Goal: Task Accomplishment & Management: Use online tool/utility

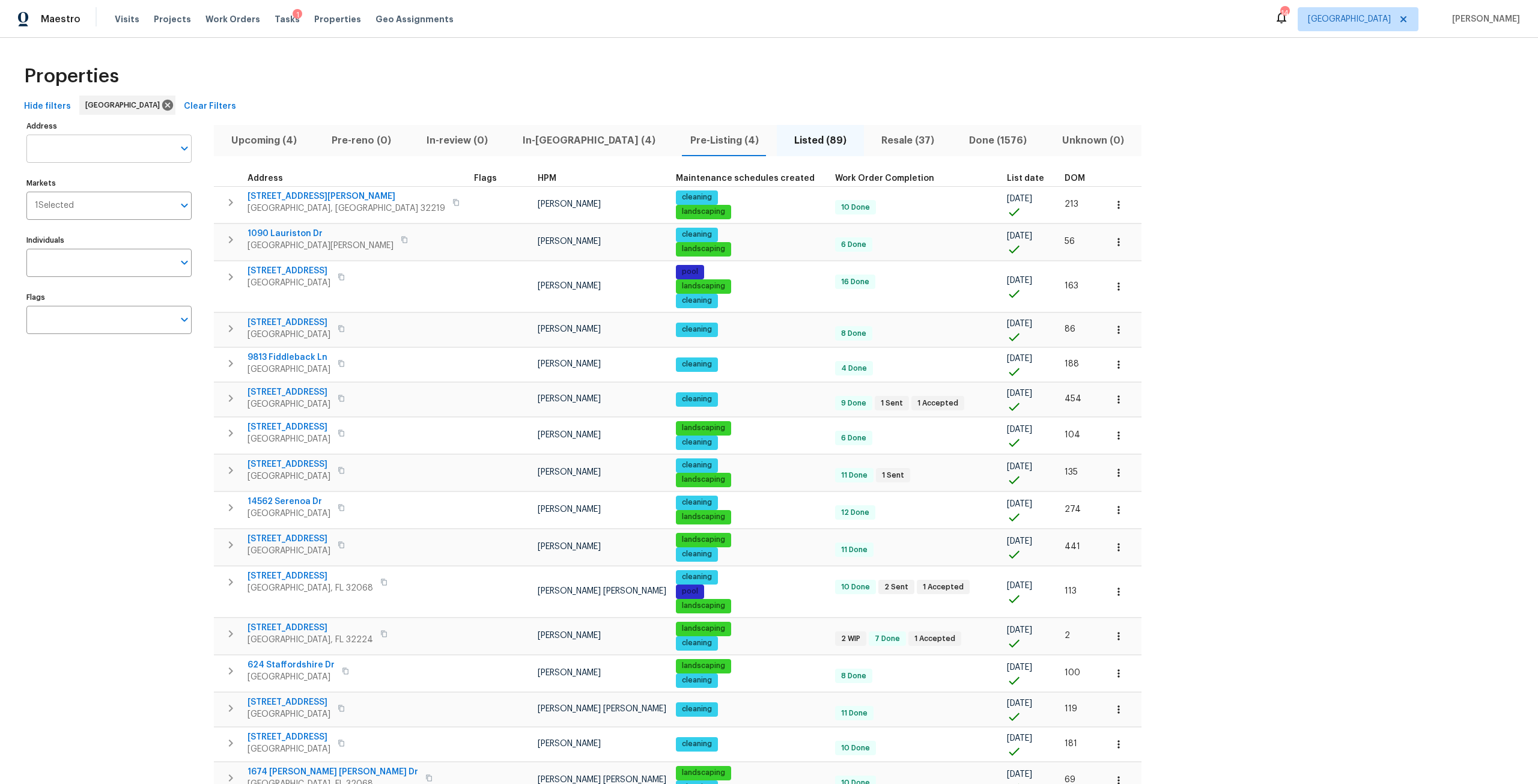
click at [125, 152] on input "Address" at bounding box center [100, 149] width 147 height 28
type input "s"
type input "shelby"
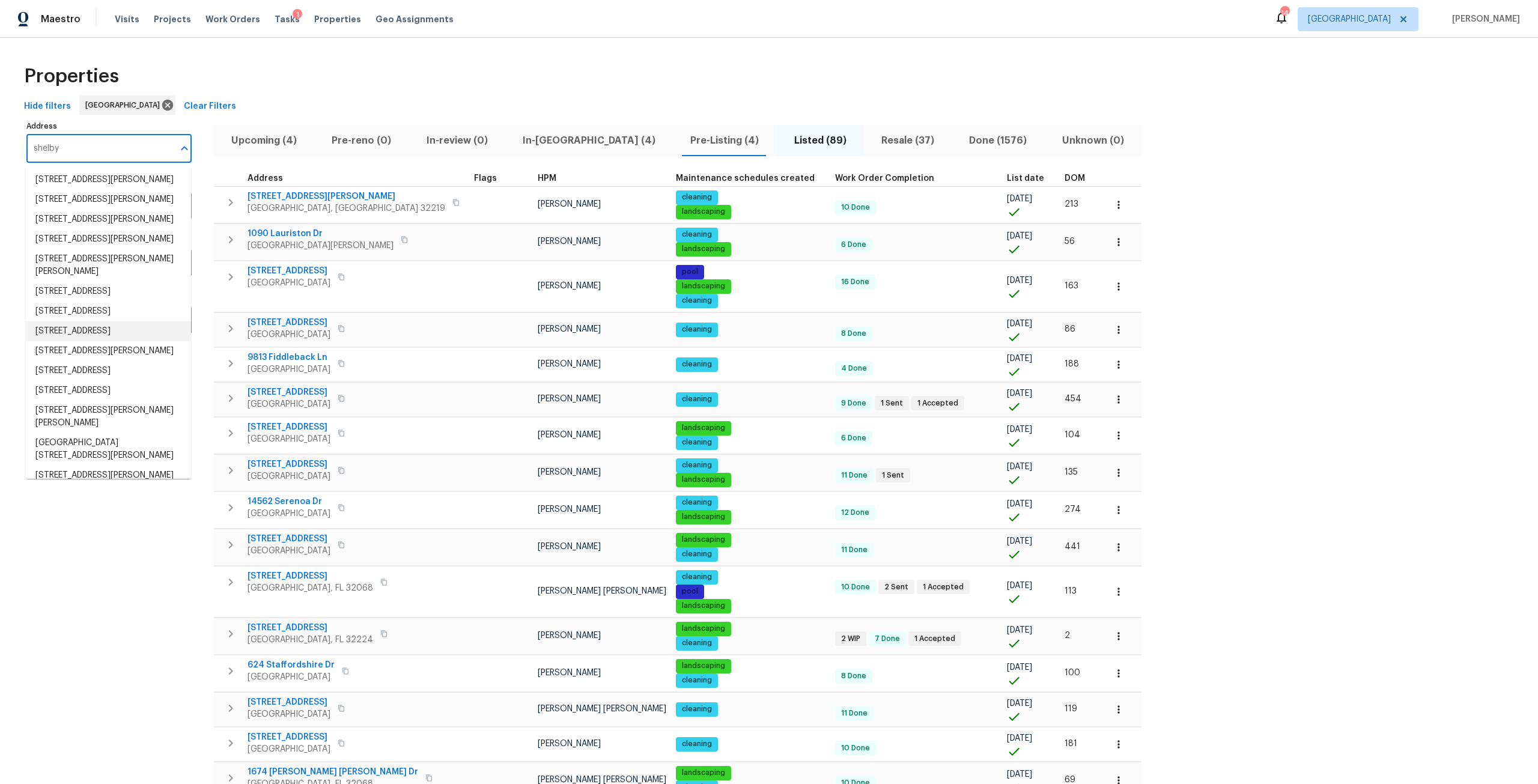
click at [107, 341] on li "2506 Shelby Creek Rd W Jacksonville FL 32221" at bounding box center [109, 331] width 165 height 20
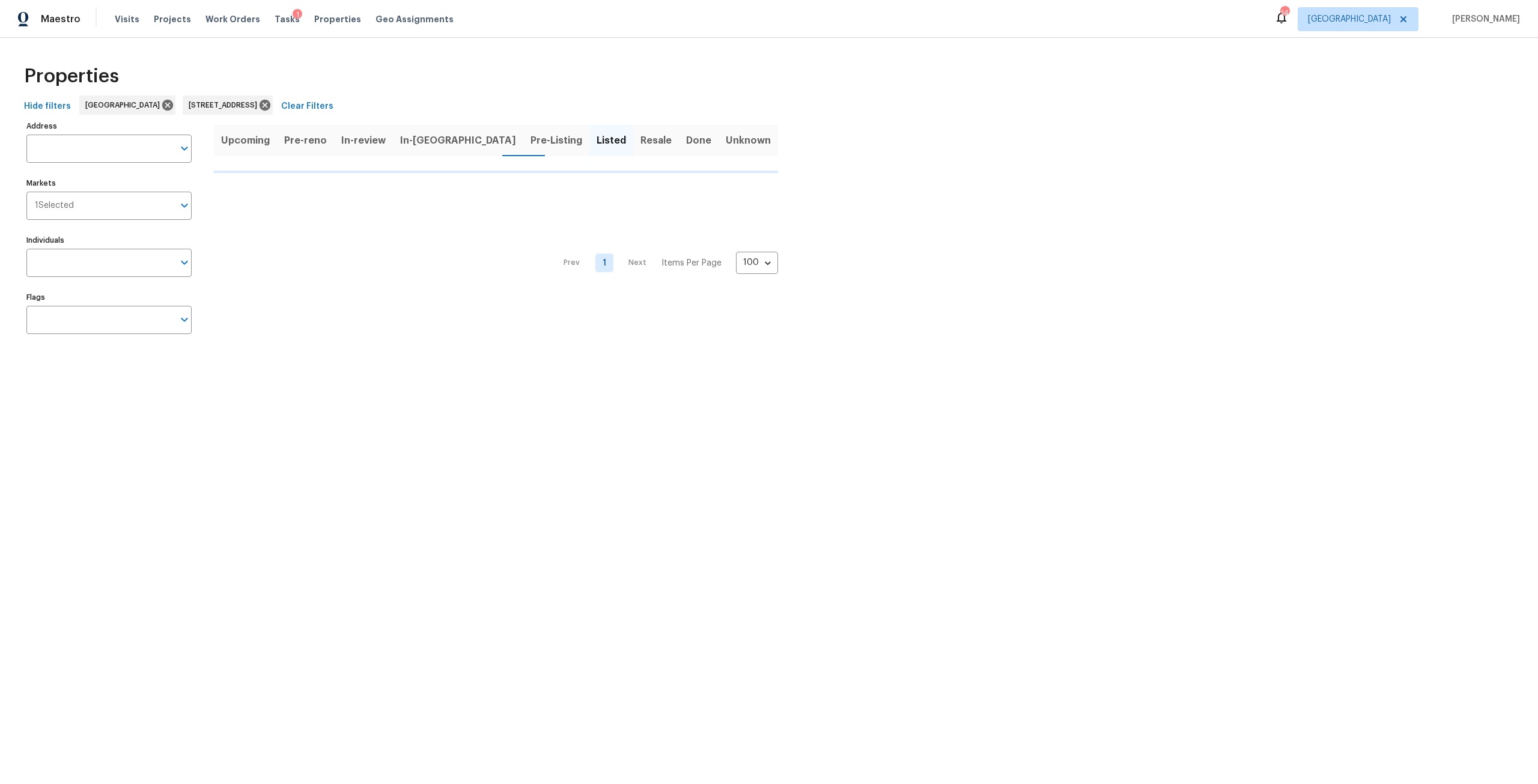
type input "2506 Shelby Creek Rd W Jacksonville FL 32221"
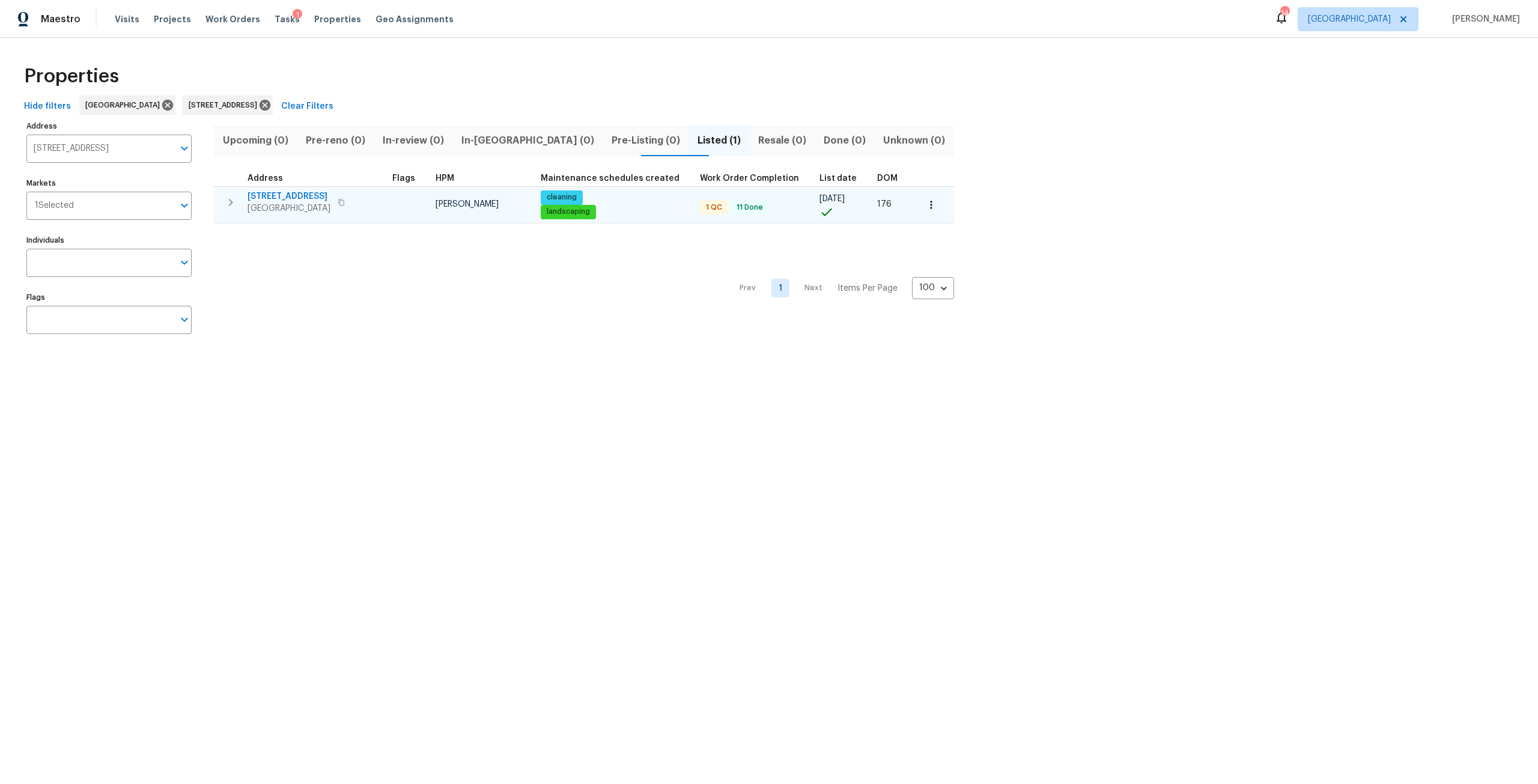
click at [267, 198] on span "[STREET_ADDRESS]" at bounding box center [289, 196] width 83 height 12
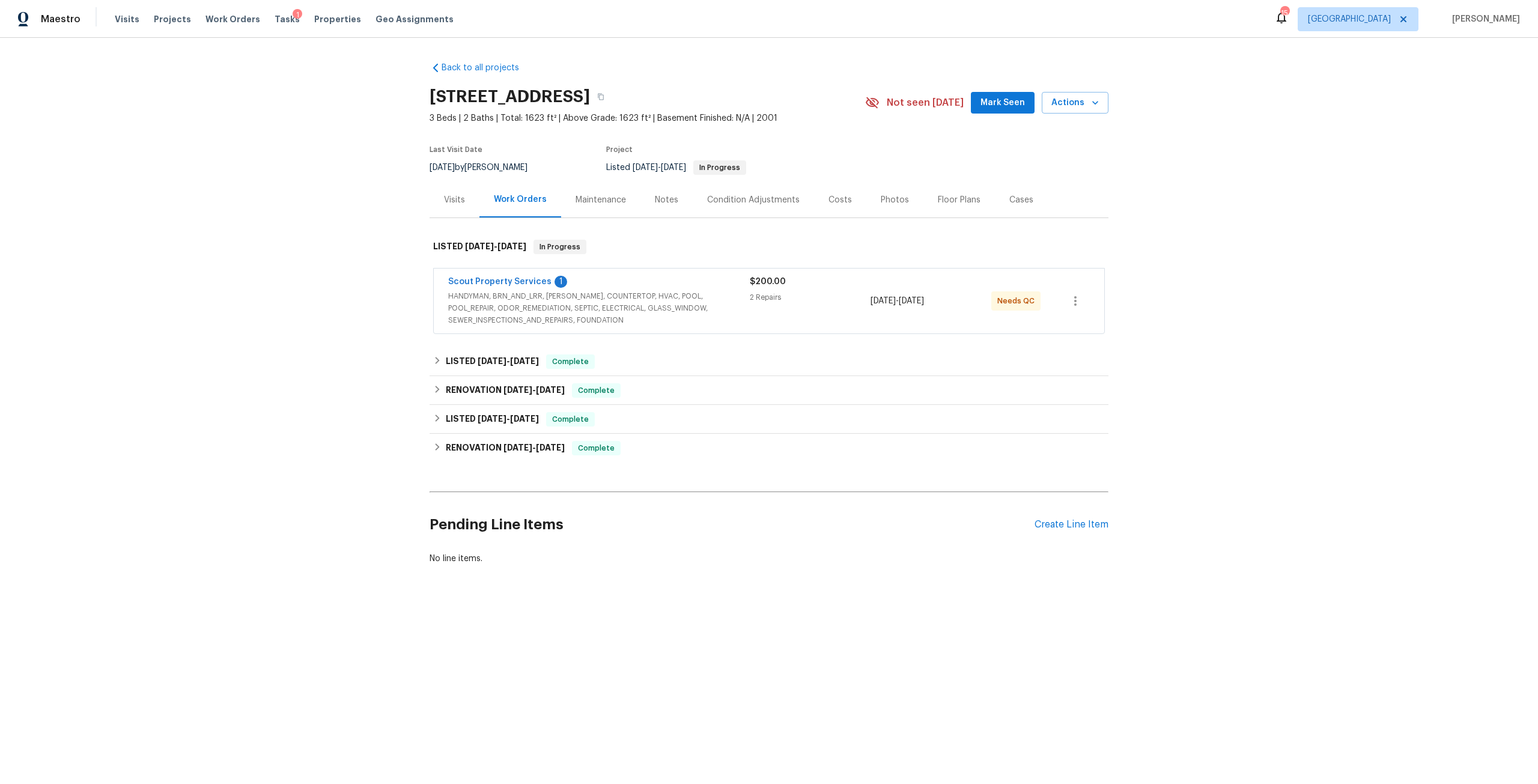
click at [519, 276] on span "Scout Property Services" at bounding box center [500, 282] width 103 height 12
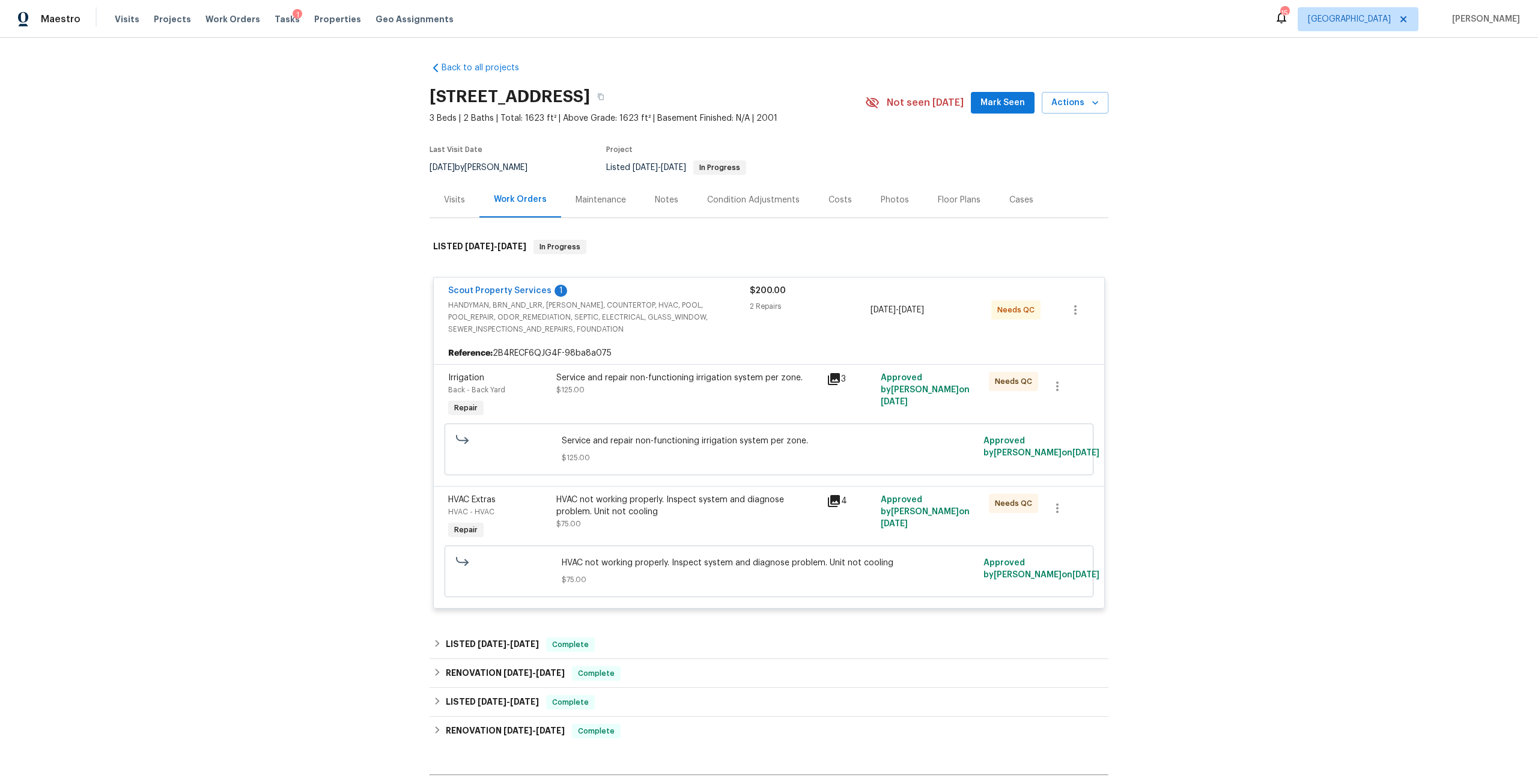
click at [525, 298] on div "Scout Property Services 1" at bounding box center [599, 292] width 302 height 14
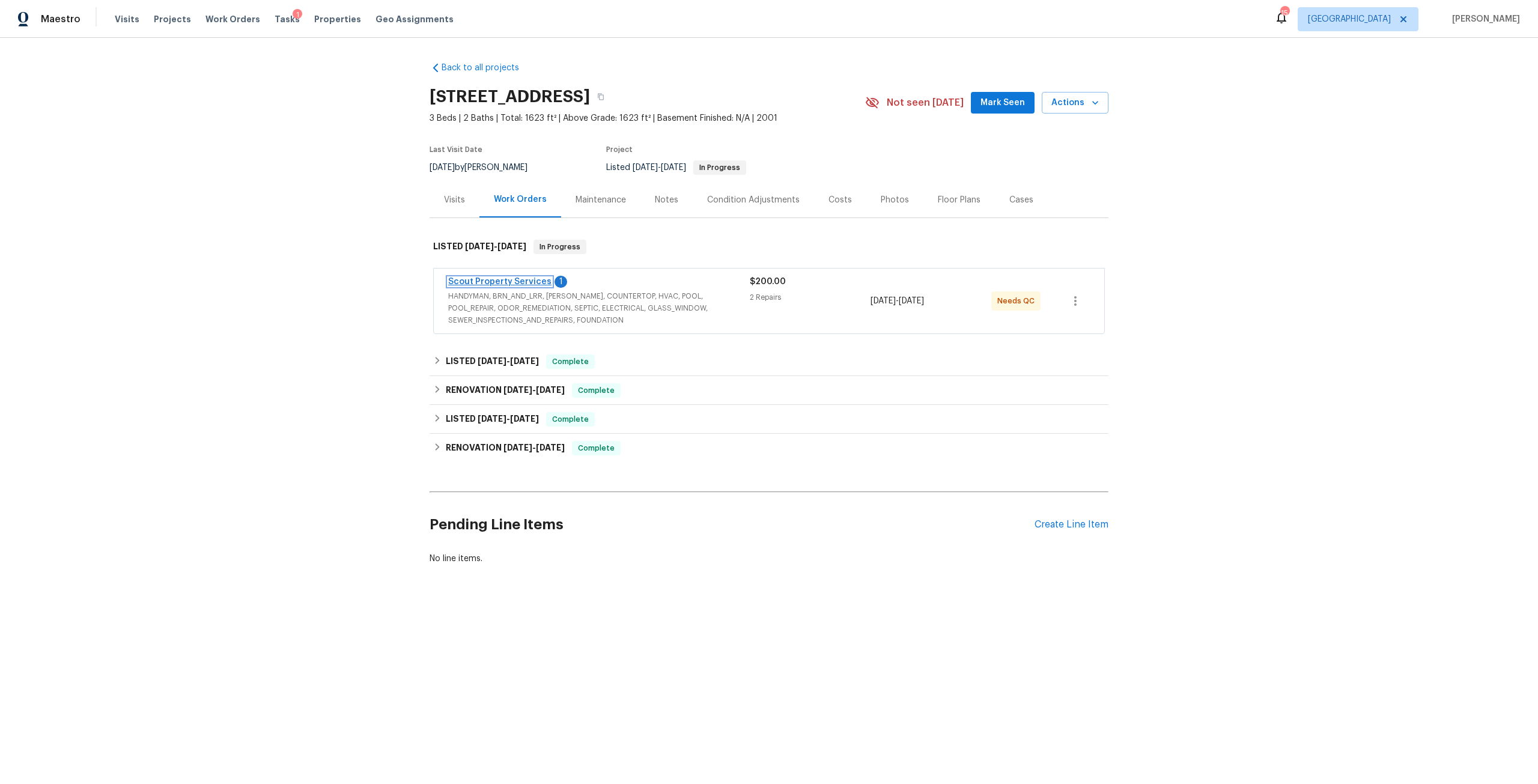
click at [513, 279] on link "Scout Property Services" at bounding box center [500, 282] width 103 height 8
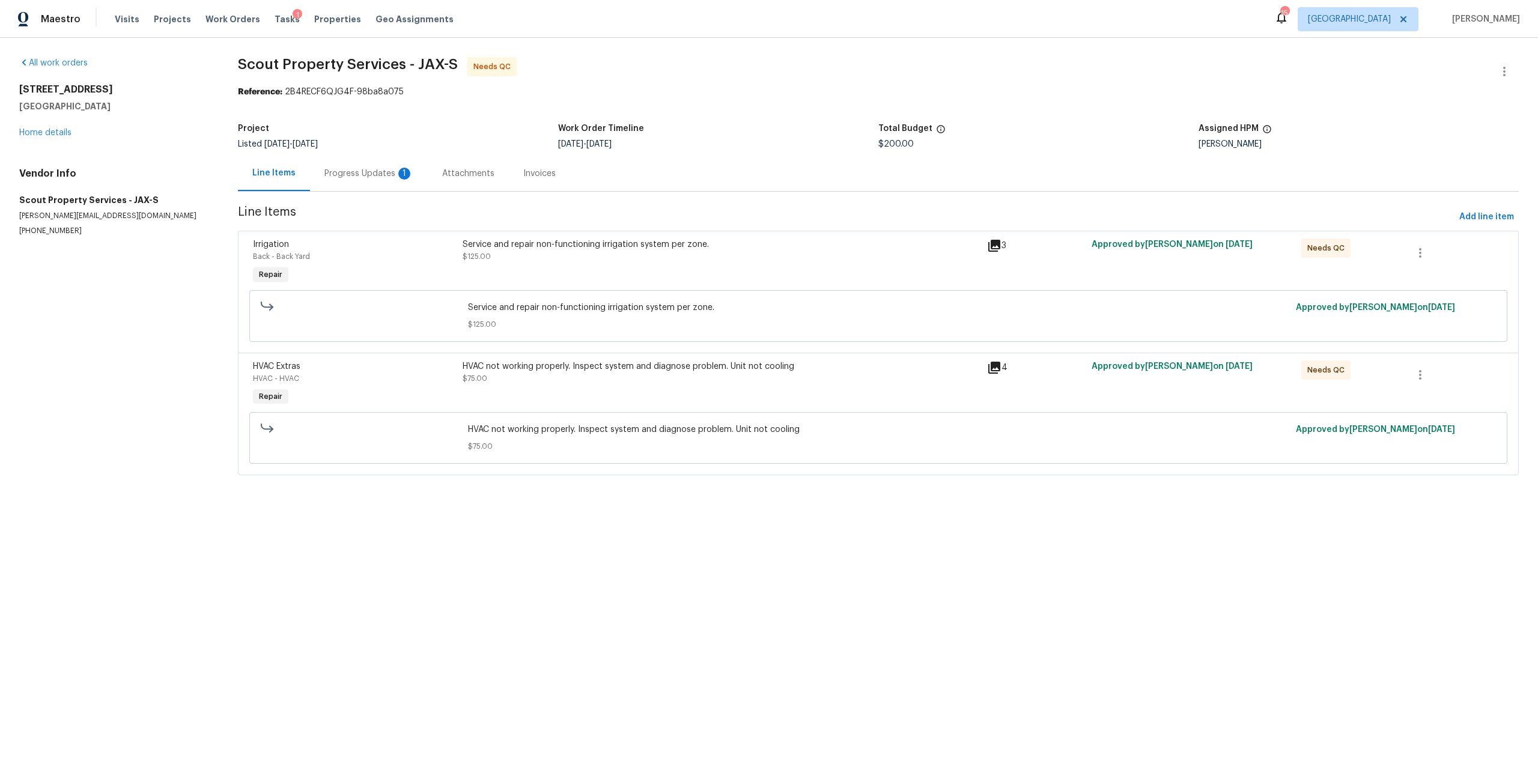
click at [379, 163] on div "Progress Updates 1" at bounding box center [369, 173] width 118 height 36
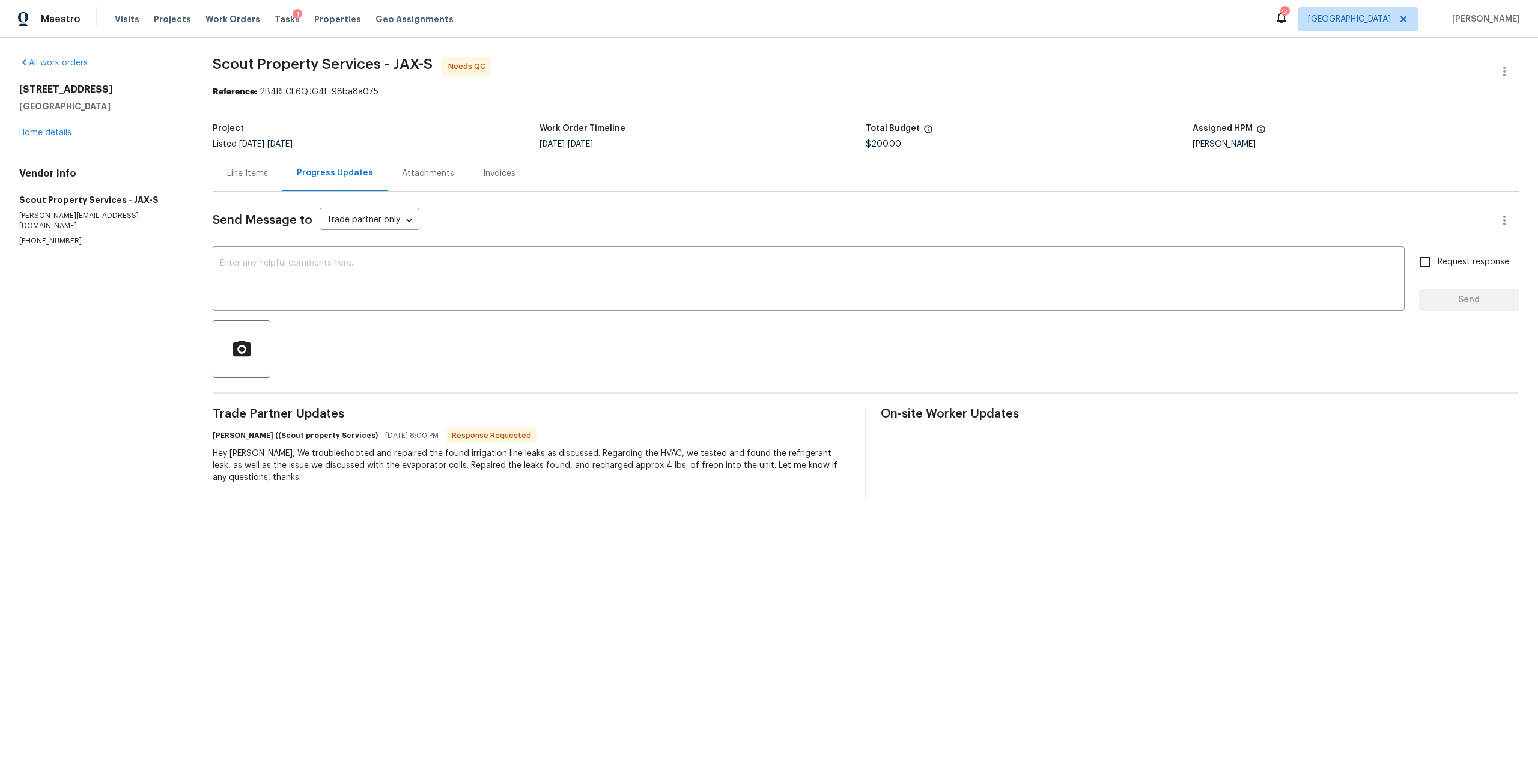
click at [253, 184] on div "Line Items" at bounding box center [247, 173] width 70 height 36
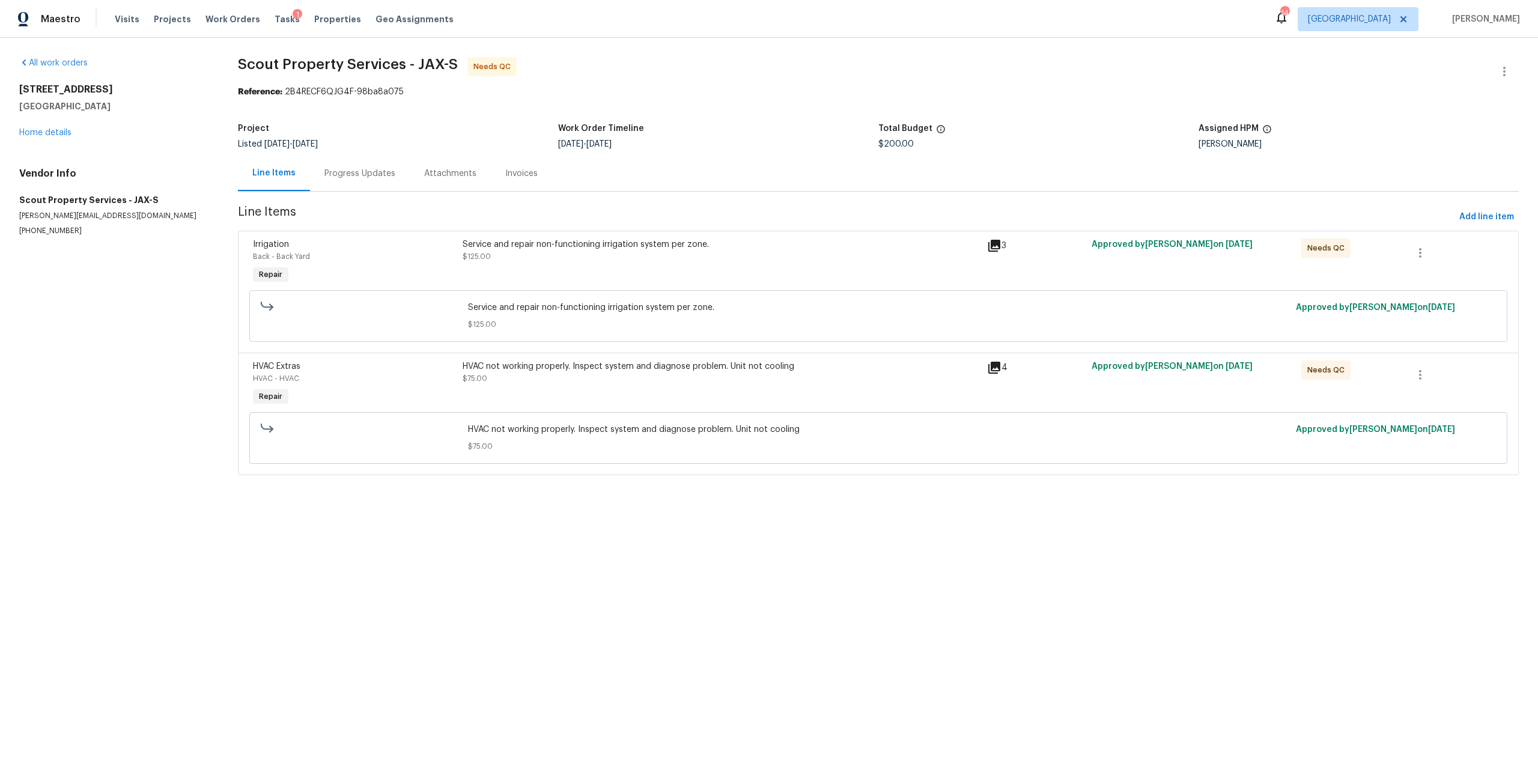
click at [562, 362] on div "HVAC not working properly. Inspect system and diagnose problem. Unit not cooling" at bounding box center [721, 366] width 517 height 12
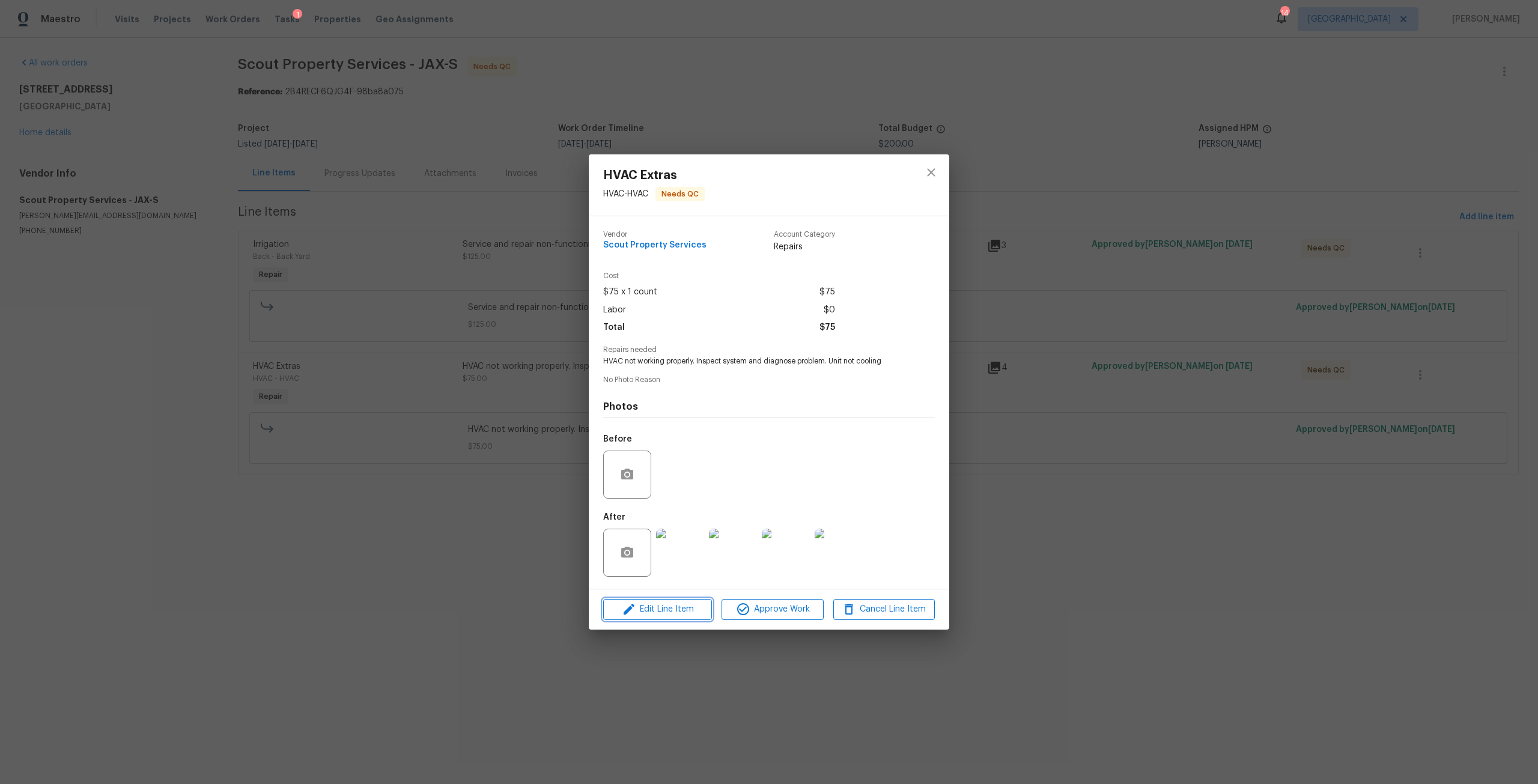
click at [665, 604] on span "Edit Line Item" at bounding box center [657, 609] width 101 height 15
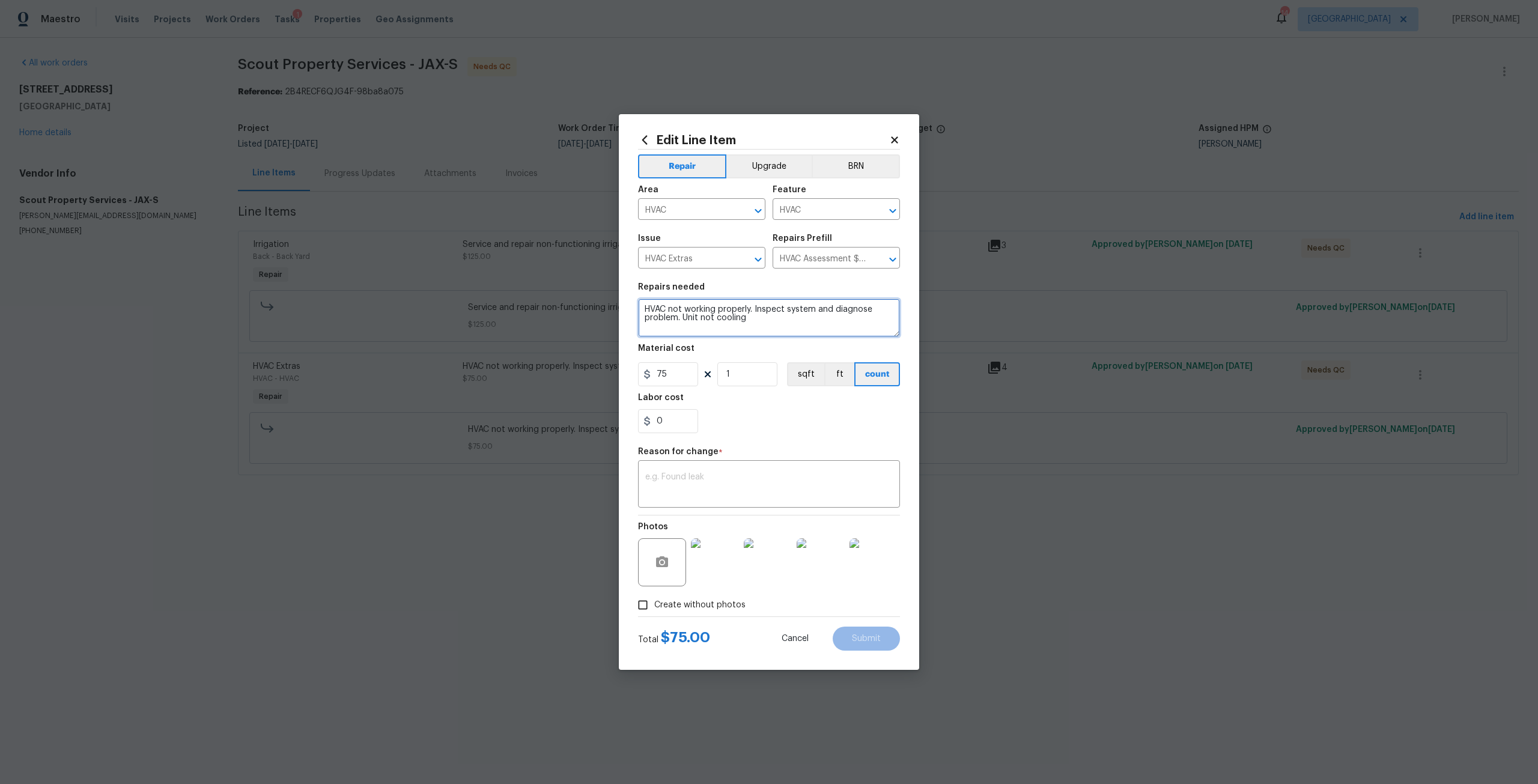
click at [784, 325] on textarea "HVAC not working properly. Inspect system and diagnose problem. Unit not cooling" at bounding box center [769, 318] width 262 height 39
type textarea "HVAC not working properly. Inspect system and diagnose problem. Unit not coolin…"
click at [734, 555] on img at bounding box center [714, 562] width 48 height 48
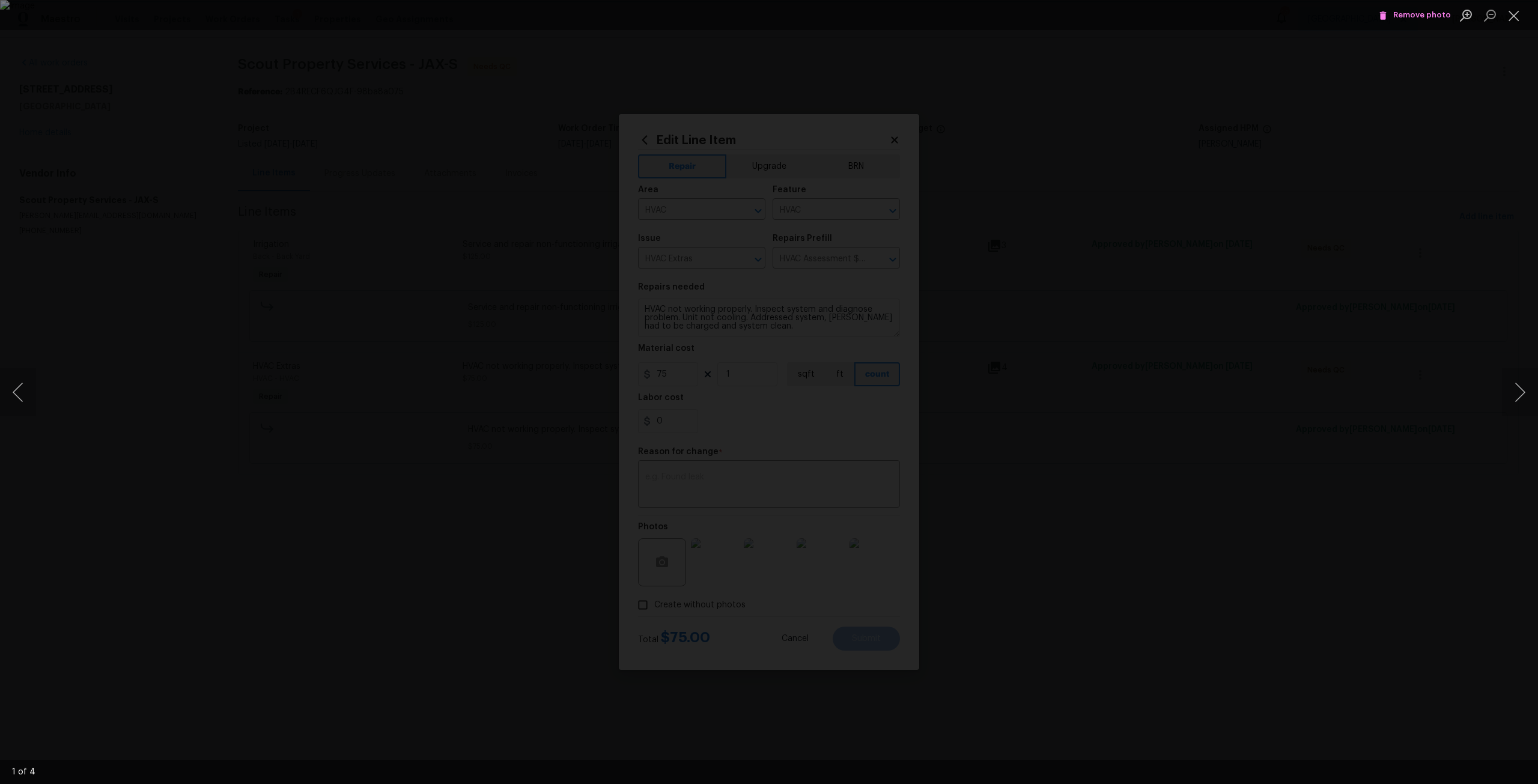
click at [1085, 329] on div "Lightbox" at bounding box center [769, 392] width 1538 height 784
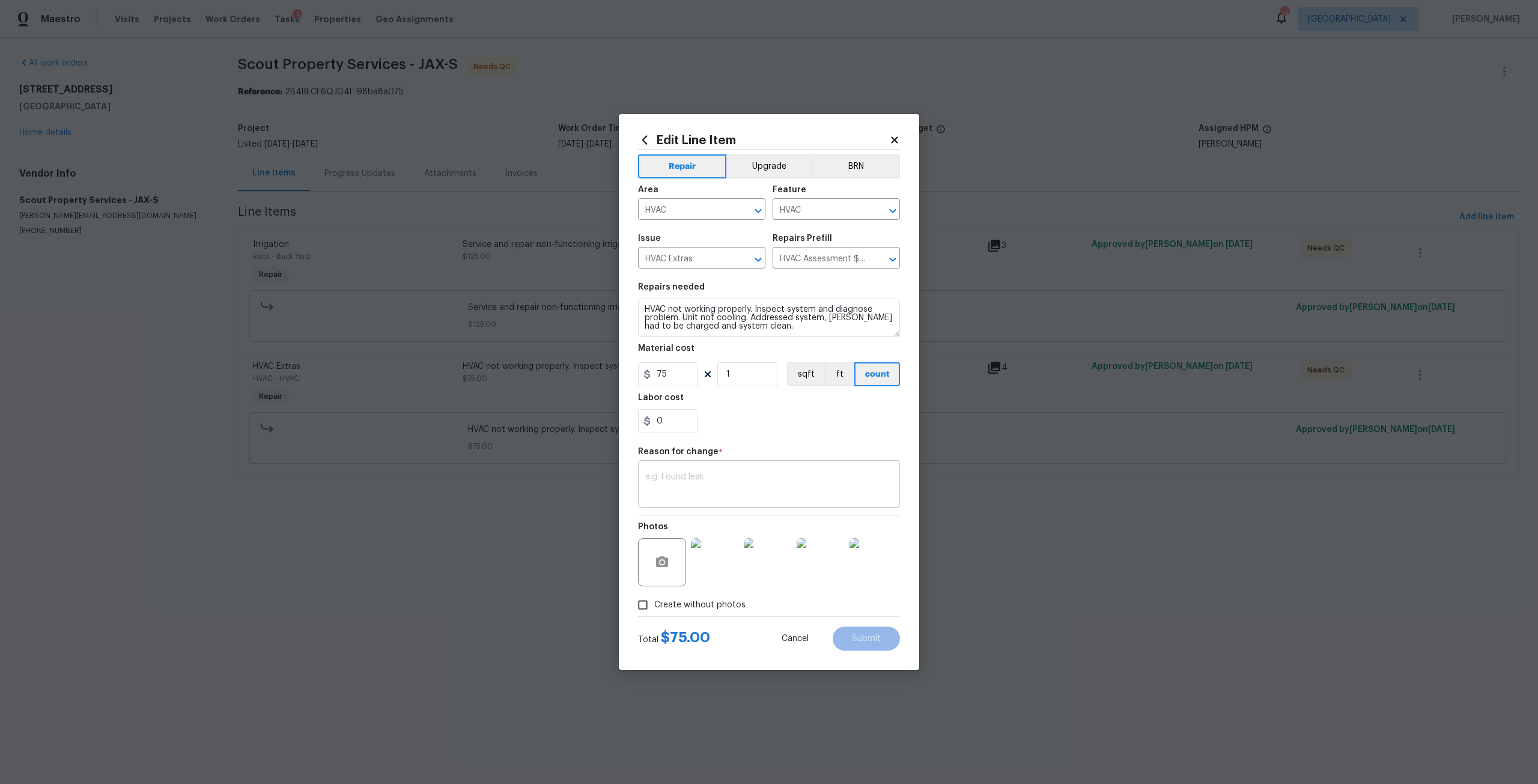
click at [719, 483] on textarea at bounding box center [769, 485] width 247 height 25
type textarea "Adjust repair cost"
click at [687, 378] on input "75" at bounding box center [668, 374] width 60 height 24
type input "1695"
click at [804, 485] on textarea "Adjust repair cost" at bounding box center [769, 485] width 247 height 25
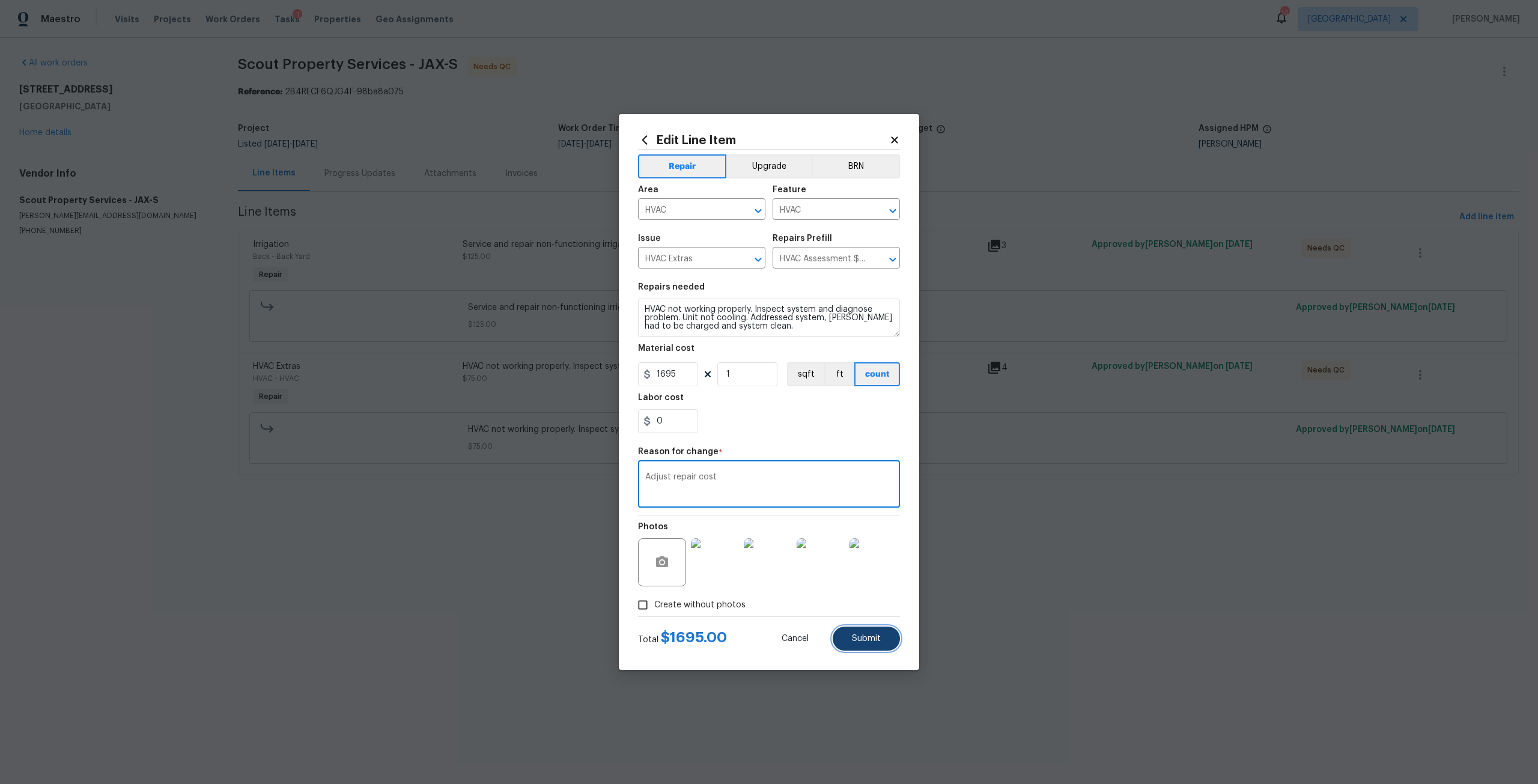
click at [862, 642] on span "Submit" at bounding box center [866, 639] width 29 height 9
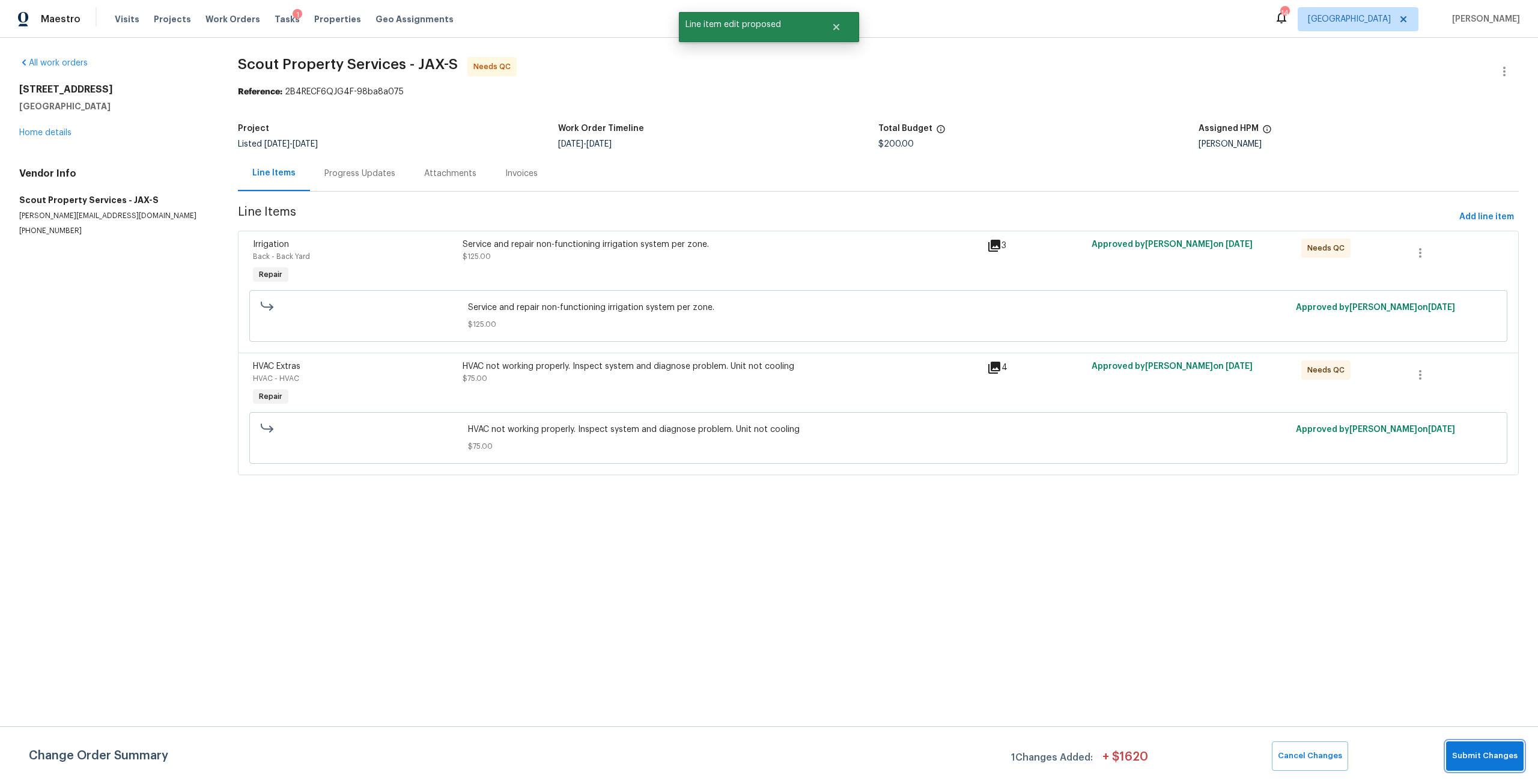
click at [1485, 748] on button "Submit Changes" at bounding box center [1484, 756] width 78 height 30
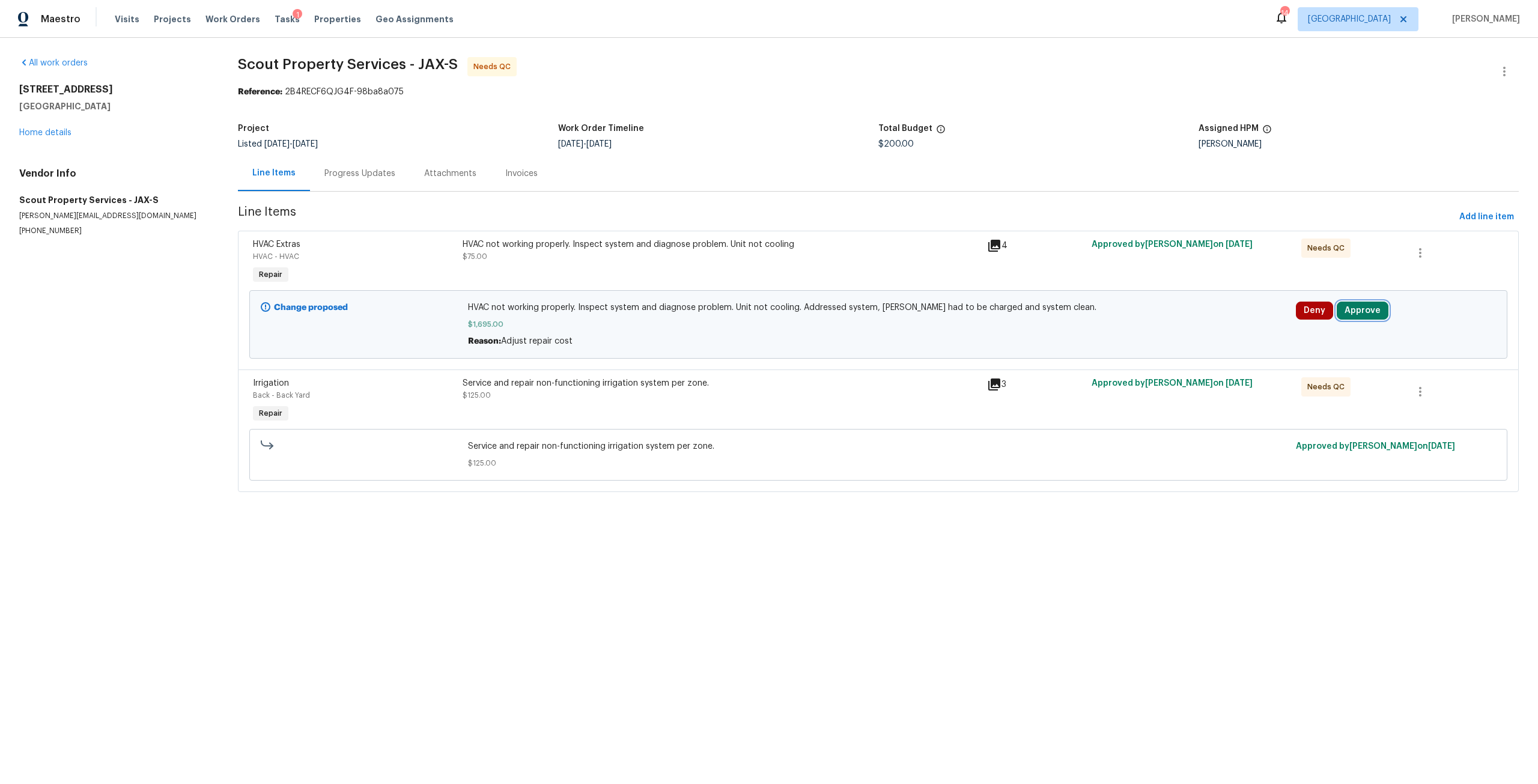
click at [1369, 310] on button "Approve" at bounding box center [1362, 311] width 52 height 18
click at [1193, 313] on button "Approve" at bounding box center [1183, 321] width 72 height 24
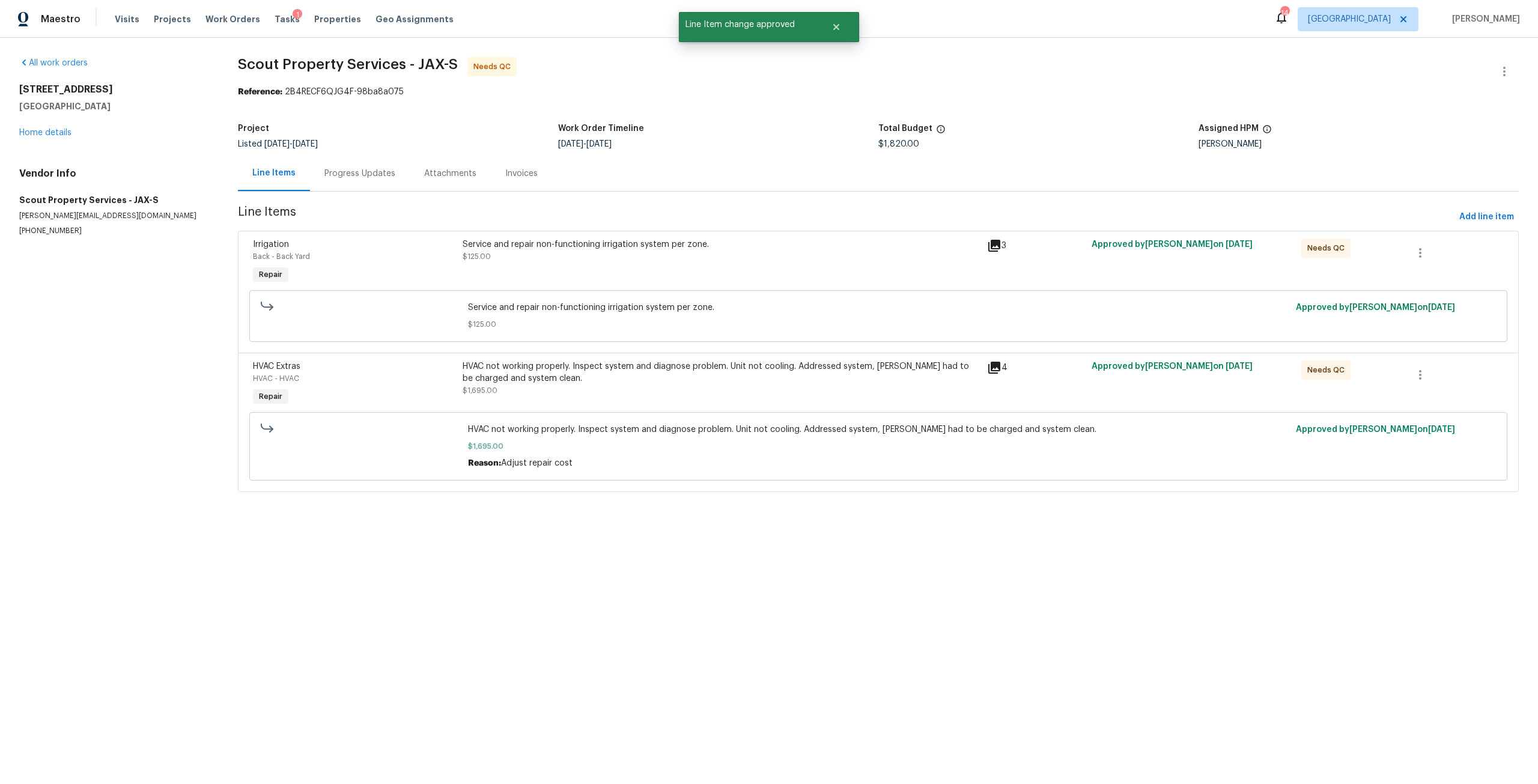
click at [570, 384] on div "HVAC not working properly. Inspect system and diagnose problem. Unit not coolin…" at bounding box center [721, 378] width 517 height 36
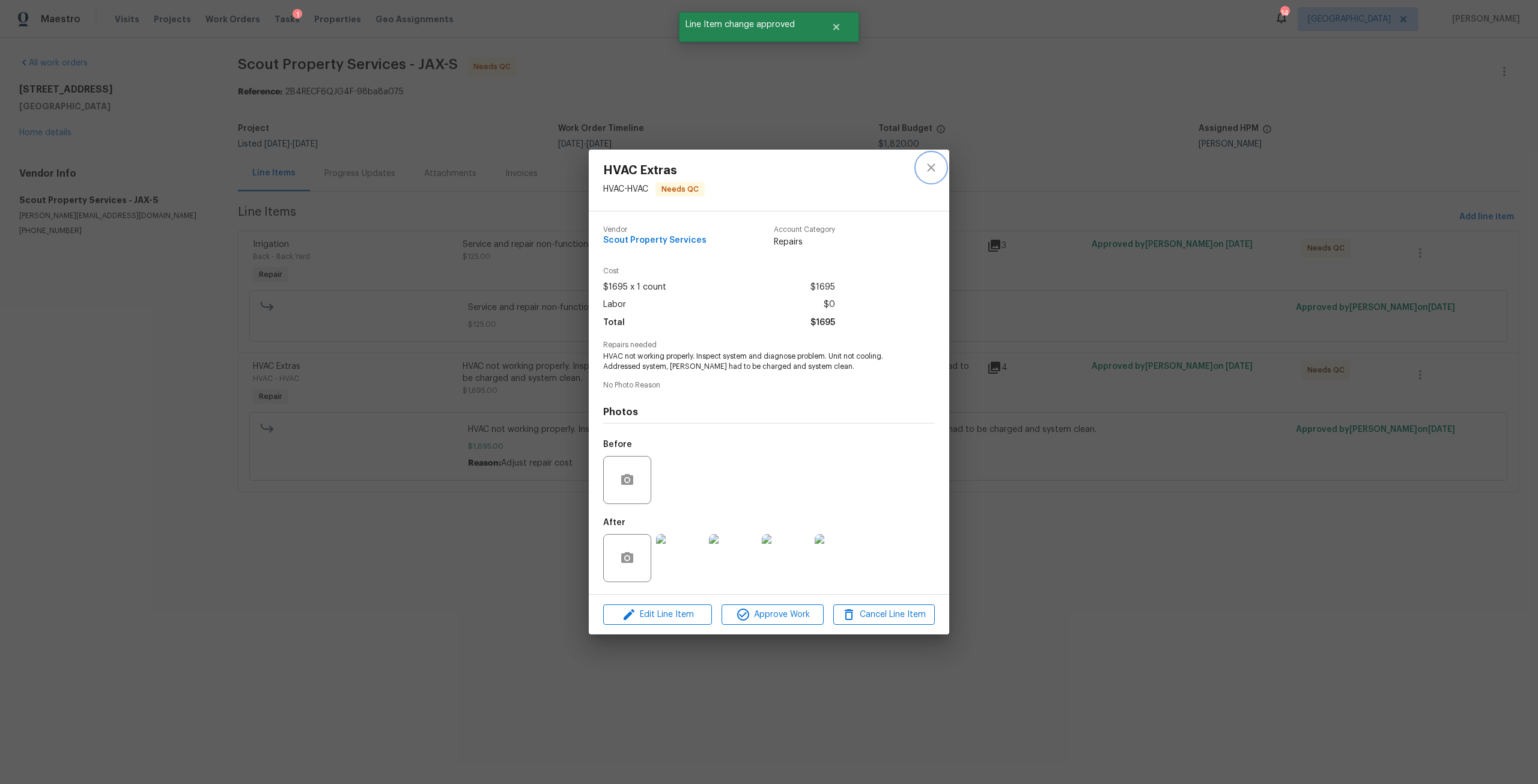
click at [935, 168] on icon "close" at bounding box center [931, 167] width 14 height 14
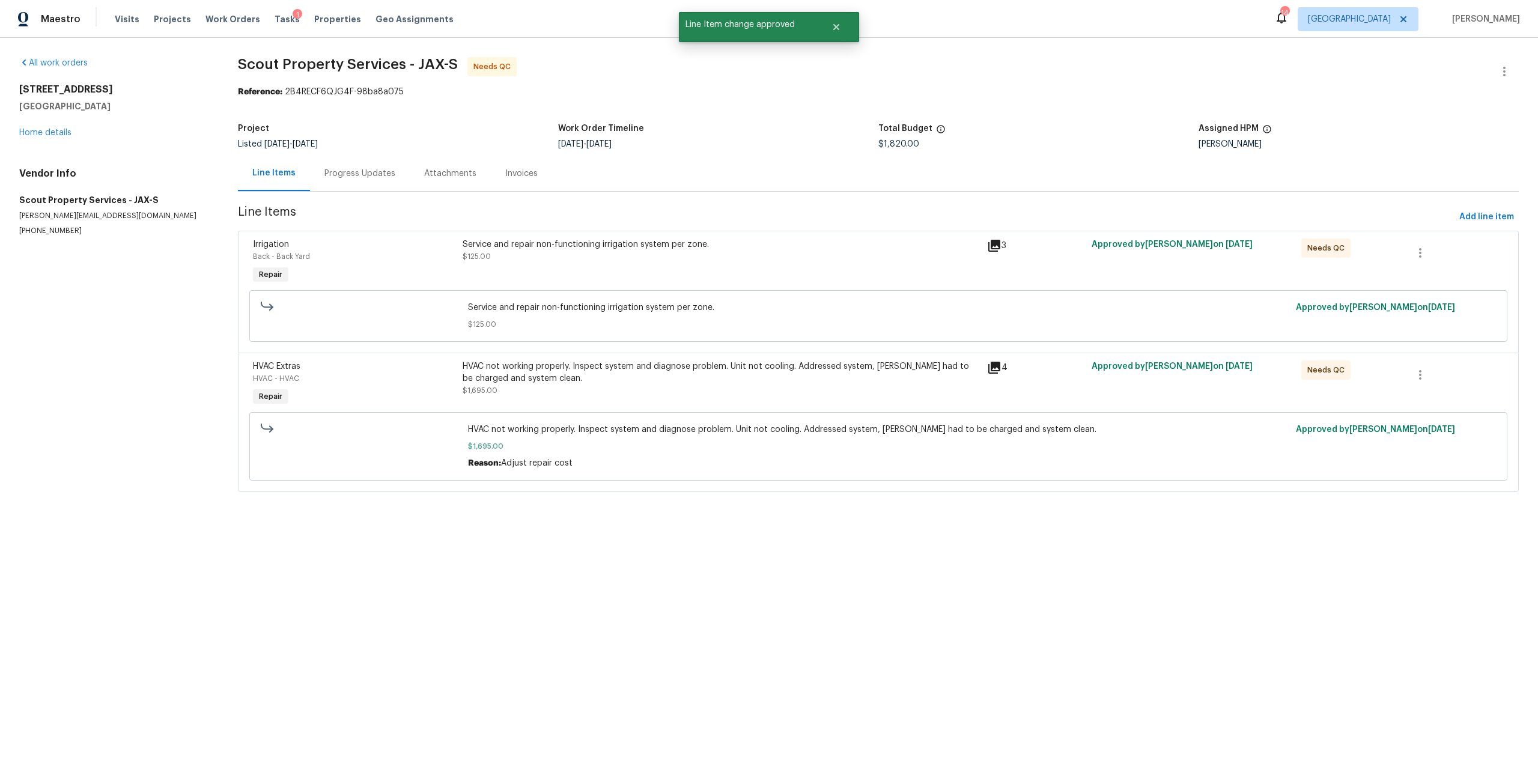
click at [587, 245] on div "Service and repair non-functioning irrigation system per zone." at bounding box center [721, 244] width 517 height 12
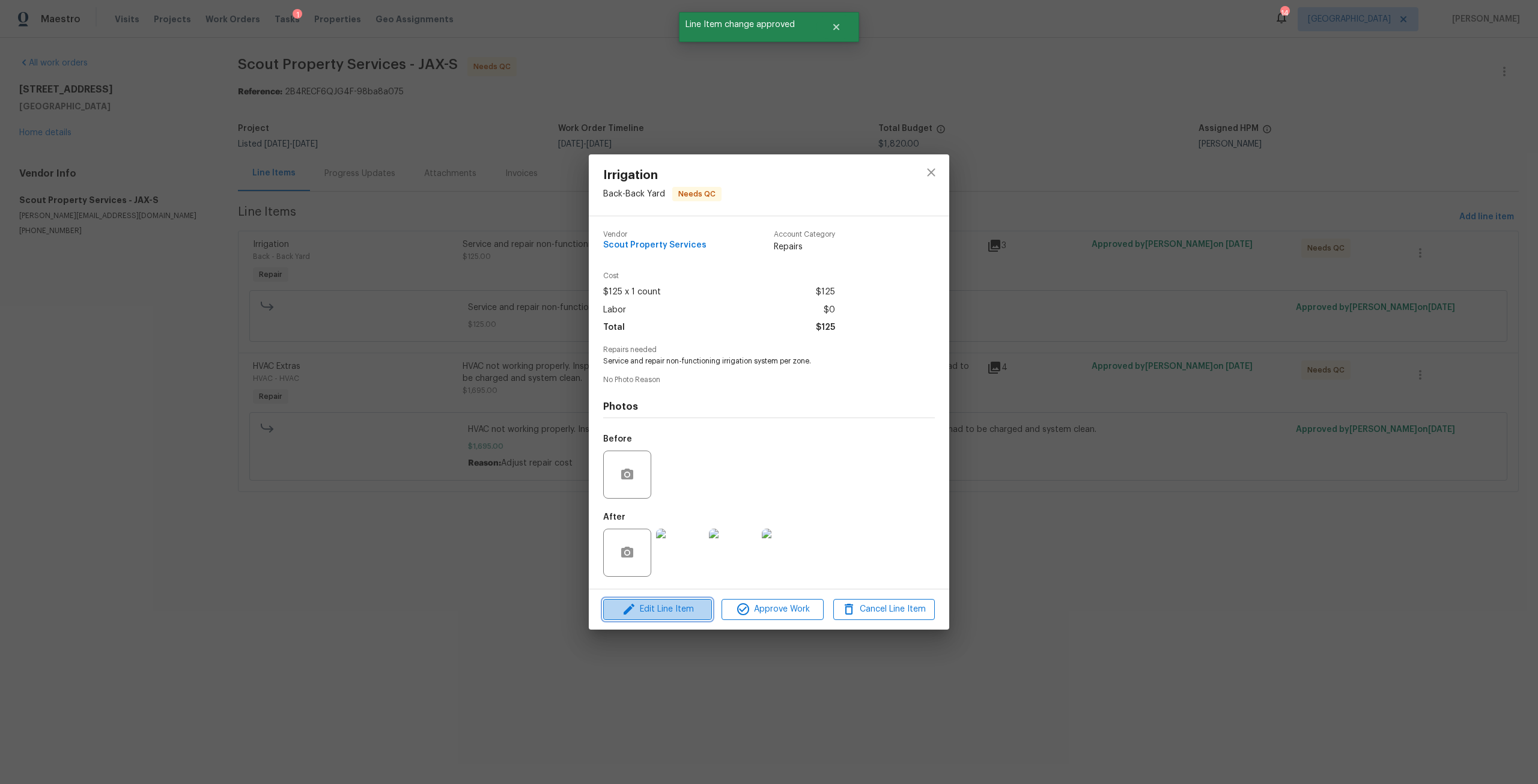
click at [662, 603] on span "Edit Line Item" at bounding box center [657, 609] width 101 height 15
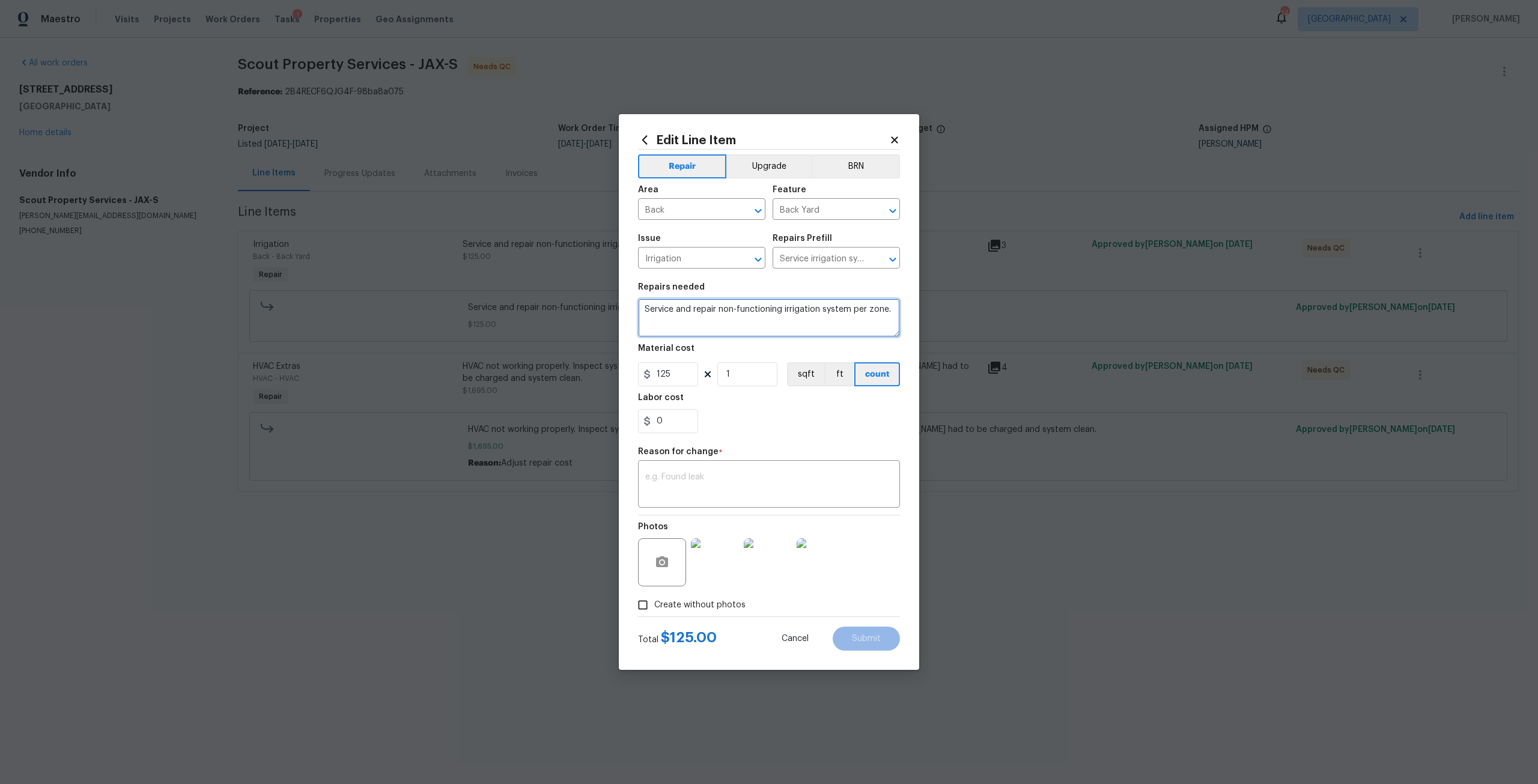
click at [896, 307] on textarea "Service and repair non-functioning irrigation system per zone." at bounding box center [769, 318] width 262 height 39
type textarea "Service and repair non-functioning irrigation system per zone. System repaired …"
drag, startPoint x: 679, startPoint y: 375, endPoint x: 663, endPoint y: 375, distance: 16.0
click at [663, 375] on input "125" at bounding box center [668, 374] width 60 height 24
type input "1430"
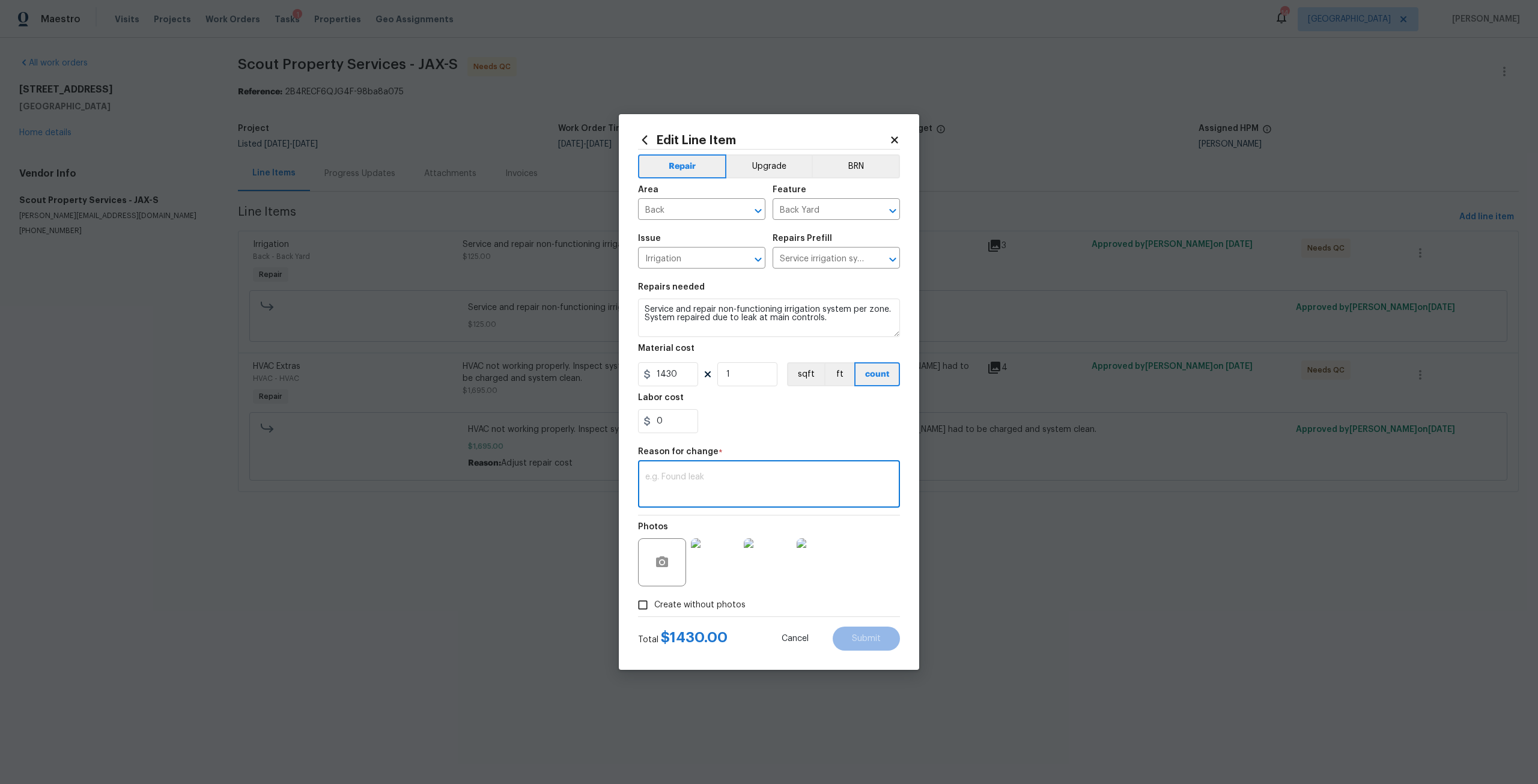
click at [688, 473] on textarea at bounding box center [769, 485] width 247 height 25
type textarea "Repair cost"
click at [862, 630] on button "Submit" at bounding box center [866, 638] width 67 height 24
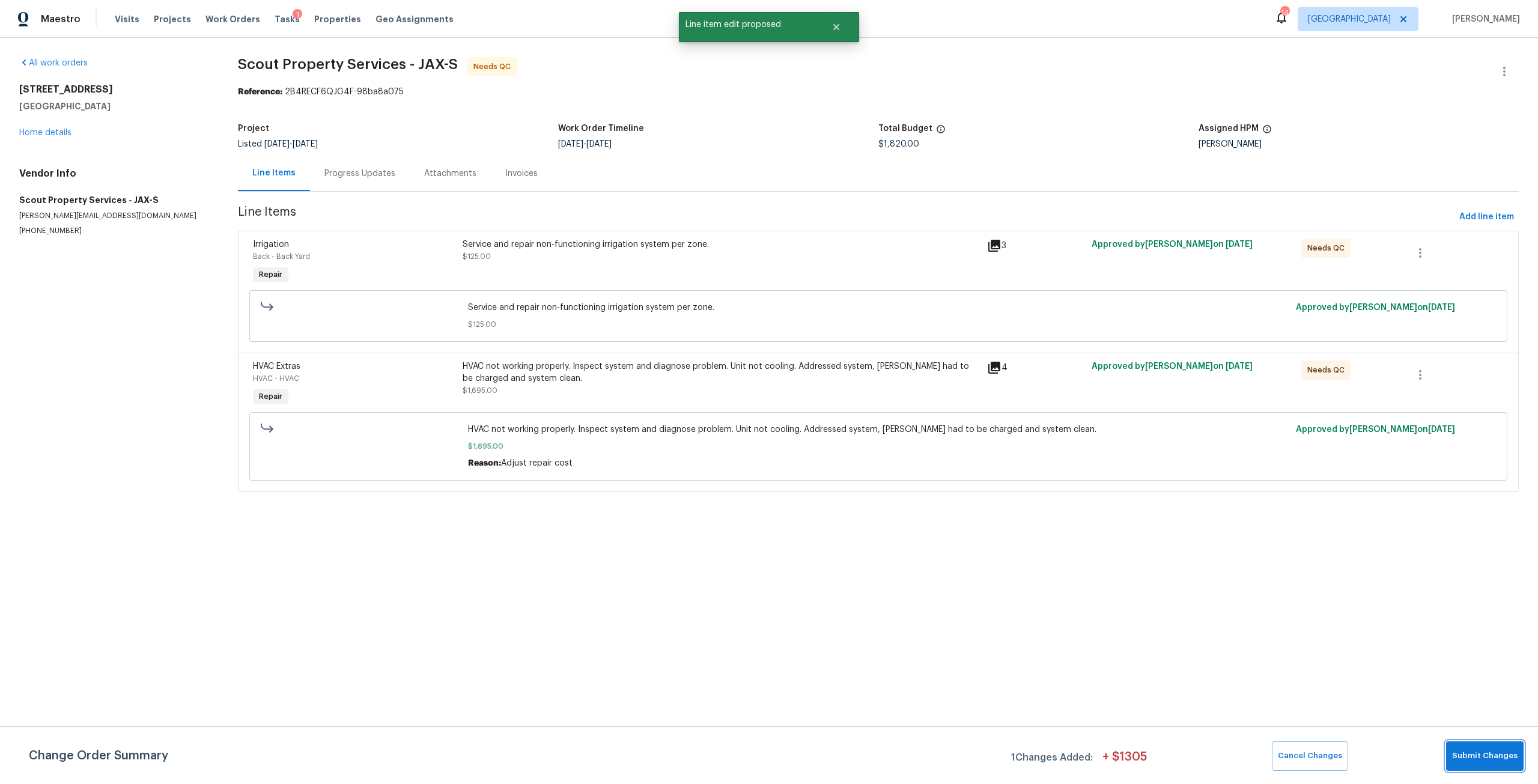
click at [1480, 748] on button "Submit Changes" at bounding box center [1484, 756] width 78 height 30
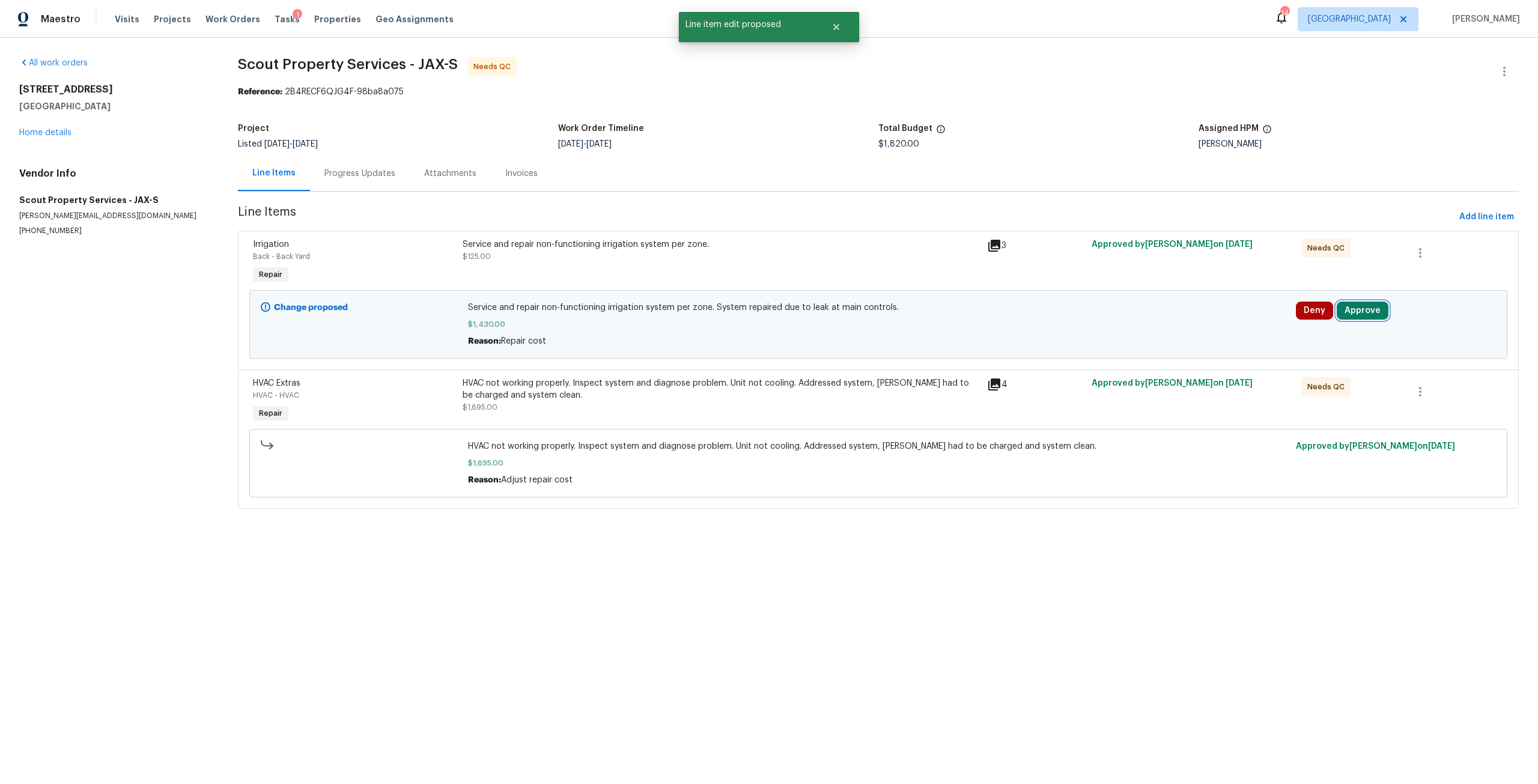
click at [1360, 307] on button "Approve" at bounding box center [1362, 311] width 52 height 18
click at [1183, 313] on button "Approve" at bounding box center [1183, 321] width 72 height 24
click at [528, 254] on div "Service and repair non-functioning irrigation system per zone. $125.00" at bounding box center [721, 250] width 517 height 24
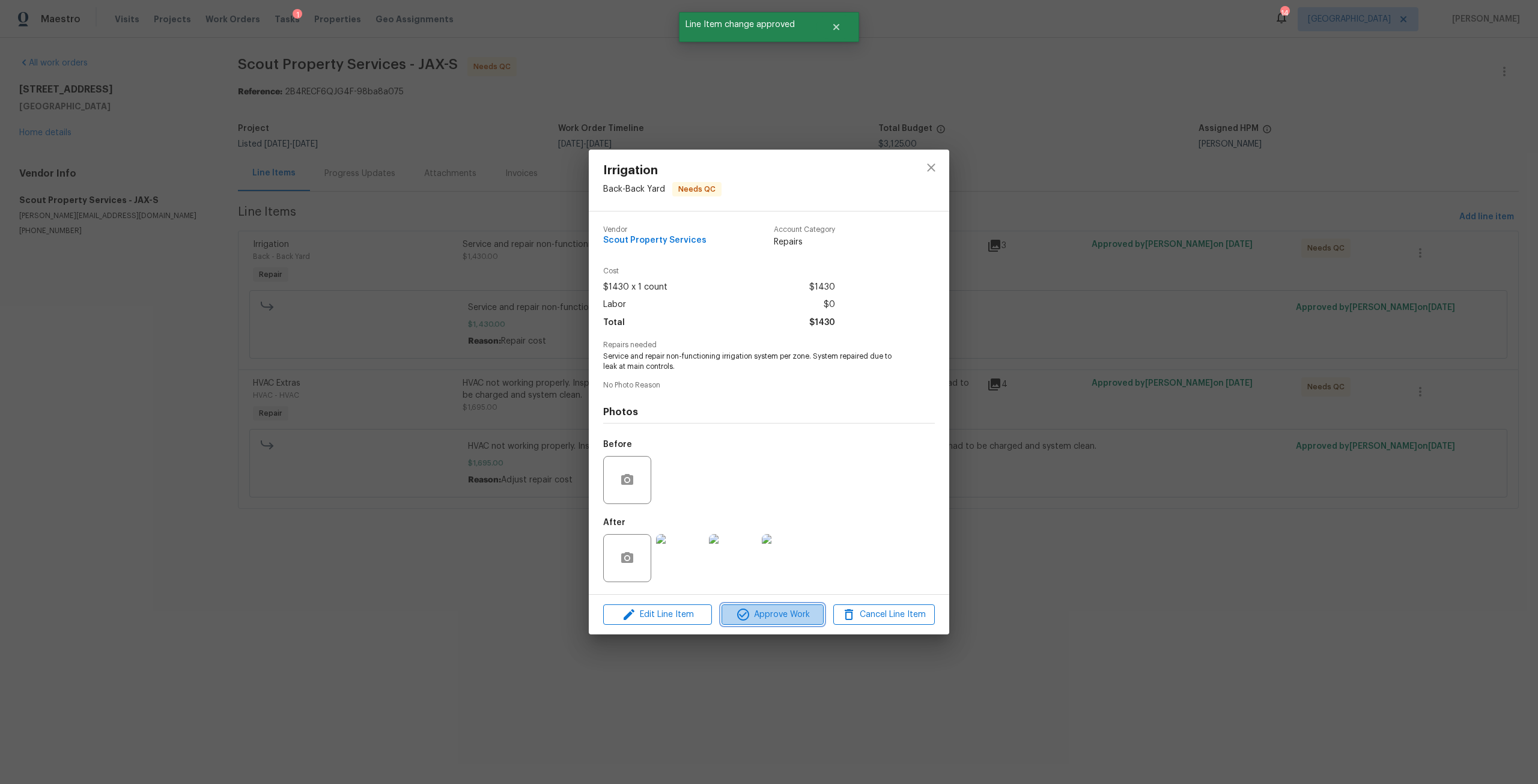
click at [791, 613] on span "Approve Work" at bounding box center [772, 614] width 94 height 15
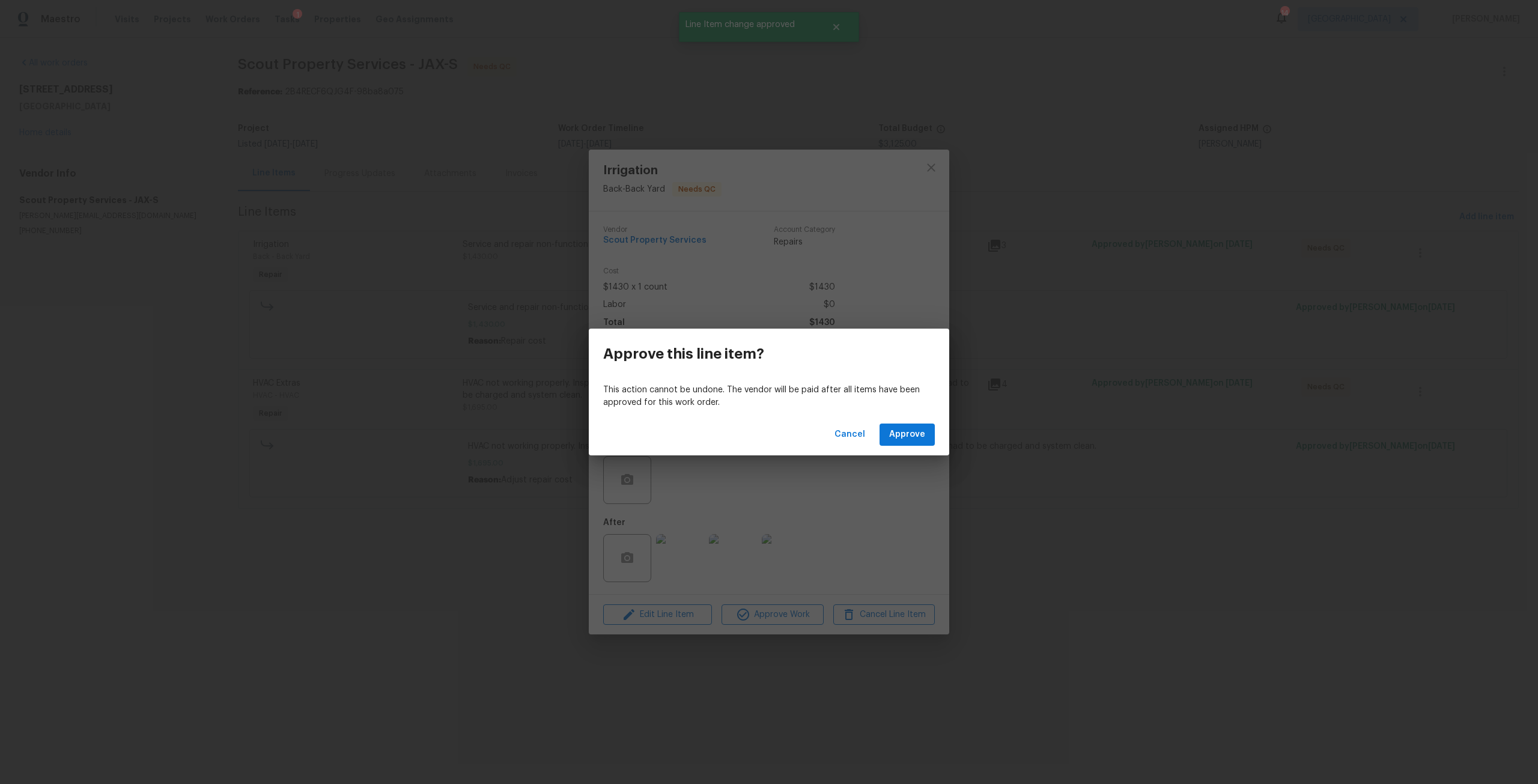
click at [914, 452] on div "Cancel Approve" at bounding box center [769, 435] width 360 height 41
click at [926, 437] on button "Approve" at bounding box center [908, 435] width 56 height 22
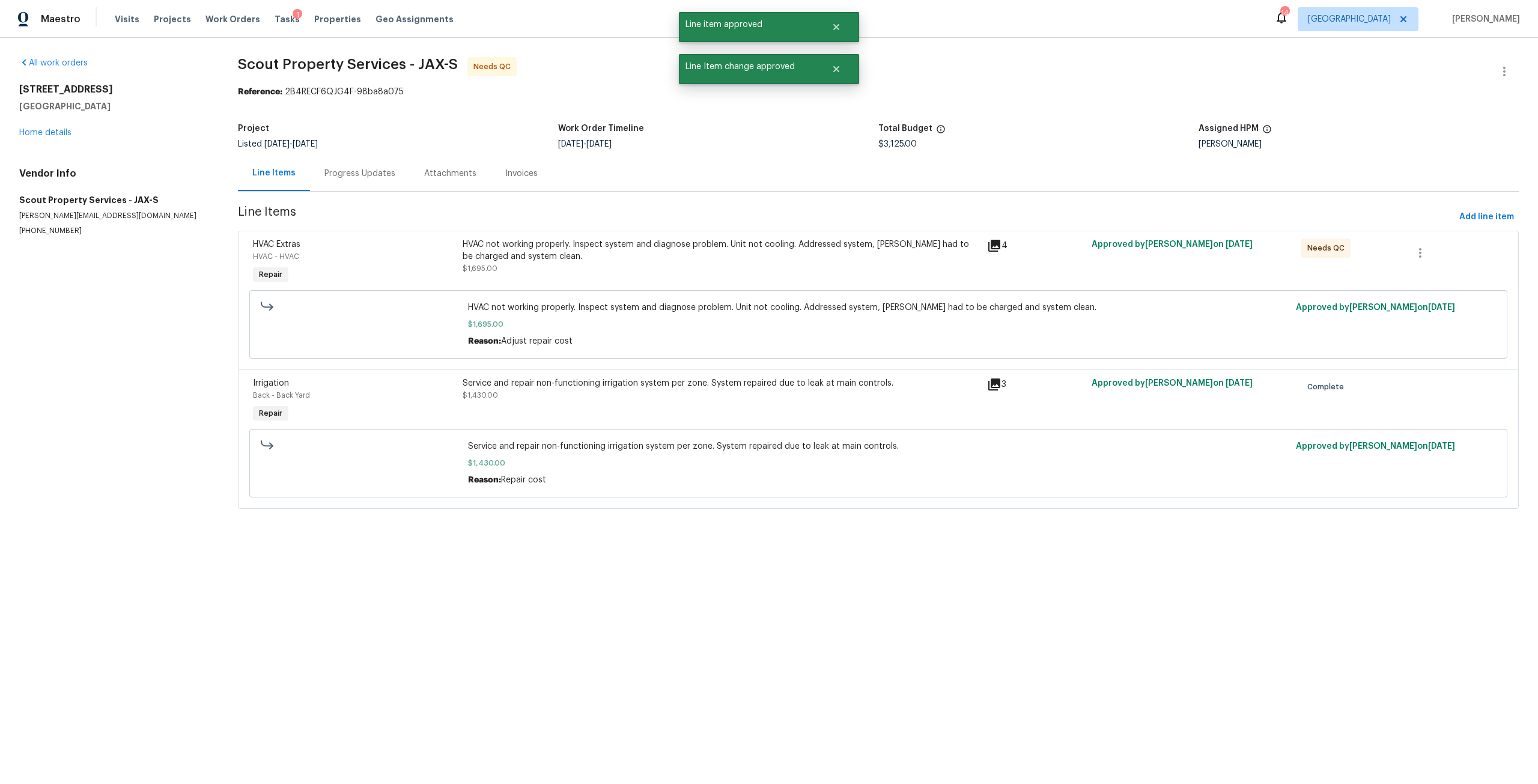
click at [658, 271] on div "HVAC not working properly. Inspect system and diagnose problem. Unit not coolin…" at bounding box center [721, 256] width 517 height 36
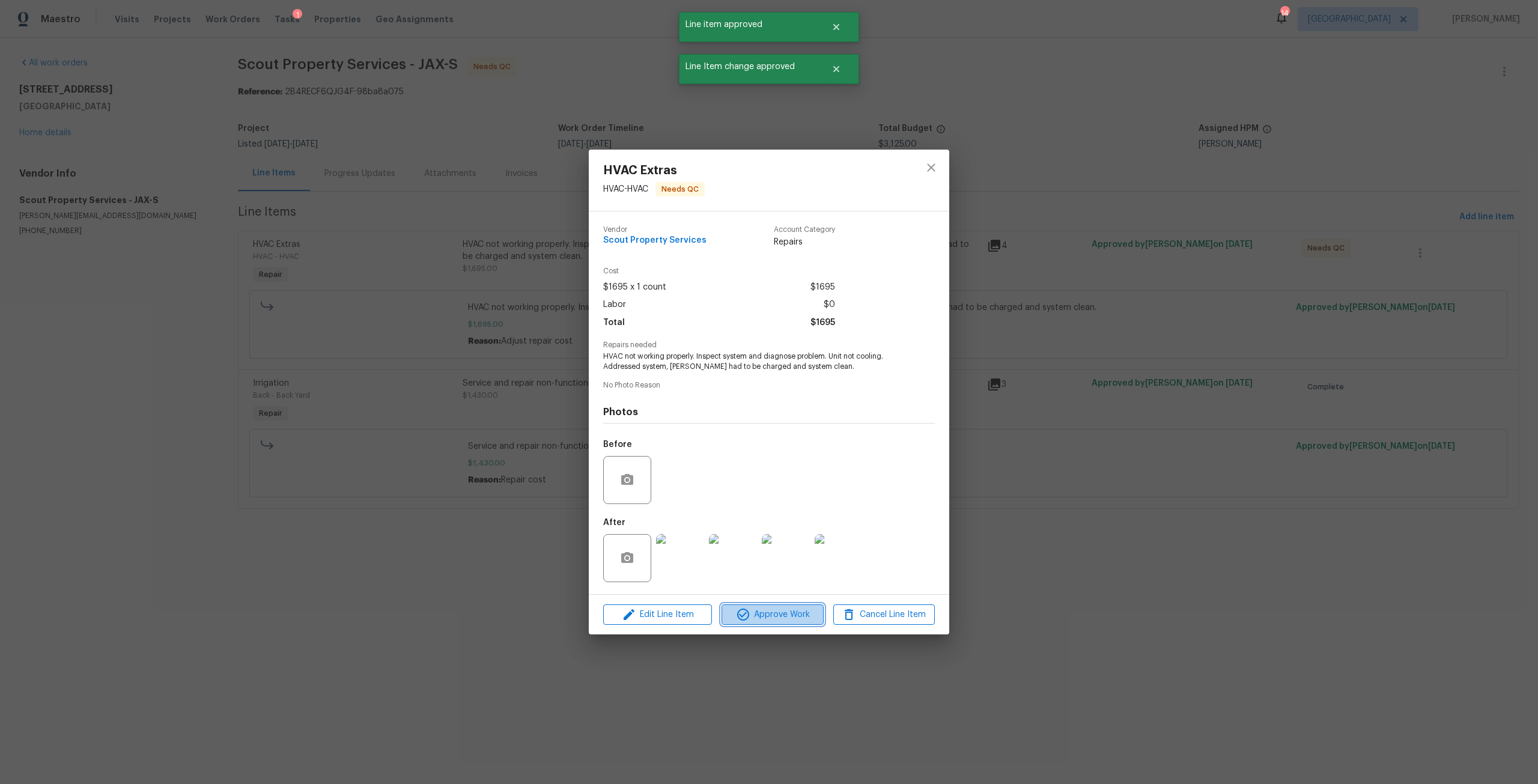
click at [784, 622] on span "Approve Work" at bounding box center [772, 614] width 94 height 15
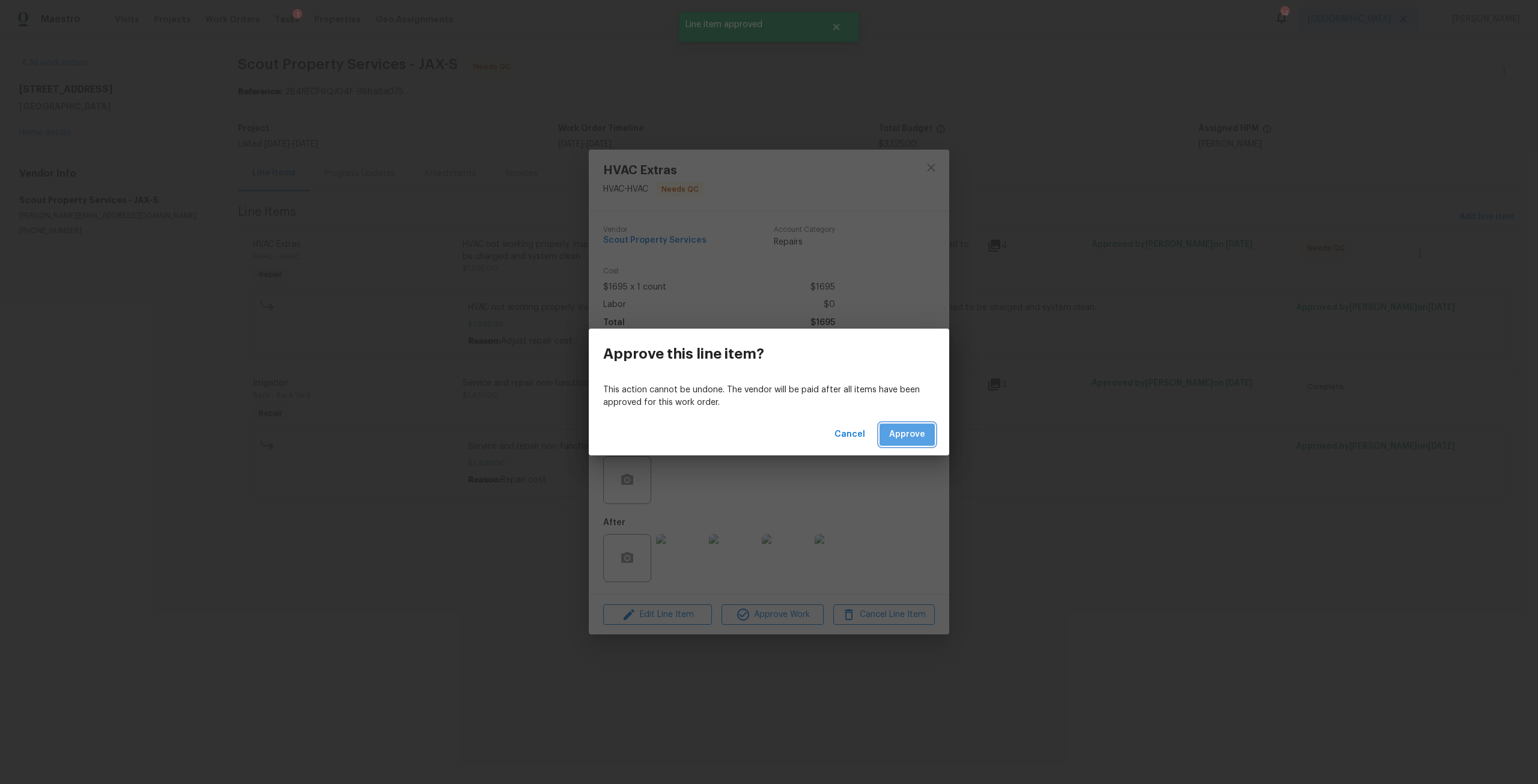
click at [921, 438] on span "Approve" at bounding box center [907, 434] width 36 height 15
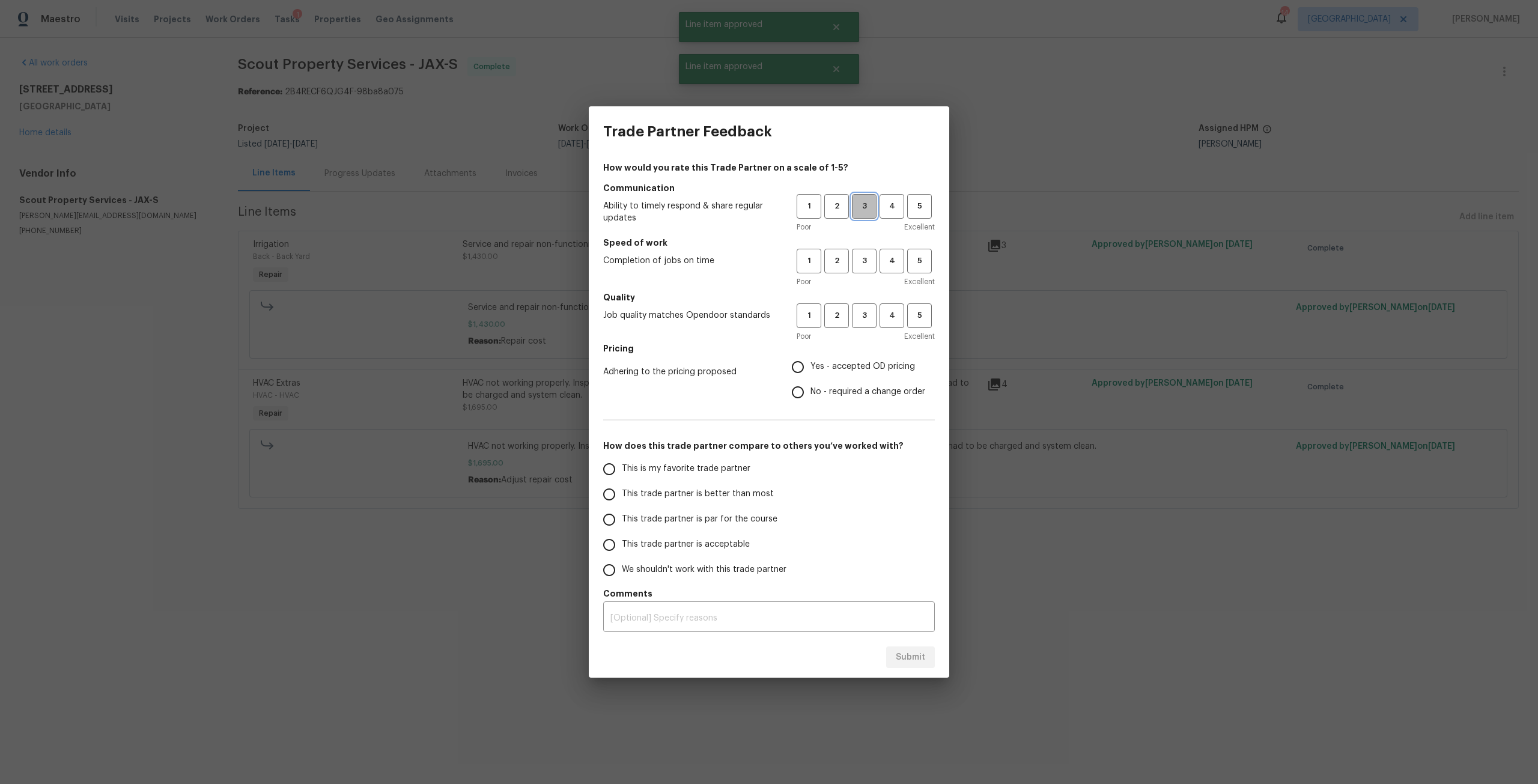
click at [873, 206] on span "3" at bounding box center [864, 206] width 22 height 14
click at [872, 254] on span "3" at bounding box center [864, 260] width 22 height 14
click at [862, 320] on span "3" at bounding box center [864, 315] width 22 height 14
click at [822, 378] on label "Yes - accepted OD pricing" at bounding box center [855, 367] width 140 height 25
click at [811, 378] on input "Yes - accepted OD pricing" at bounding box center [797, 367] width 25 height 25
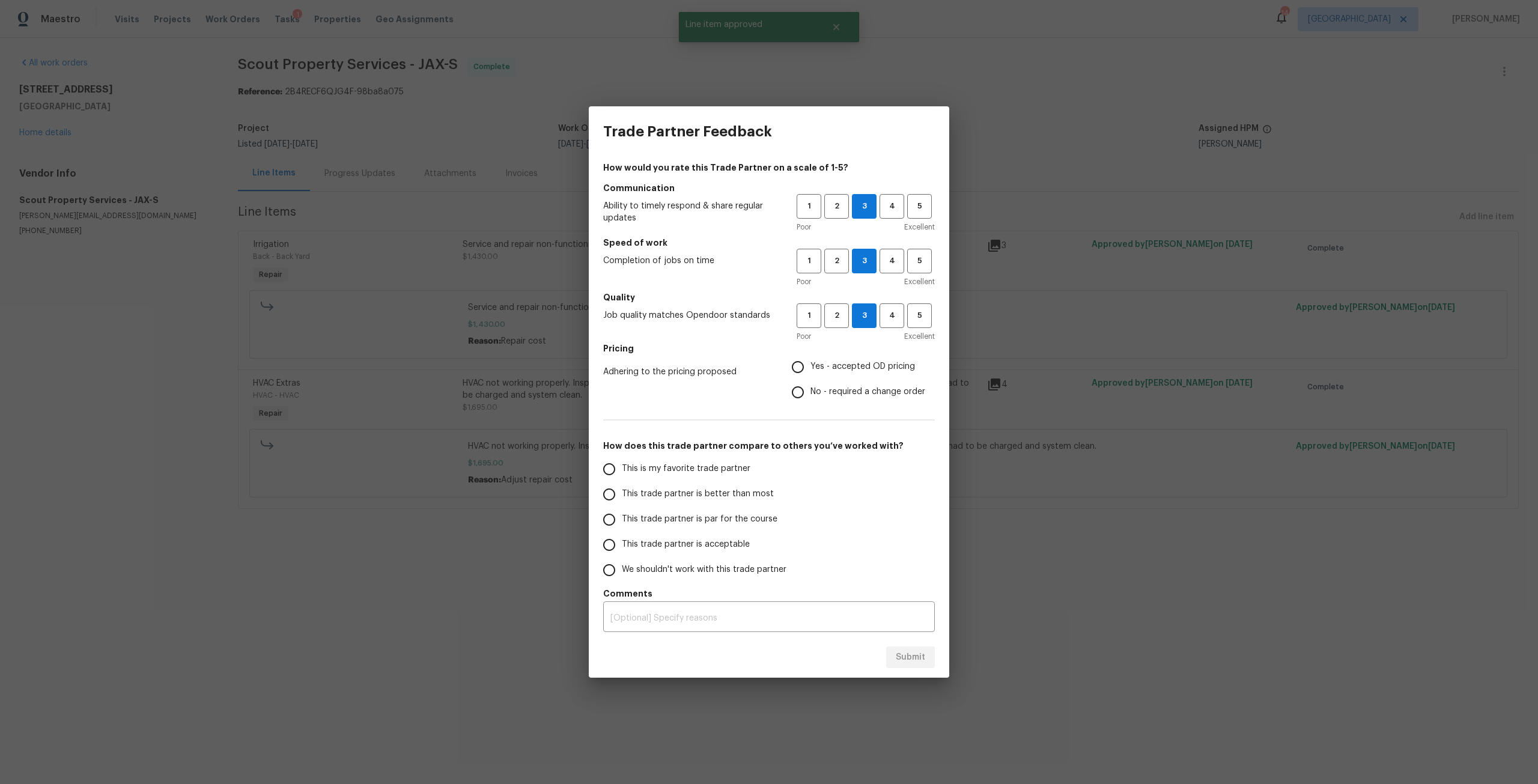
radio input "true"
click at [698, 491] on span "This trade partner is better than most" at bounding box center [698, 494] width 152 height 13
click at [622, 491] on input "This trade partner is better than most" at bounding box center [608, 494] width 25 height 25
click at [919, 666] on button "Submit" at bounding box center [910, 657] width 48 height 22
radio input "true"
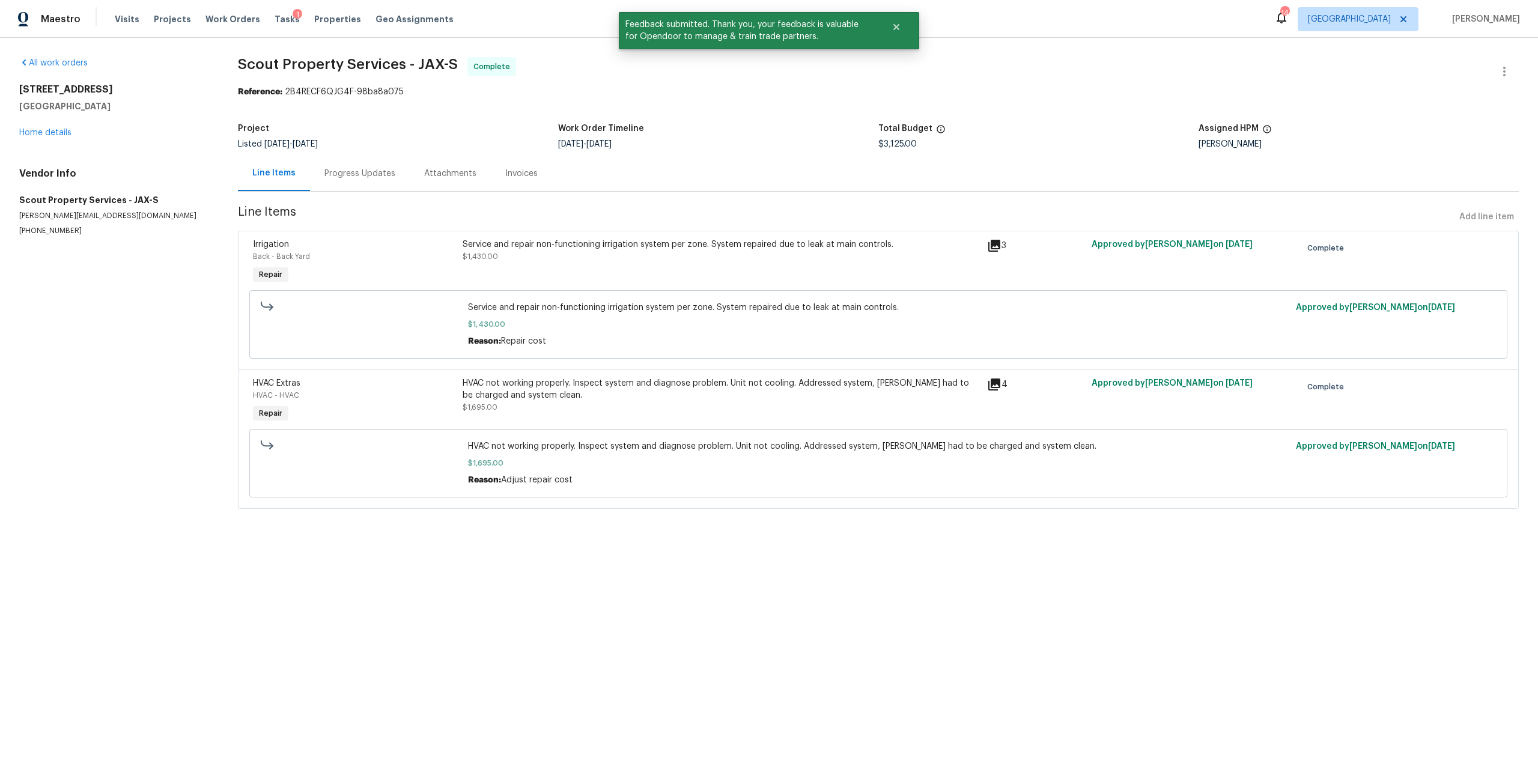
click at [68, 138] on div "[STREET_ADDRESS] Home details" at bounding box center [114, 111] width 190 height 56
click at [59, 138] on div "[STREET_ADDRESS] Home details" at bounding box center [114, 111] width 190 height 56
click at [63, 129] on link "Home details" at bounding box center [45, 132] width 52 height 8
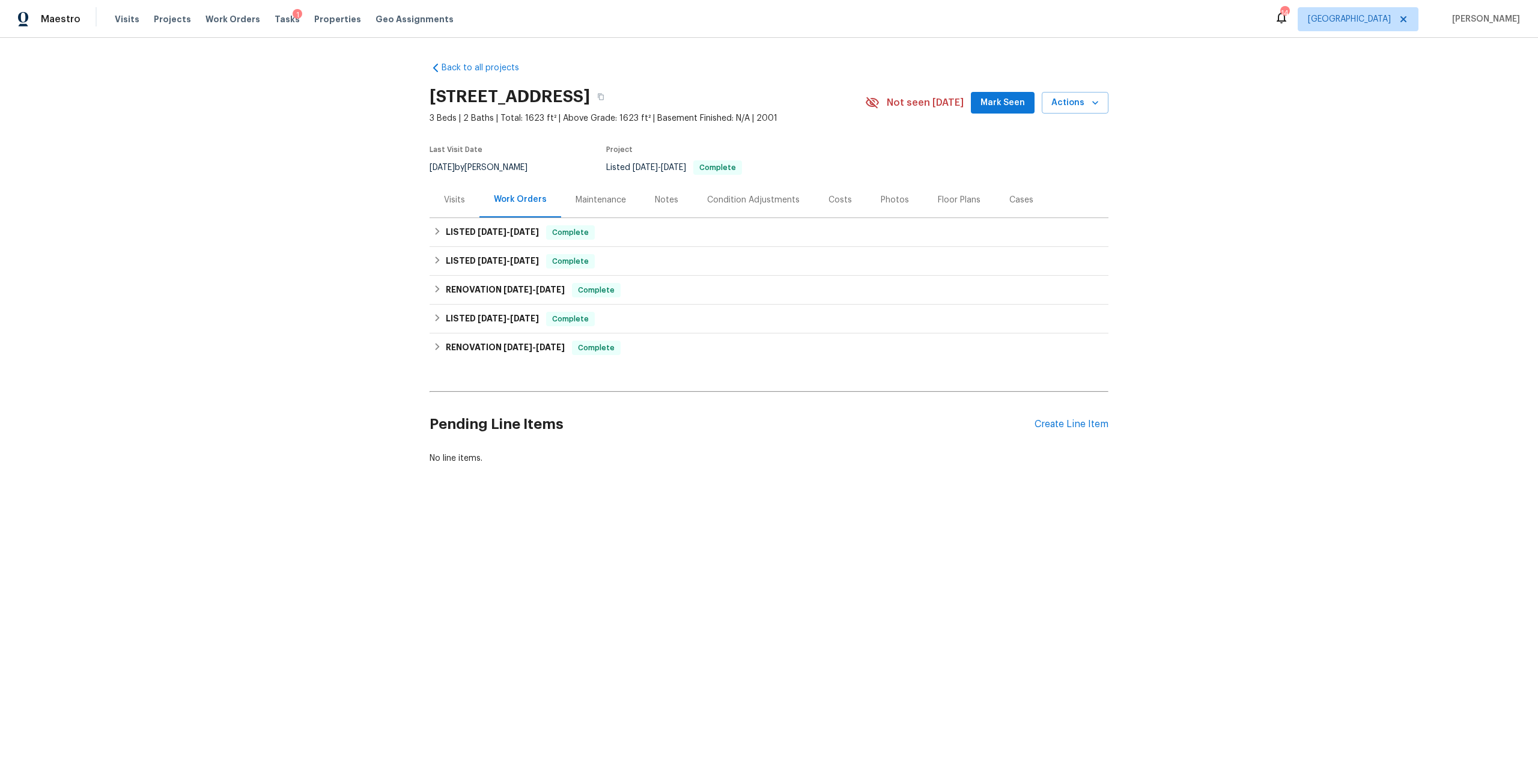
click at [237, 25] on div "Visits Projects Work Orders Tasks 1 Properties Geo Assignments" at bounding box center [291, 19] width 353 height 24
click at [237, 25] on span "Work Orders" at bounding box center [233, 19] width 55 height 12
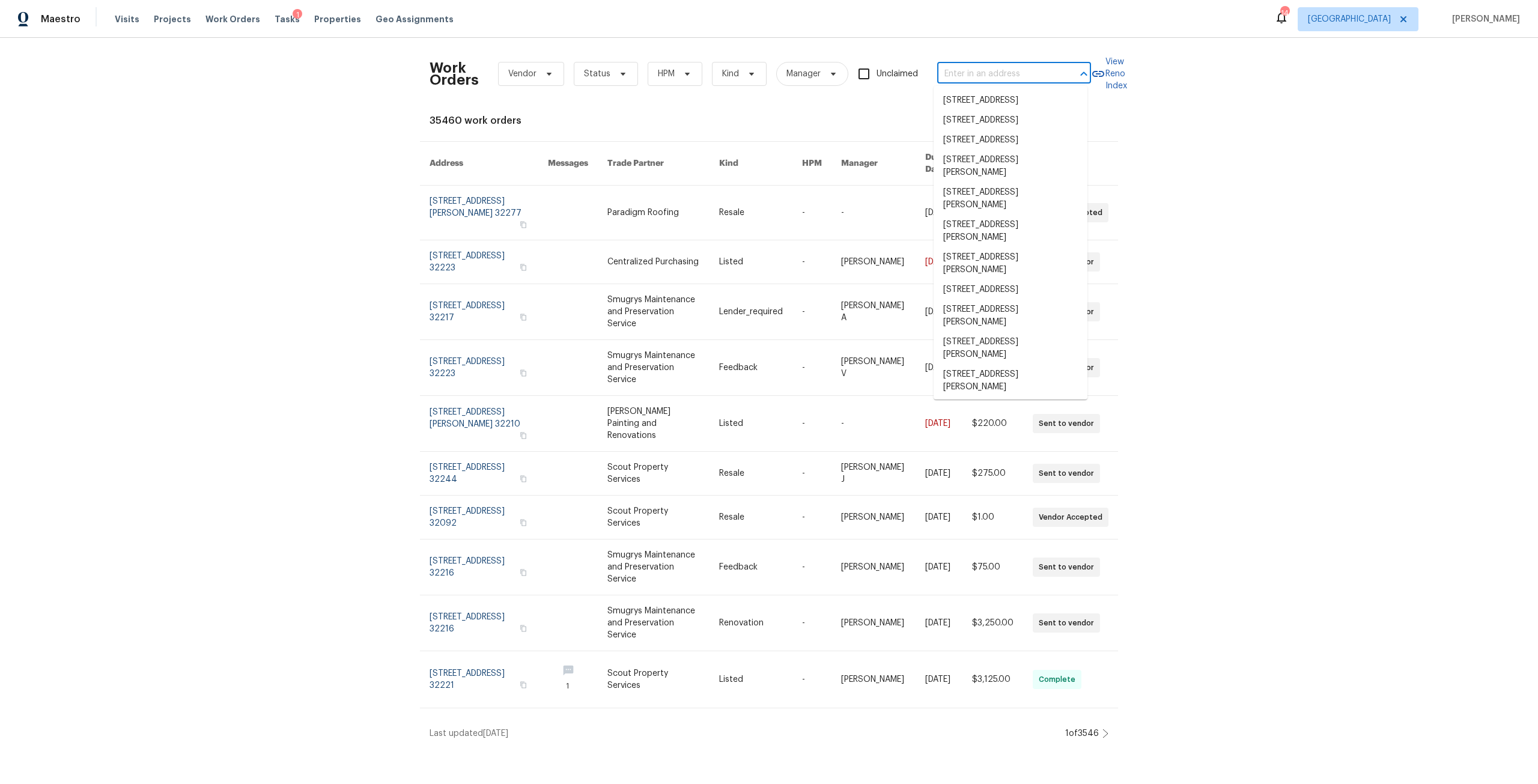
click at [994, 79] on input "text" at bounding box center [997, 74] width 120 height 19
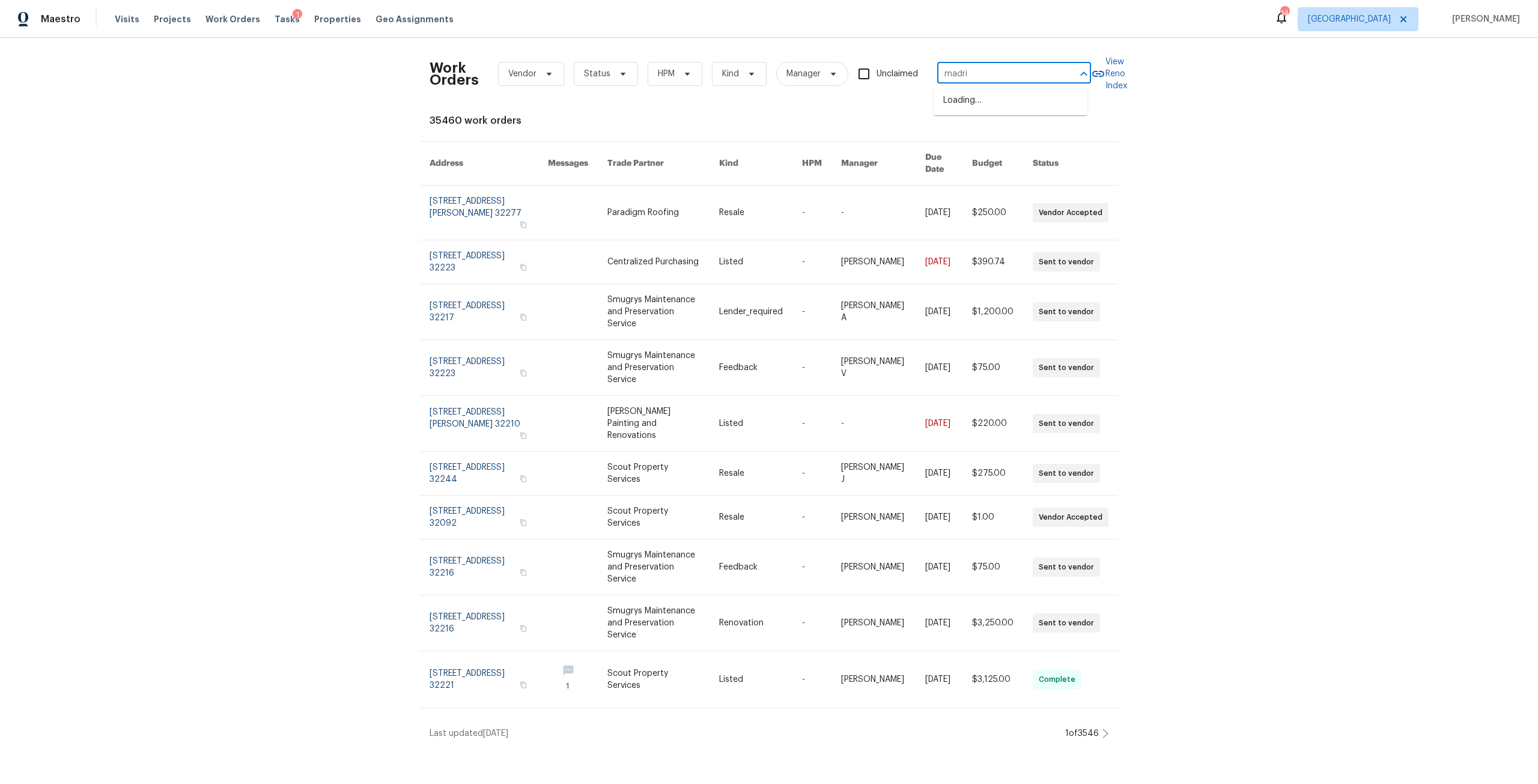
type input "[GEOGRAPHIC_DATA]"
click at [1020, 130] on li "[STREET_ADDRESS]" at bounding box center [1010, 120] width 154 height 20
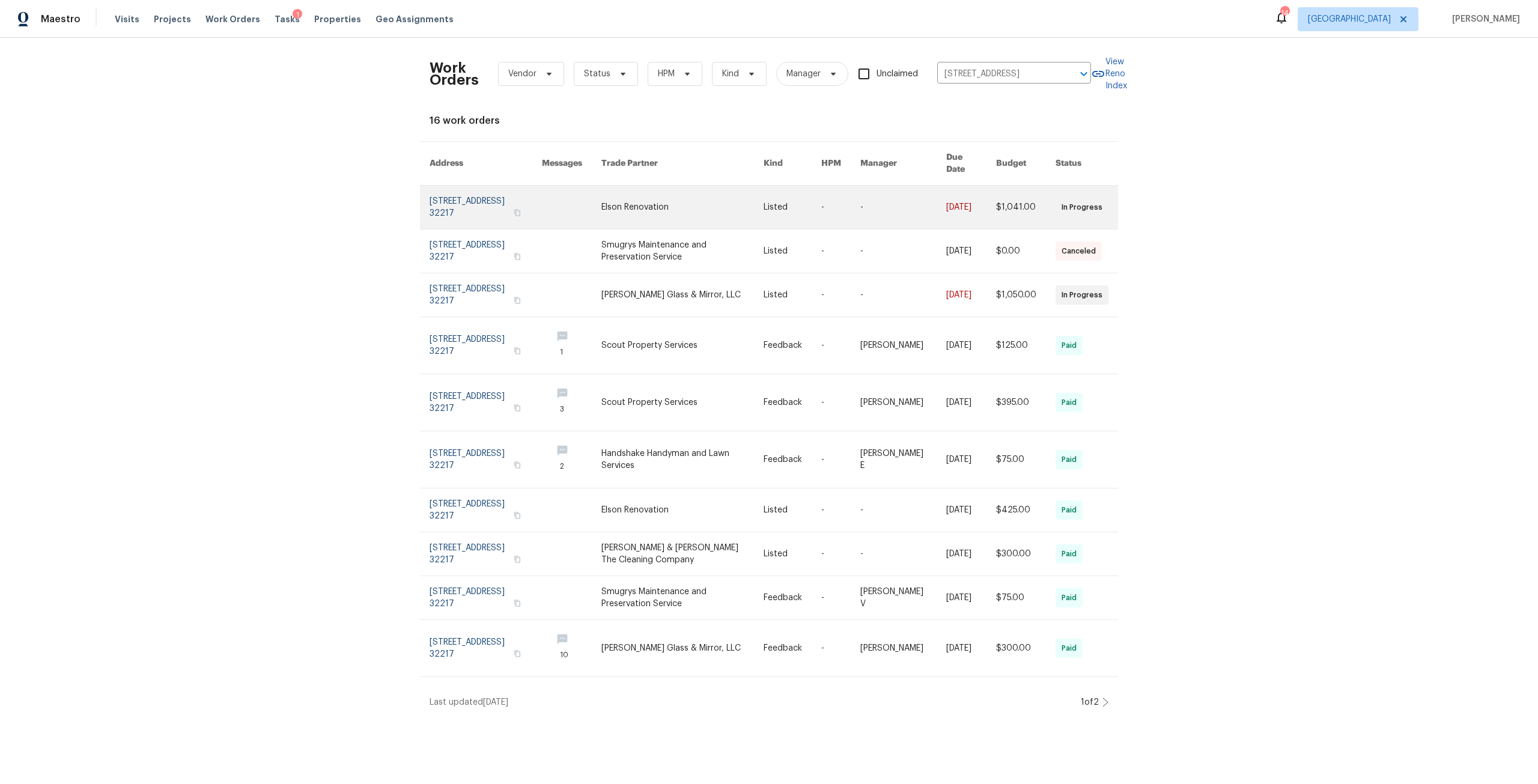
click at [445, 209] on link at bounding box center [486, 207] width 112 height 43
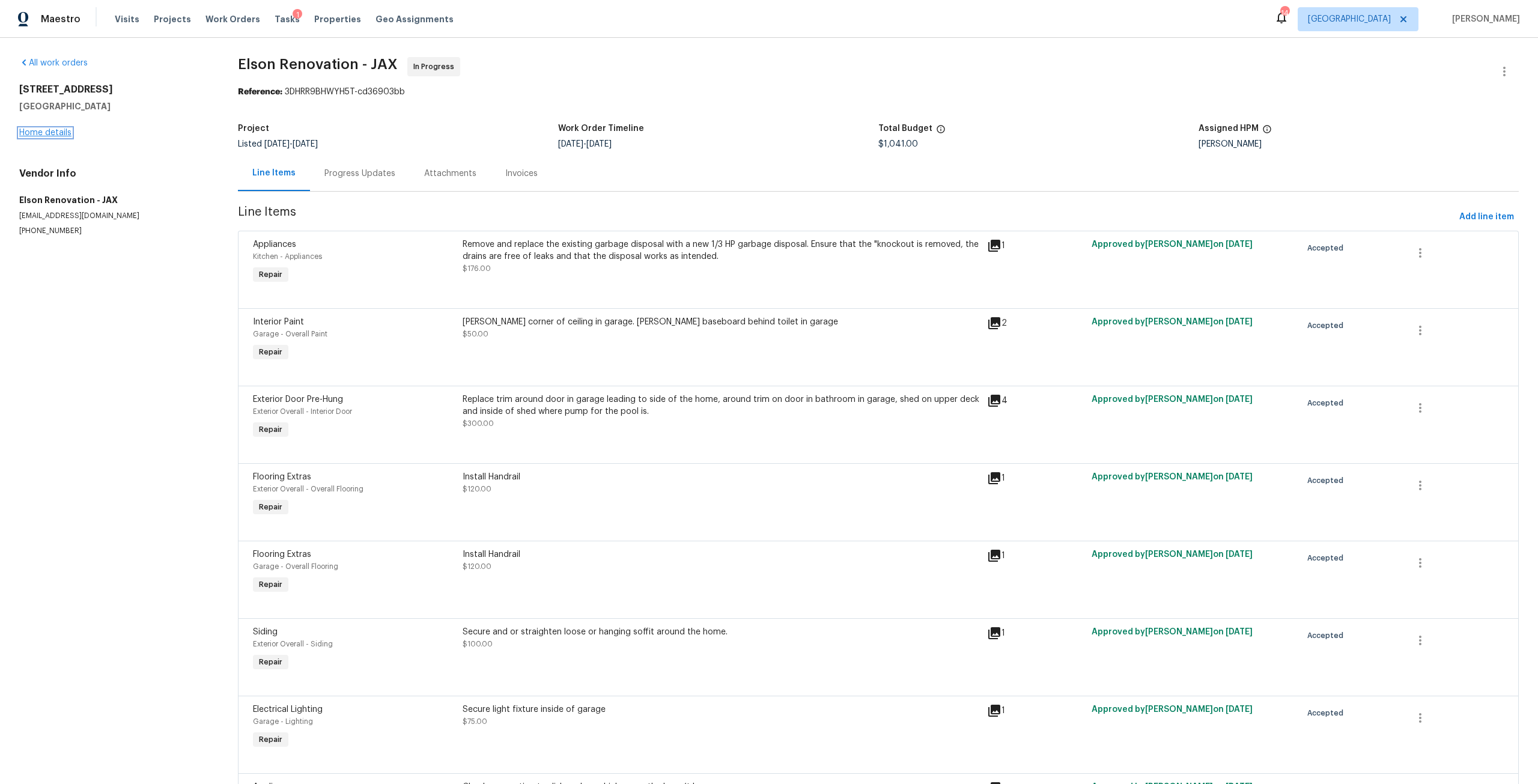
click at [47, 132] on link "Home details" at bounding box center [45, 132] width 52 height 8
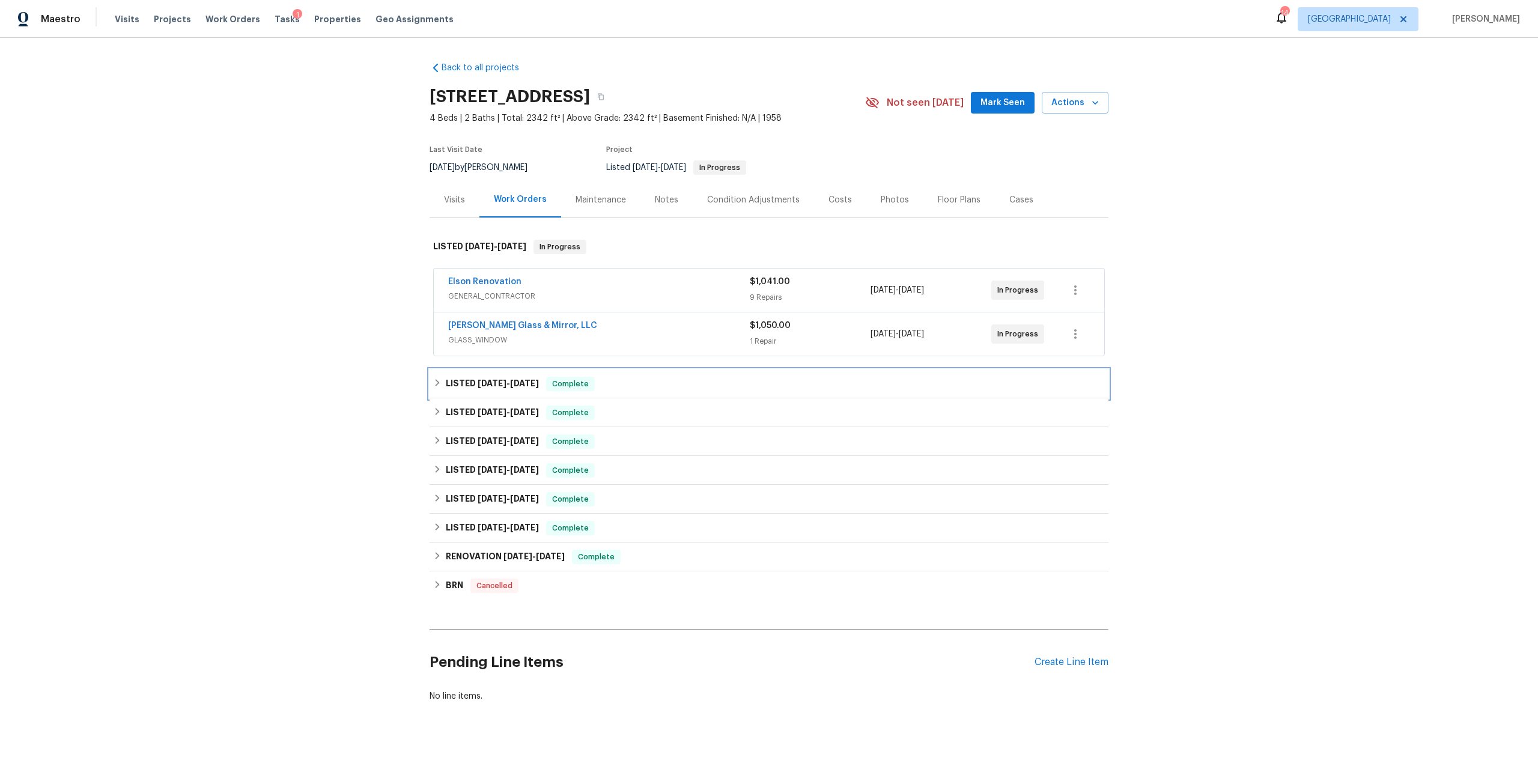
click at [510, 390] on h6 "LISTED [DATE] - [DATE]" at bounding box center [492, 384] width 93 height 14
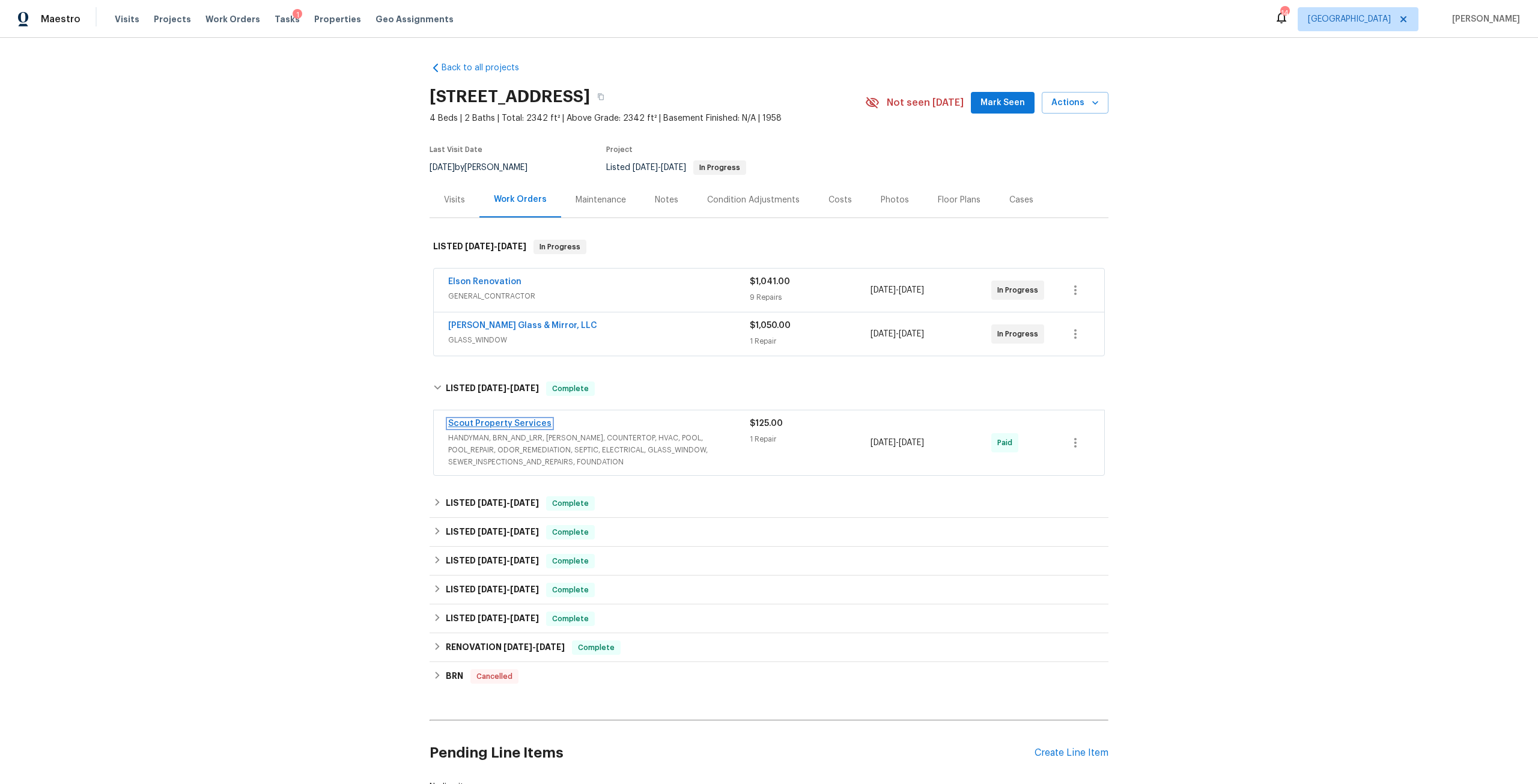
click at [516, 427] on link "Scout Property Services" at bounding box center [500, 423] width 103 height 8
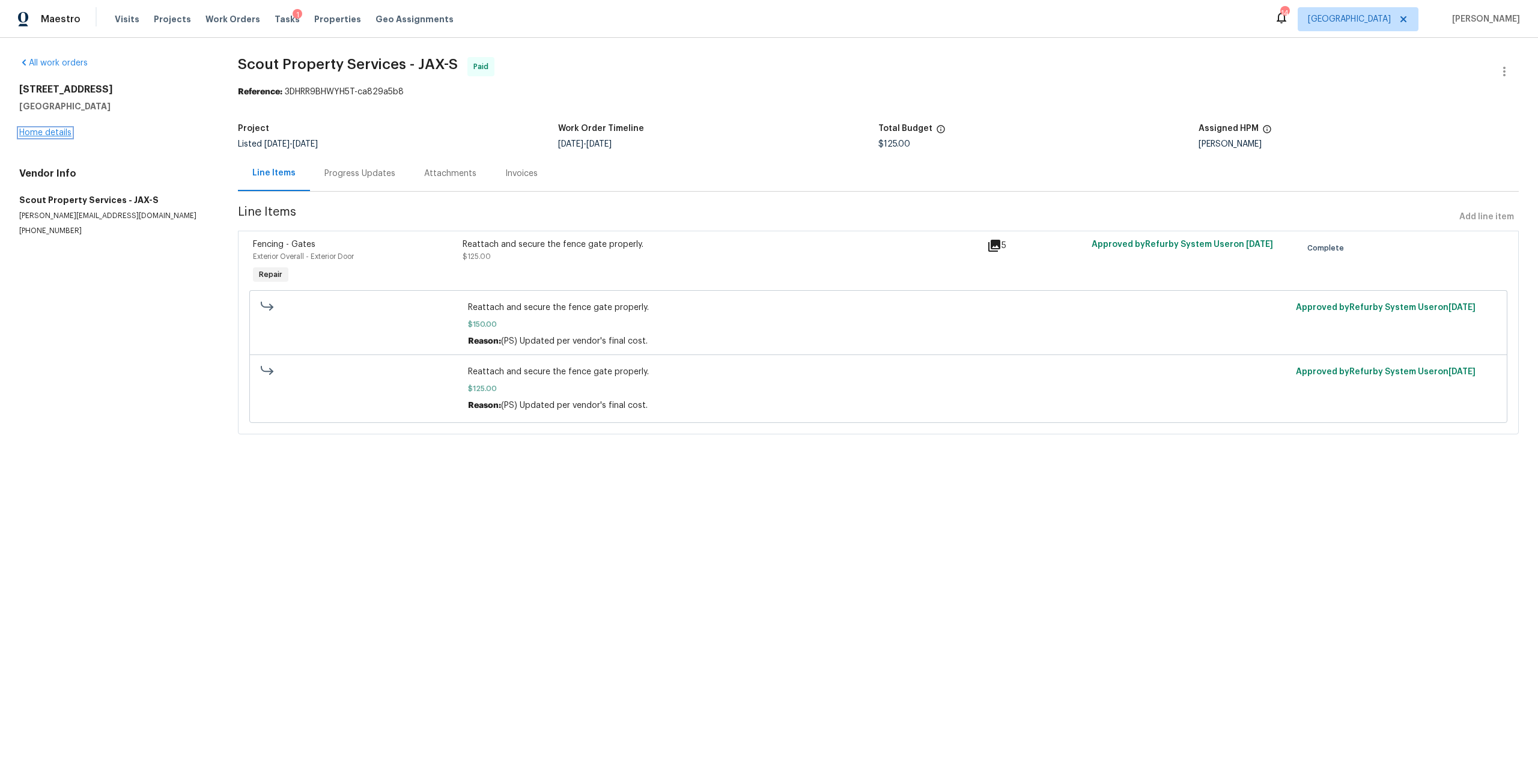
click at [23, 135] on link "Home details" at bounding box center [45, 132] width 52 height 8
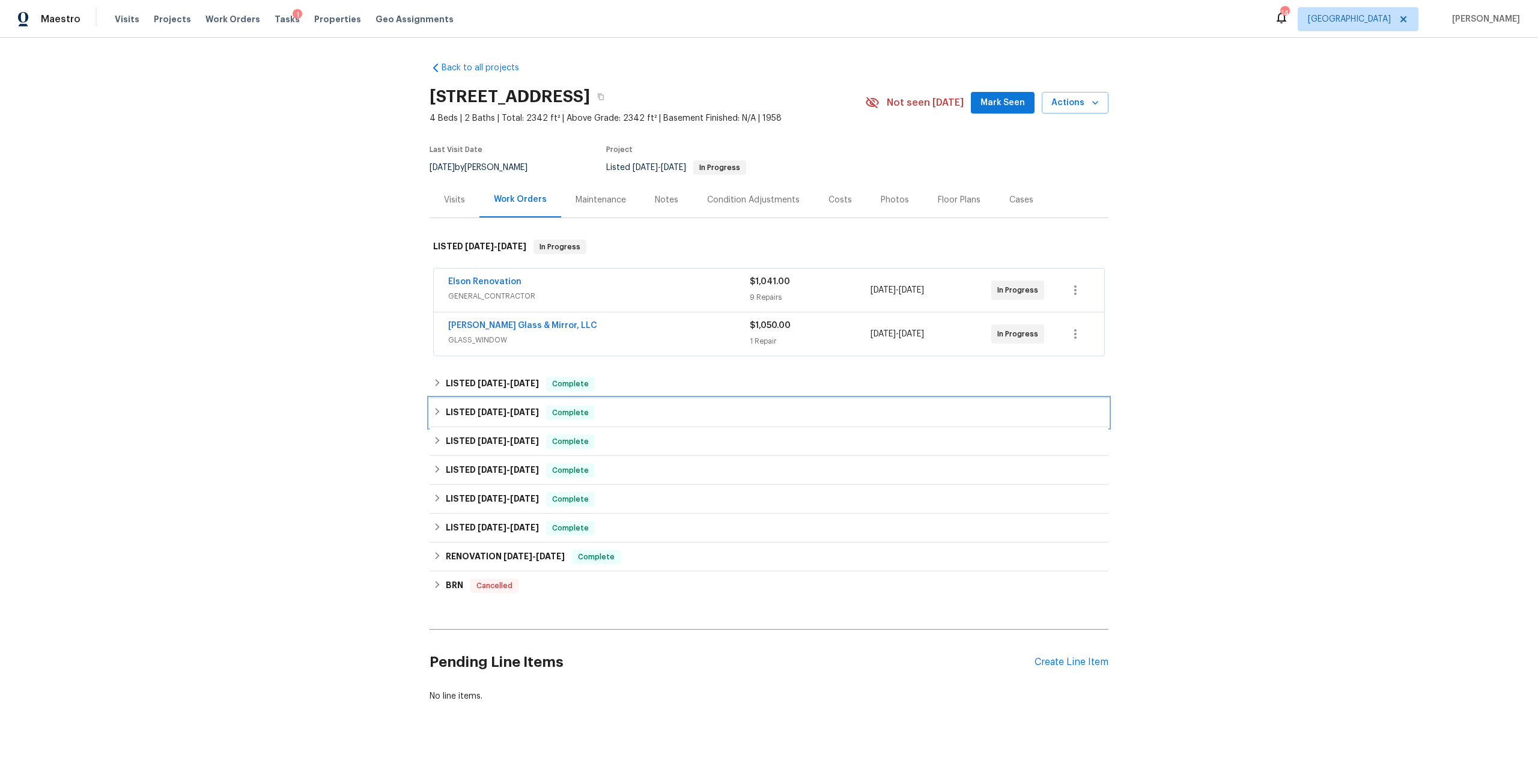
click at [484, 406] on h6 "LISTED [DATE] - [DATE]" at bounding box center [492, 413] width 93 height 14
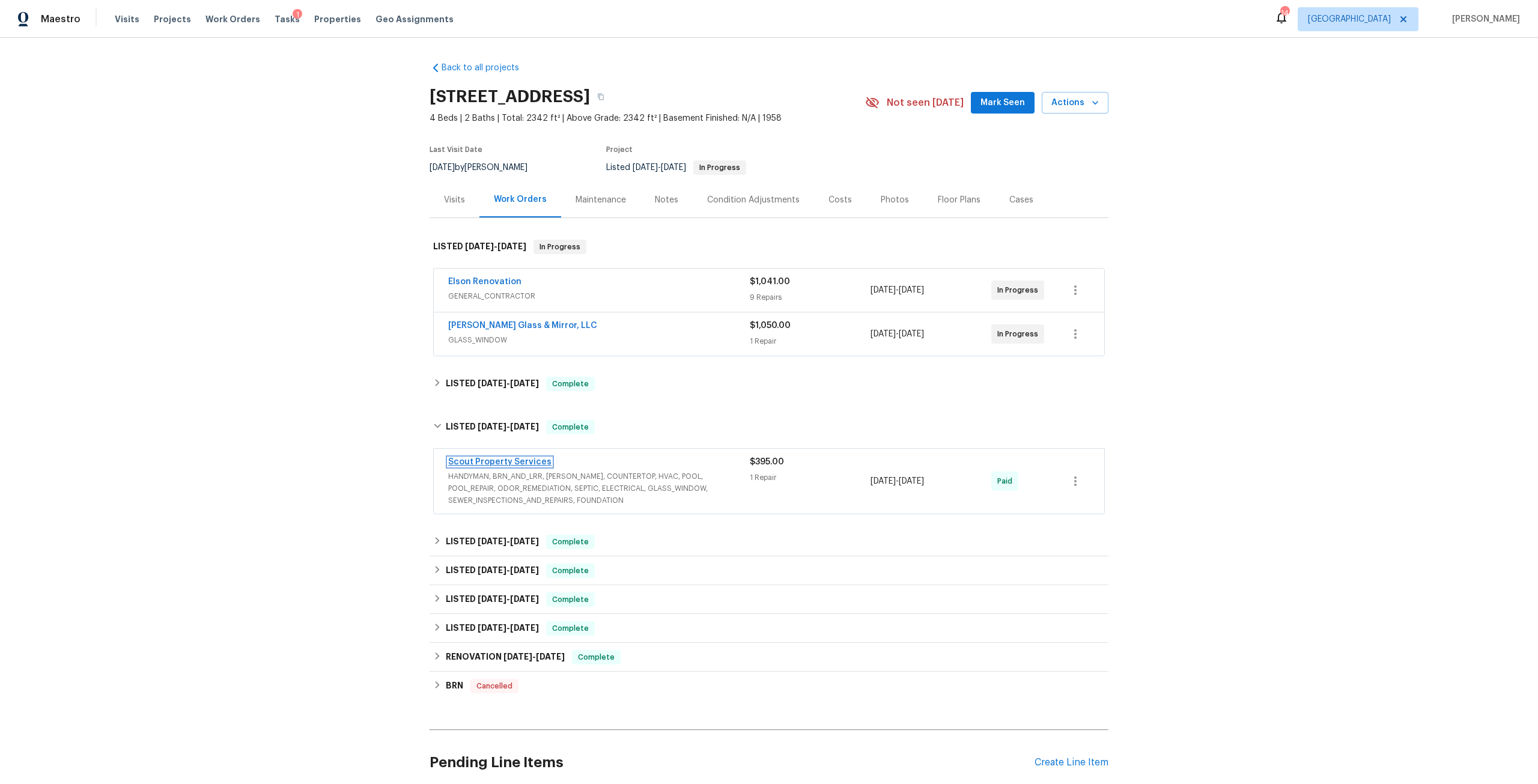
click at [502, 465] on link "Scout Property Services" at bounding box center [500, 462] width 103 height 8
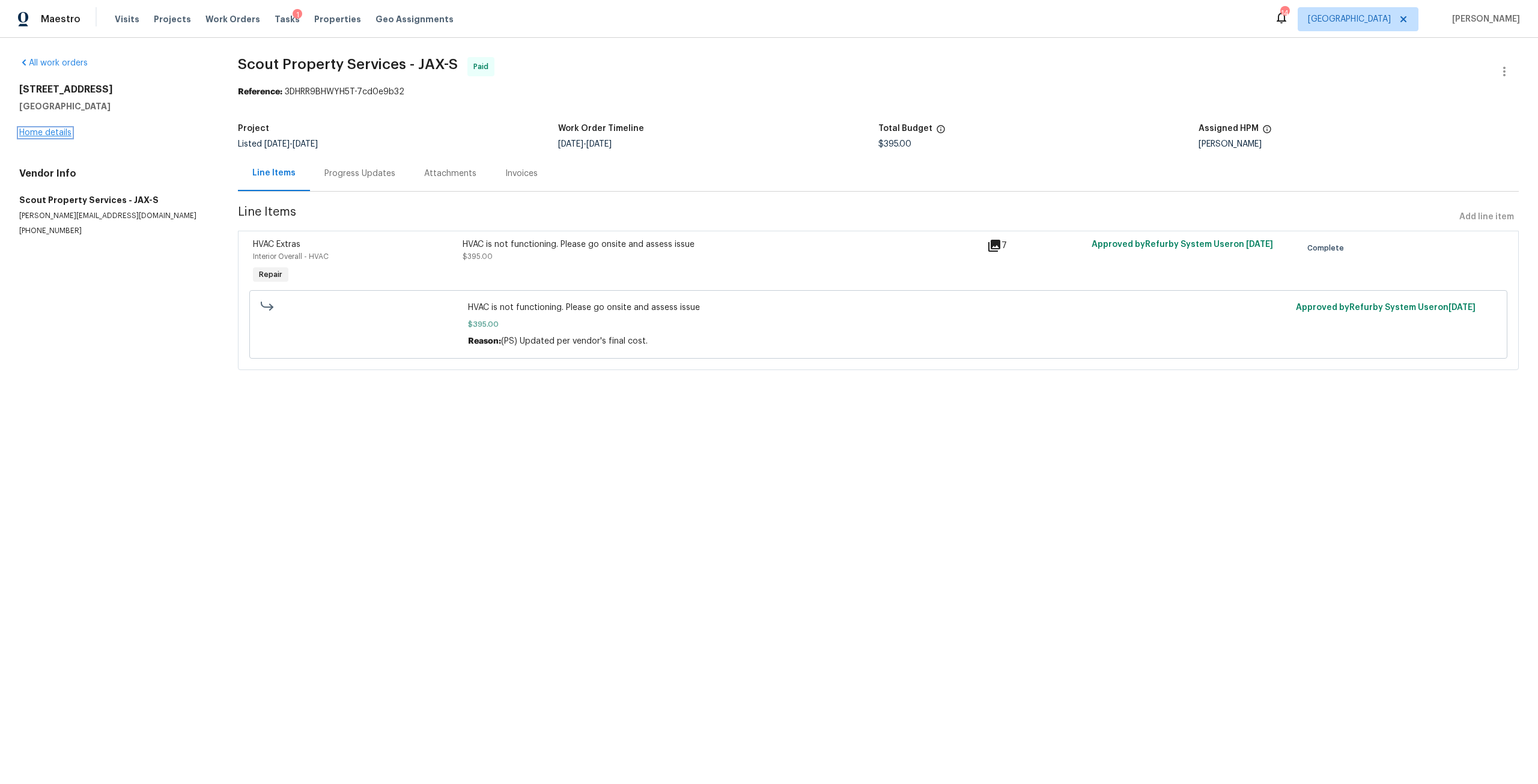
click at [64, 129] on link "Home details" at bounding box center [45, 132] width 52 height 8
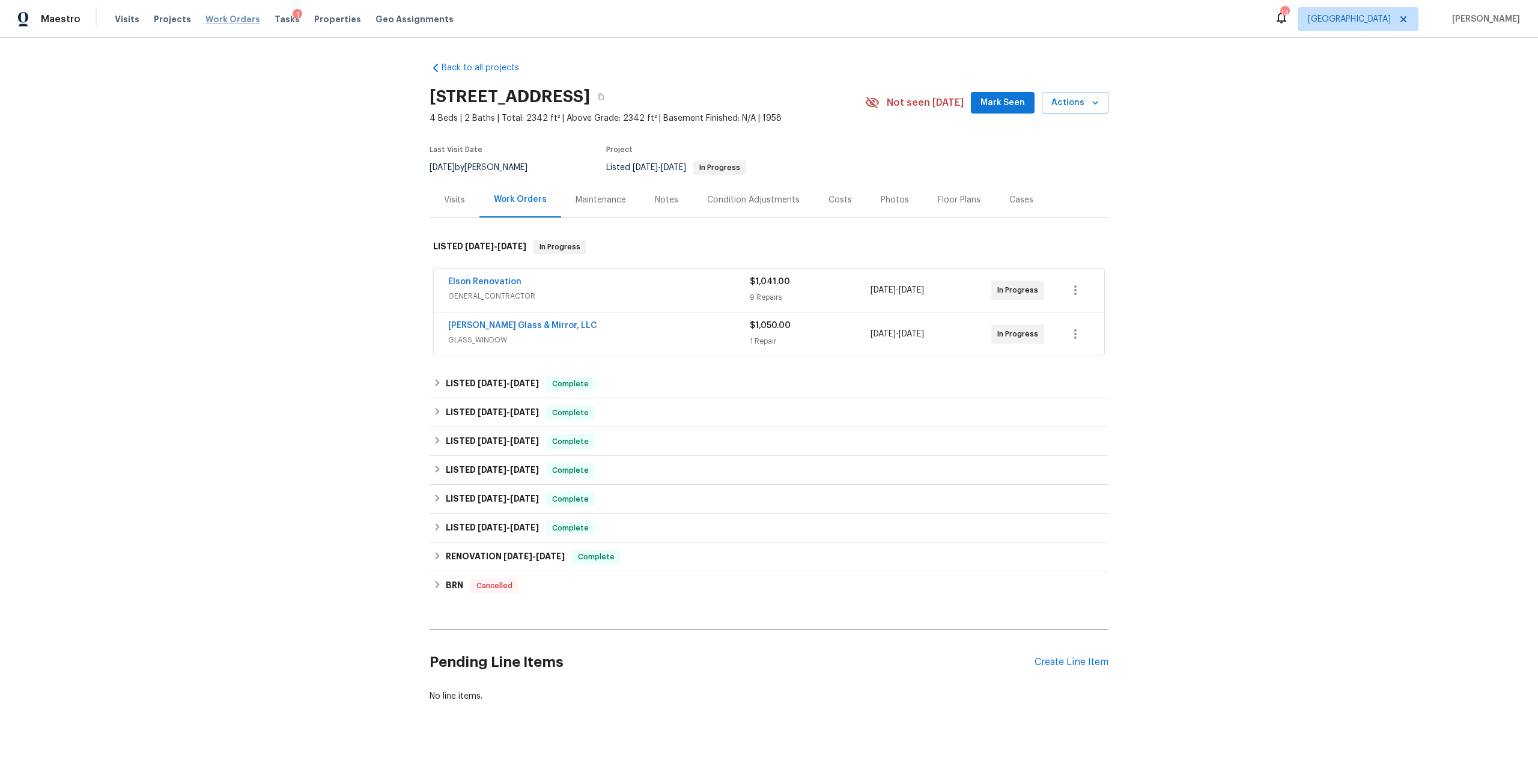
click at [231, 20] on span "Work Orders" at bounding box center [233, 19] width 55 height 12
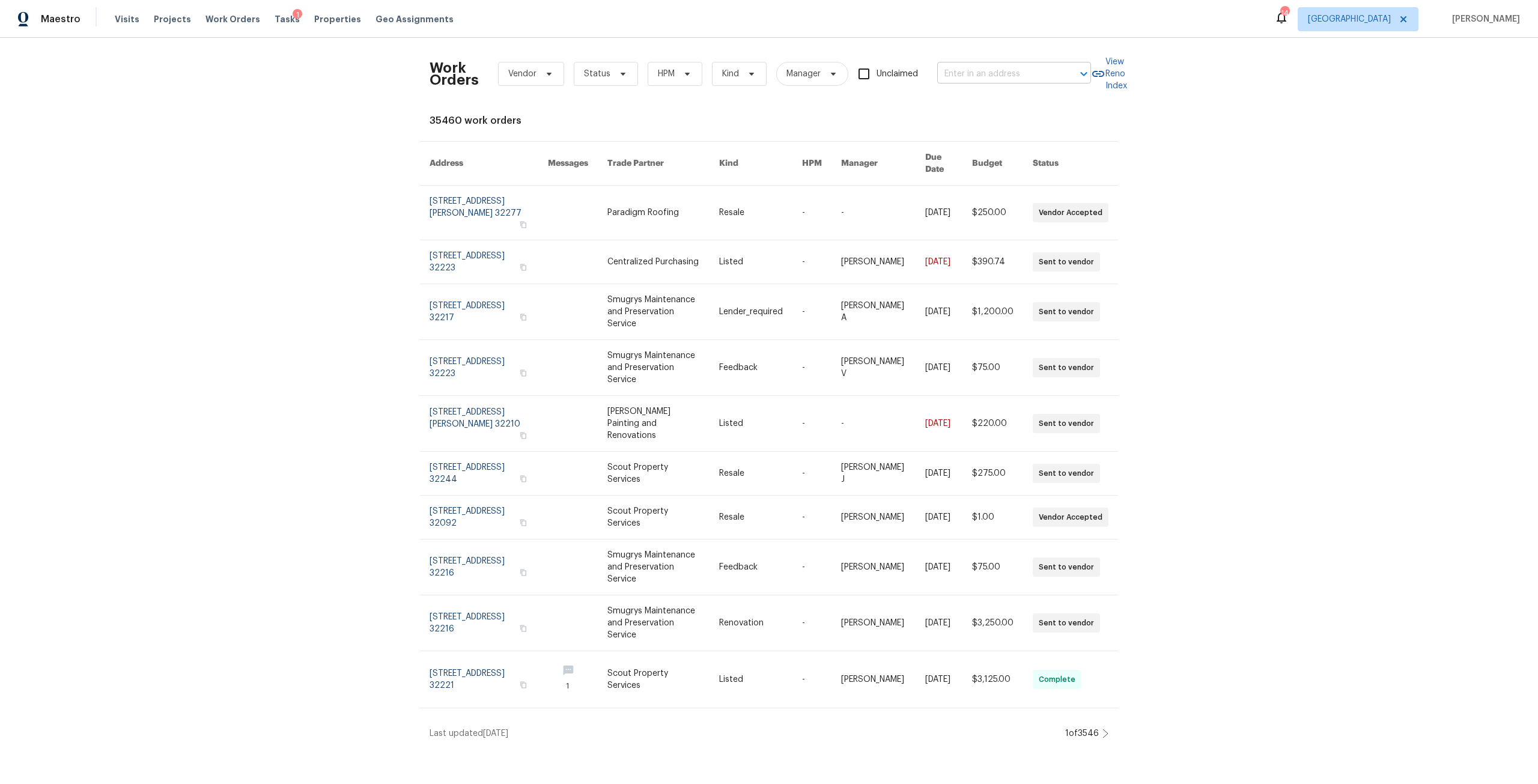
drag, startPoint x: 955, startPoint y: 61, endPoint x: 957, endPoint y: 67, distance: 6.3
click at [957, 67] on div "Work Orders Vendor Status HPM Kind Manager Unclaimed ​" at bounding box center [760, 74] width 661 height 53
click at [957, 67] on input "text" at bounding box center [997, 74] width 120 height 19
type input "[GEOGRAPHIC_DATA]"
click at [981, 101] on li "[STREET_ADDRESS]" at bounding box center [1010, 100] width 154 height 20
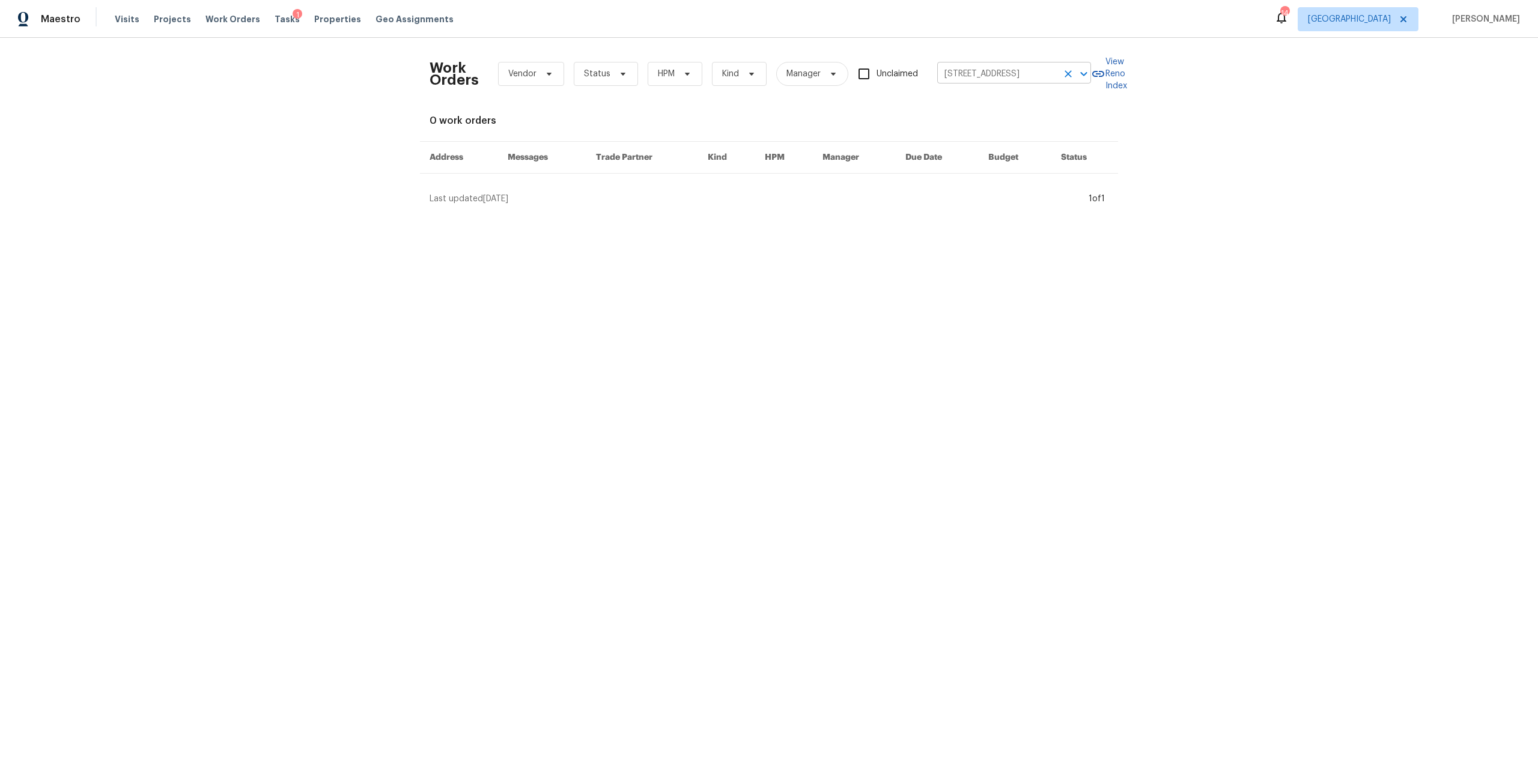
click at [1030, 80] on input "[STREET_ADDRESS]" at bounding box center [997, 74] width 120 height 19
type input "[GEOGRAPHIC_DATA]"
click at [1029, 155] on ul "[STREET_ADDRESS][GEOGRAPHIC_DATA][STREET_ADDRESS][STREET_ADDRESS]" at bounding box center [1010, 120] width 154 height 69
click at [1030, 150] on li "[STREET_ADDRESS]" at bounding box center [1010, 140] width 154 height 20
click at [998, 66] on input "[STREET_ADDRESS]" at bounding box center [997, 74] width 120 height 19
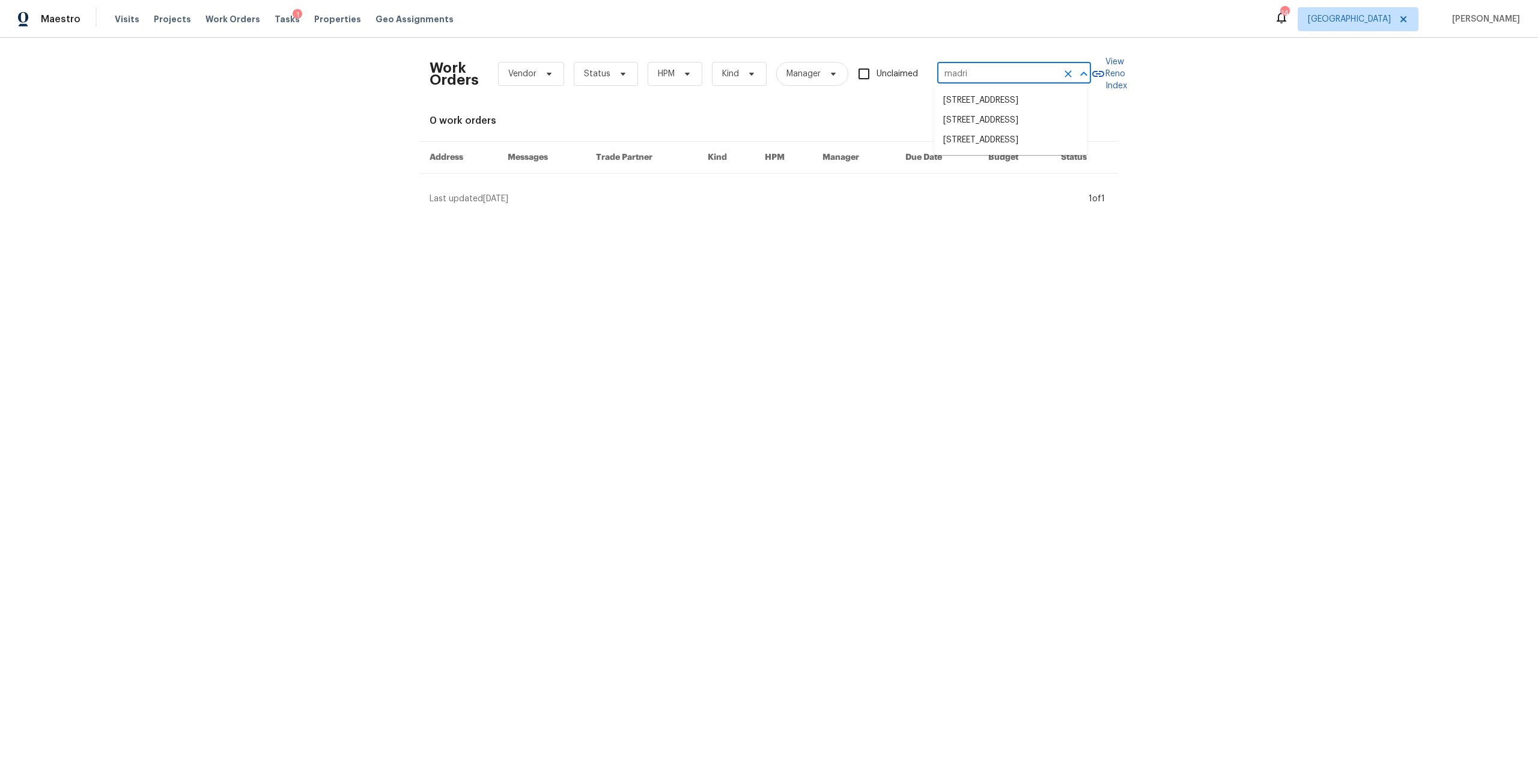
type input "[GEOGRAPHIC_DATA]"
click at [1008, 125] on li "[STREET_ADDRESS]" at bounding box center [1010, 120] width 154 height 20
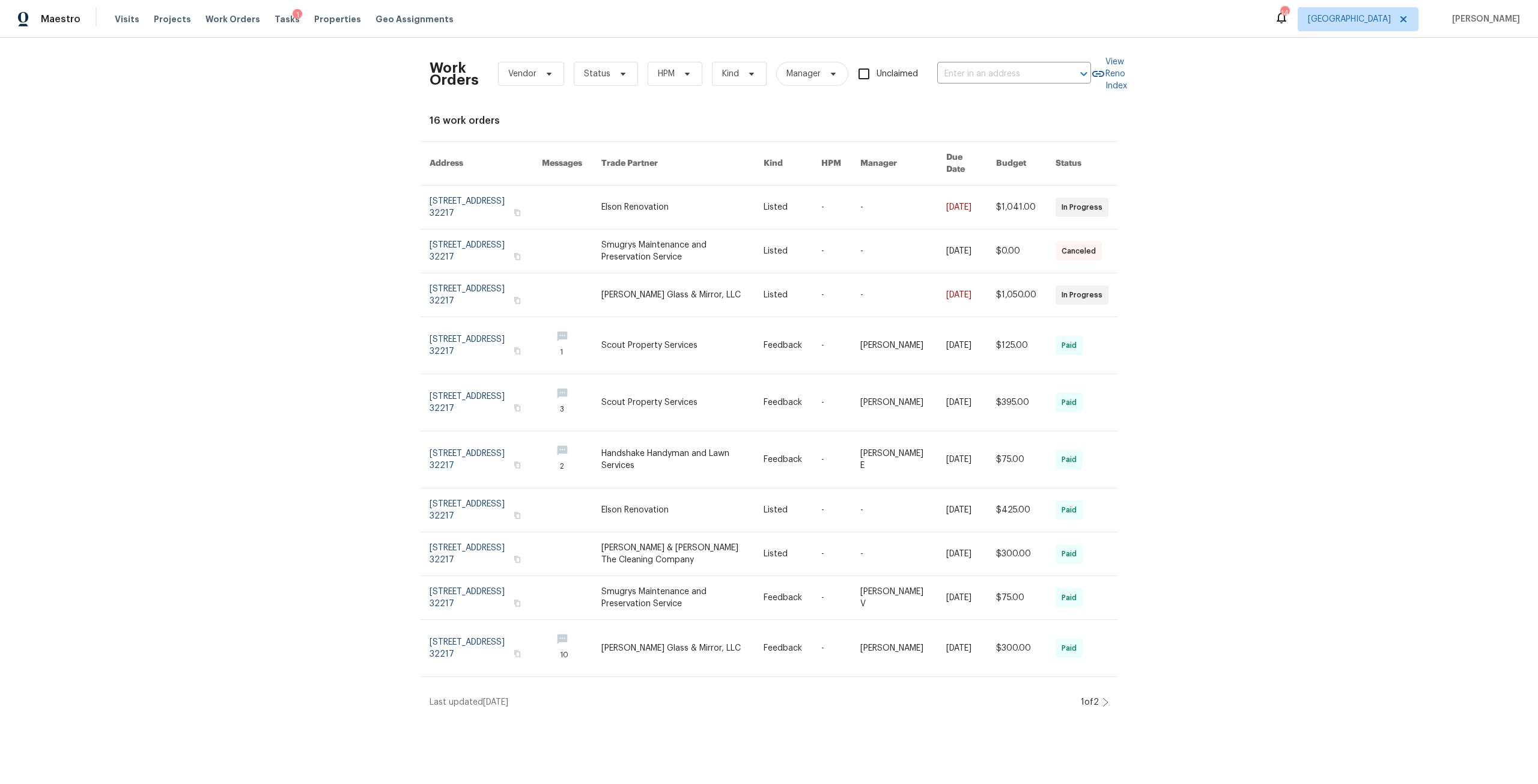
type input "[STREET_ADDRESS]"
click at [1105, 686] on div "Work Orders Vendor Status HPM Kind Manager Unclaimed [STREET_ADDRESS] ​ View Re…" at bounding box center [769, 378] width 1538 height 680
click at [1103, 697] on icon at bounding box center [1105, 702] width 6 height 10
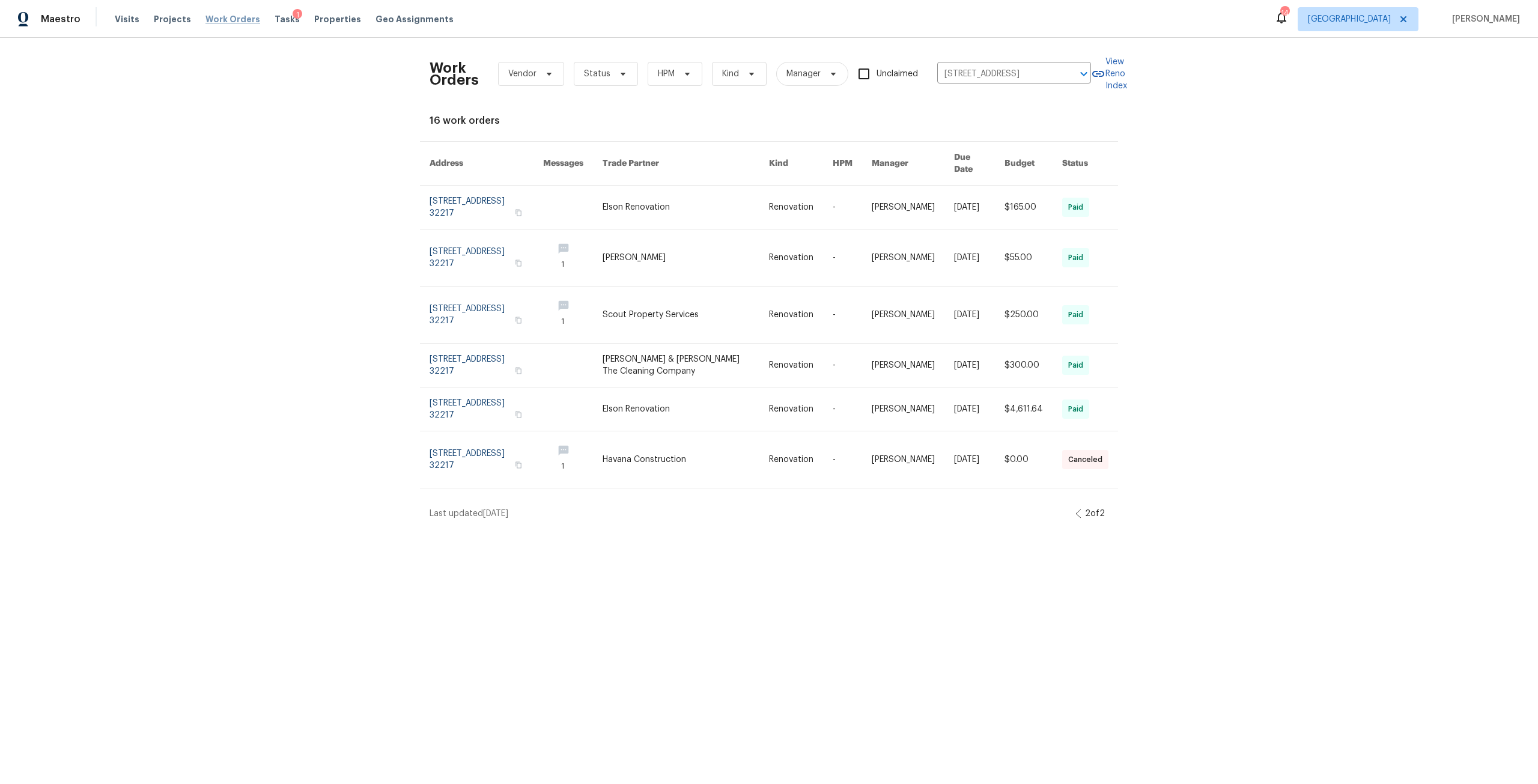
click at [236, 17] on span "Work Orders" at bounding box center [233, 19] width 55 height 12
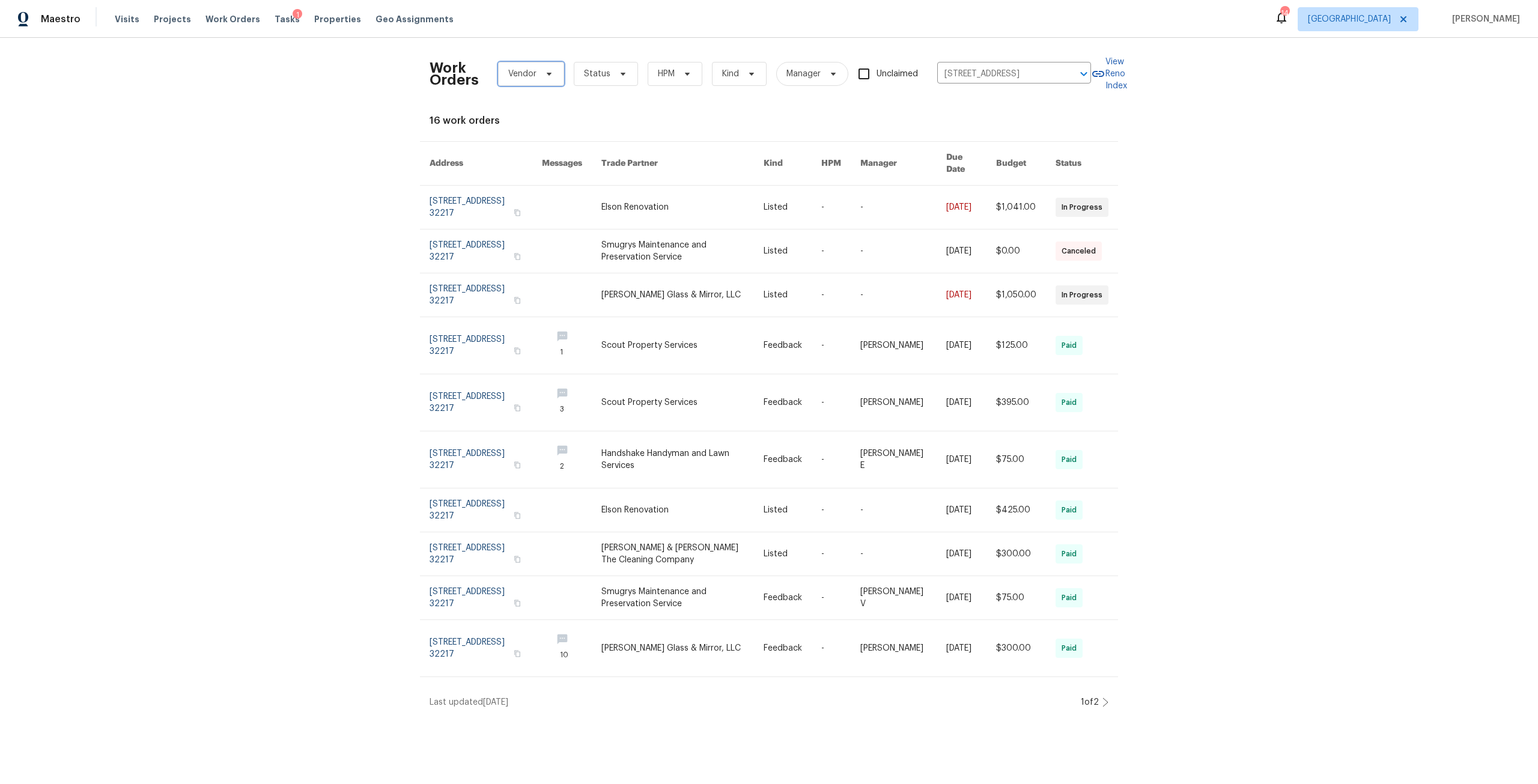
click at [528, 72] on span "Vendor" at bounding box center [523, 74] width 28 height 12
type input "scout"
click at [554, 157] on div "Scout Property Services - JAX-P" at bounding box center [563, 156] width 125 height 12
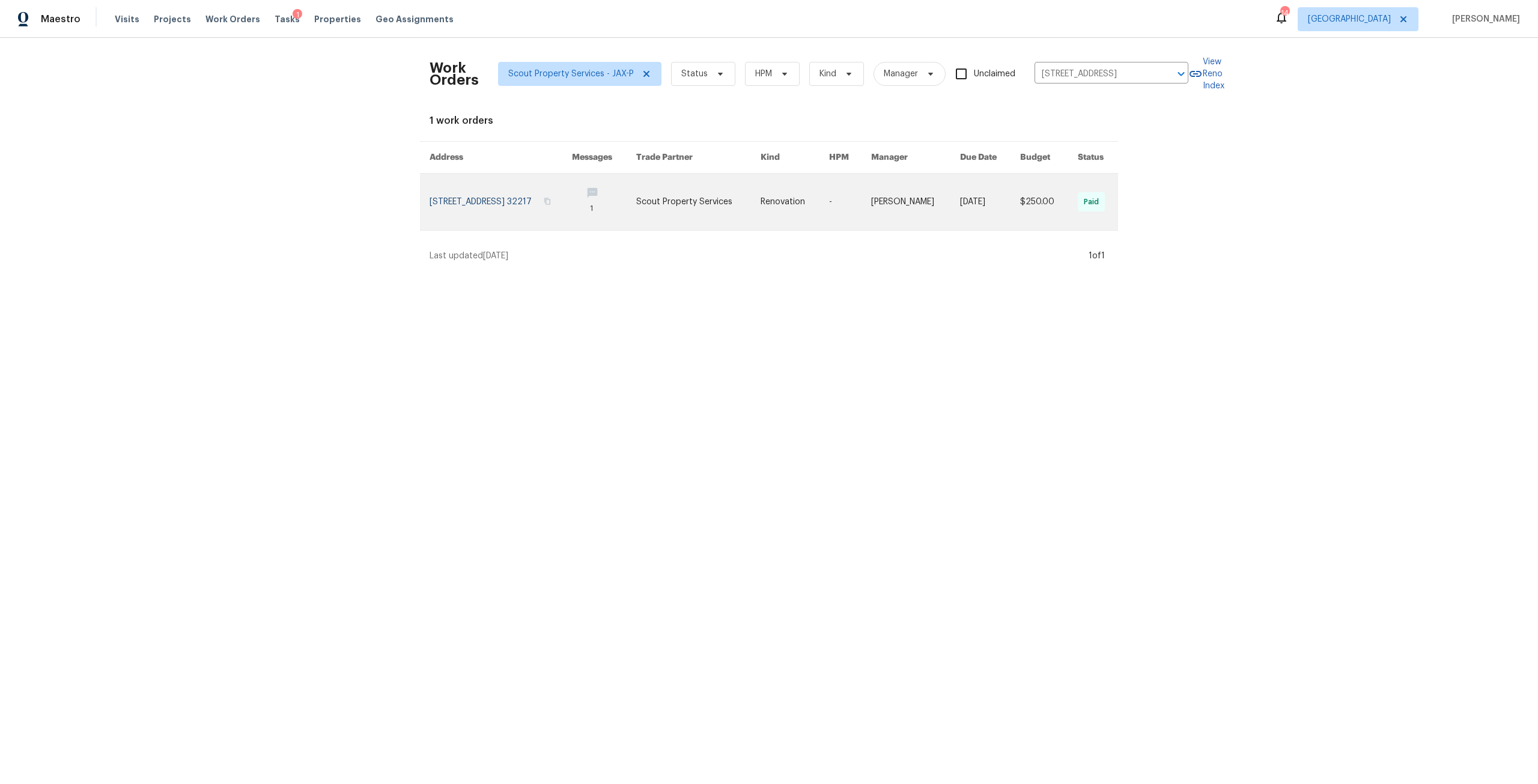
click at [525, 207] on link at bounding box center [501, 201] width 142 height 56
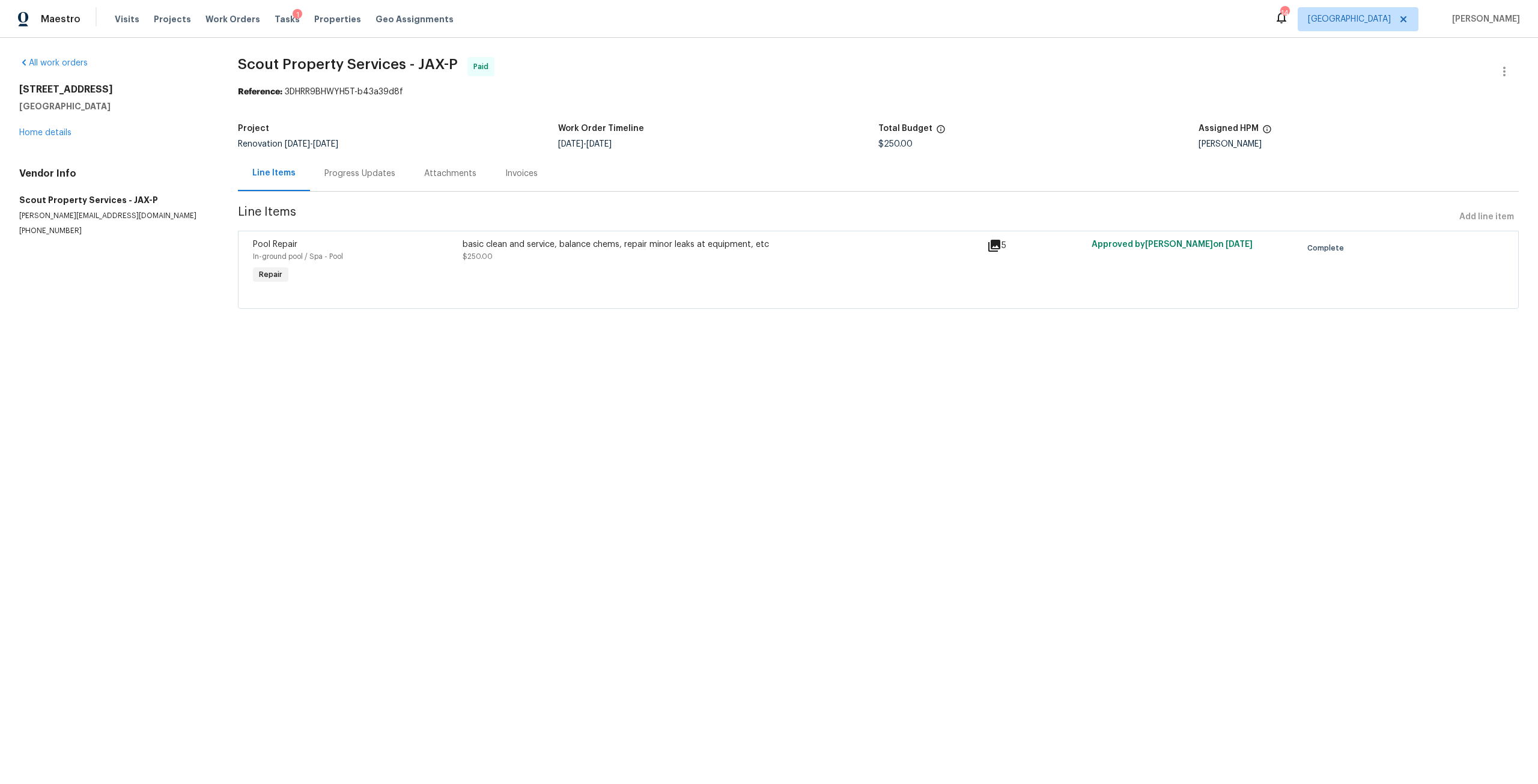
click at [548, 247] on div "basic clean and service, balance chems, repair minor leaks at equipment, etc" at bounding box center [721, 244] width 517 height 12
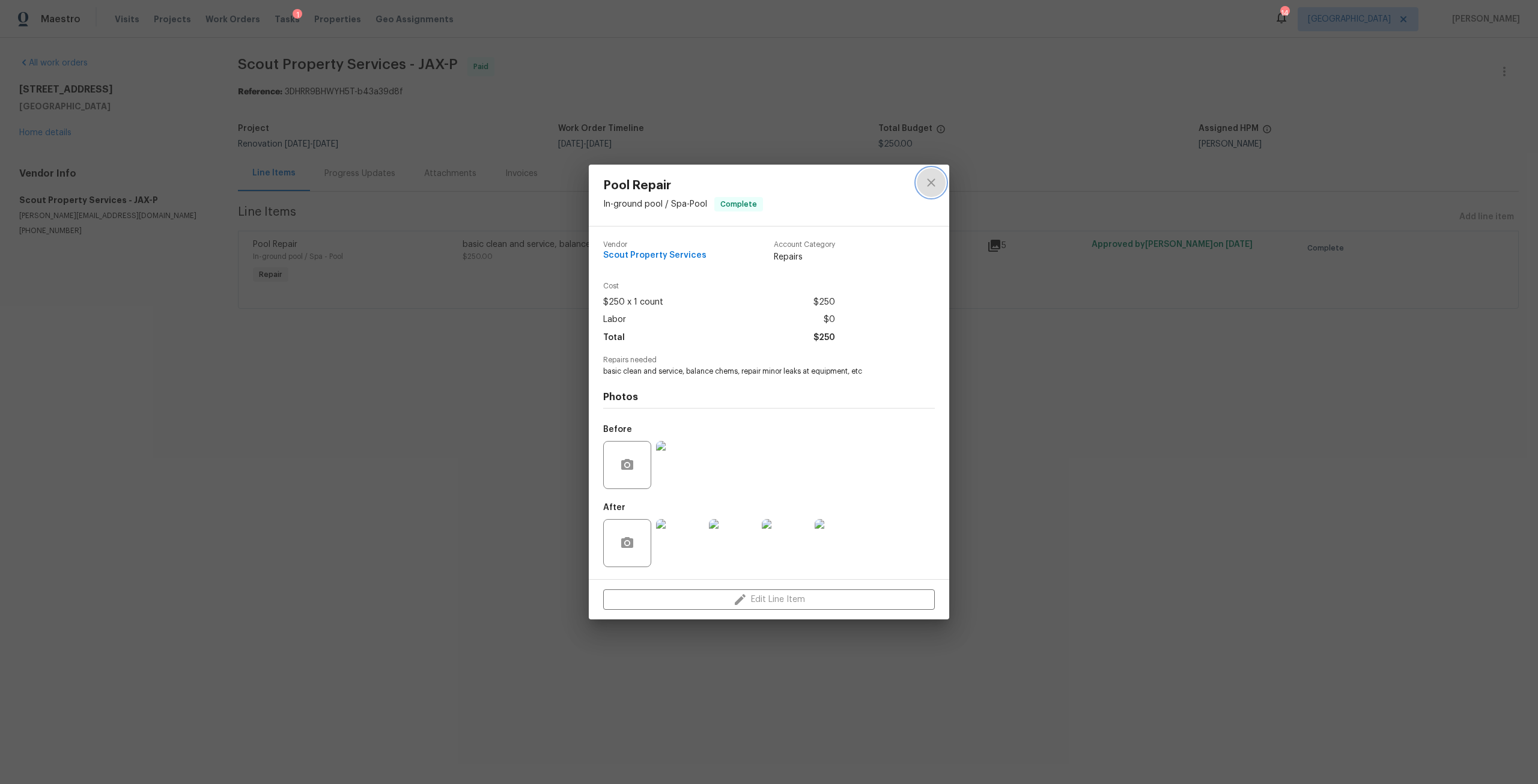
click at [933, 179] on icon "close" at bounding box center [931, 183] width 14 height 14
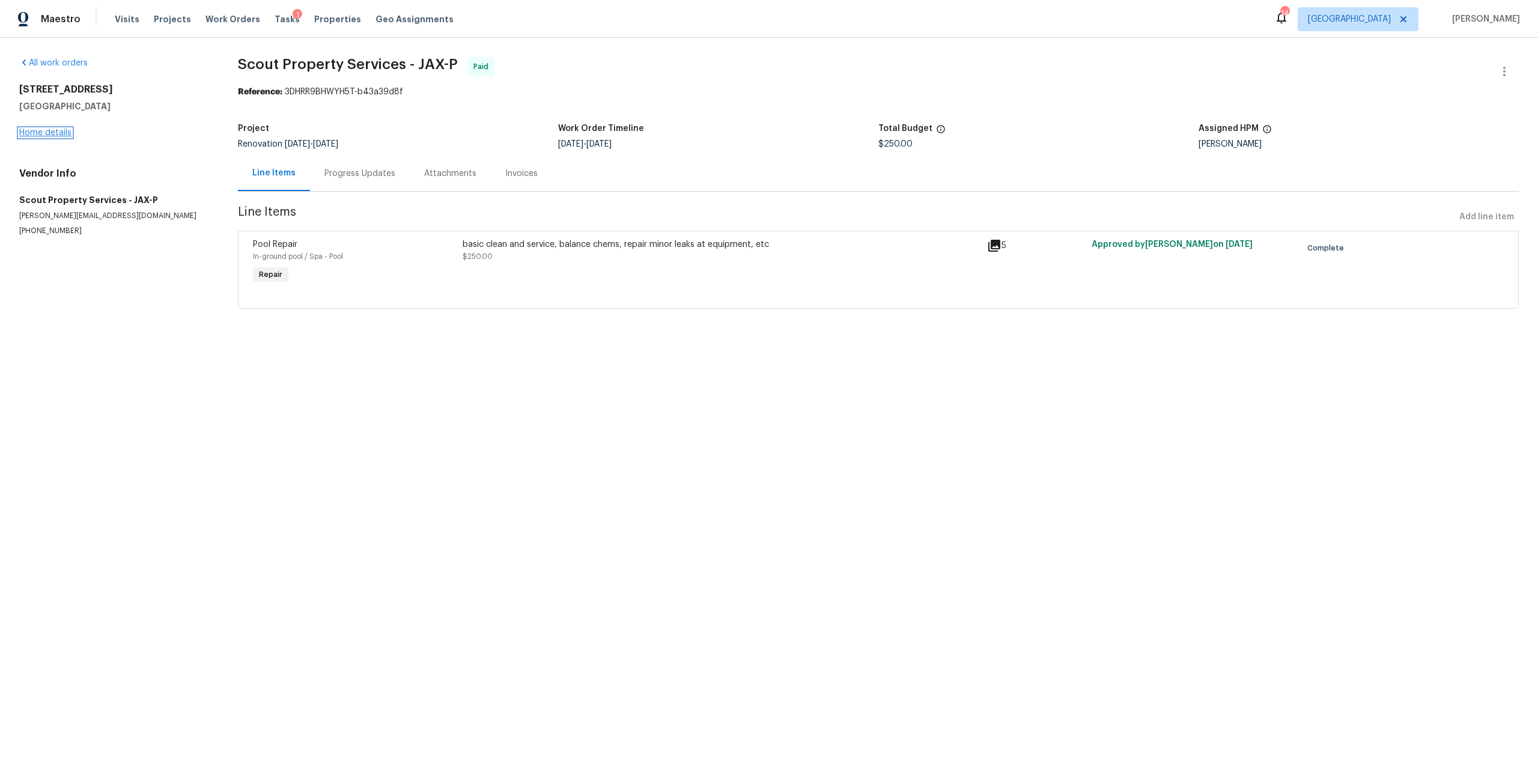
click at [26, 131] on link "Home details" at bounding box center [45, 132] width 52 height 8
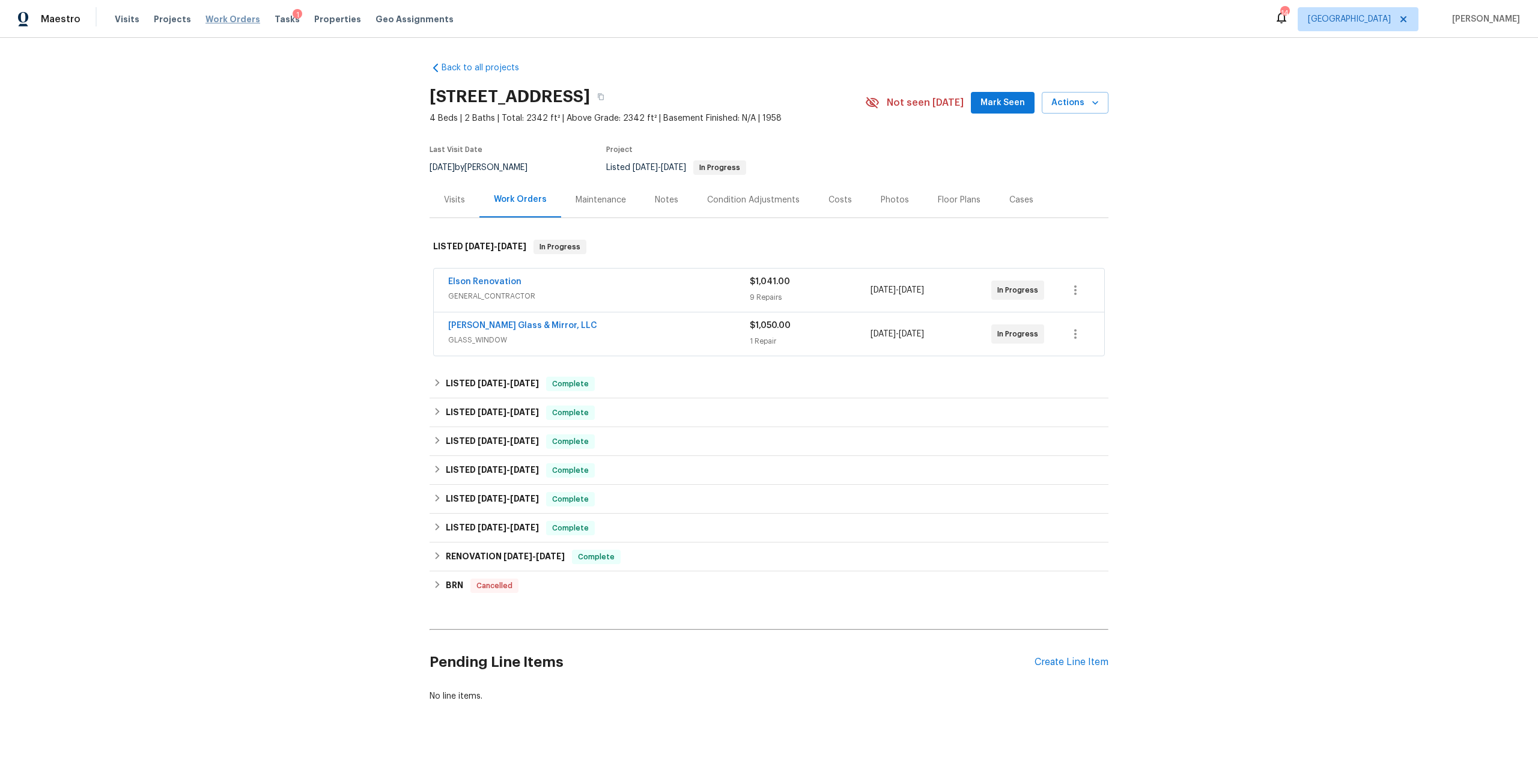
click at [238, 23] on span "Work Orders" at bounding box center [233, 19] width 55 height 12
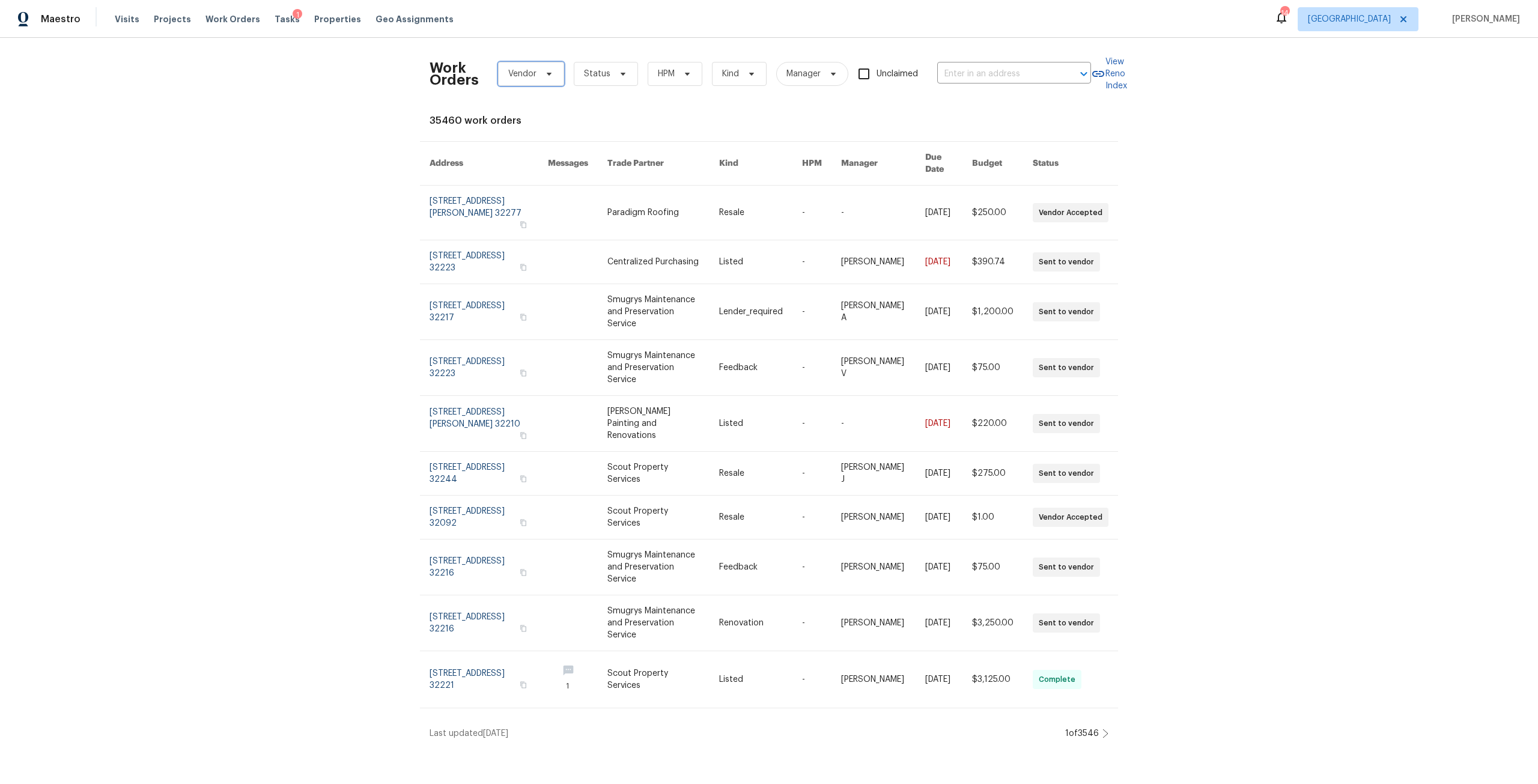
click at [534, 77] on span "Vendor" at bounding box center [531, 74] width 66 height 24
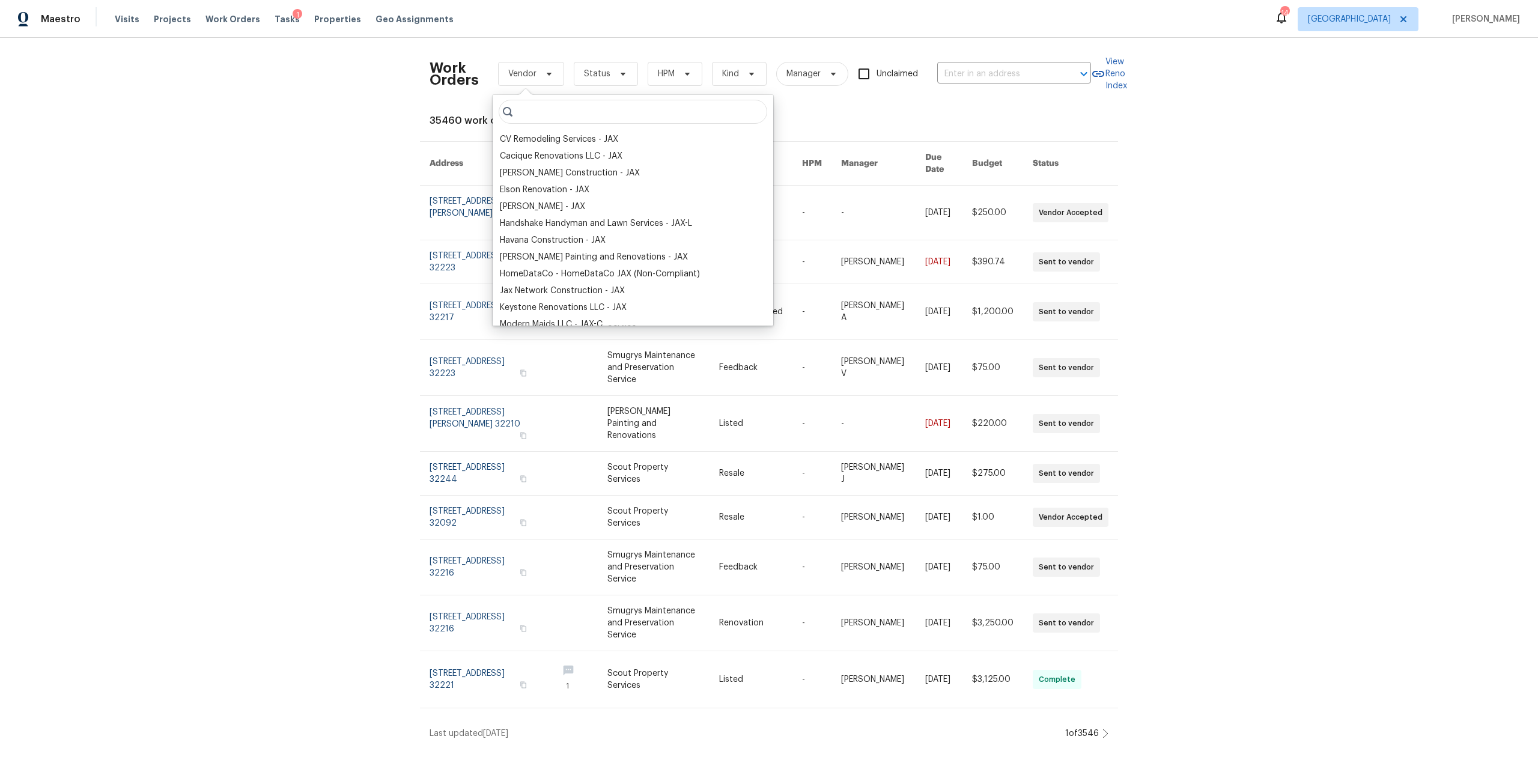
click at [555, 113] on input "search" at bounding box center [633, 111] width 269 height 24
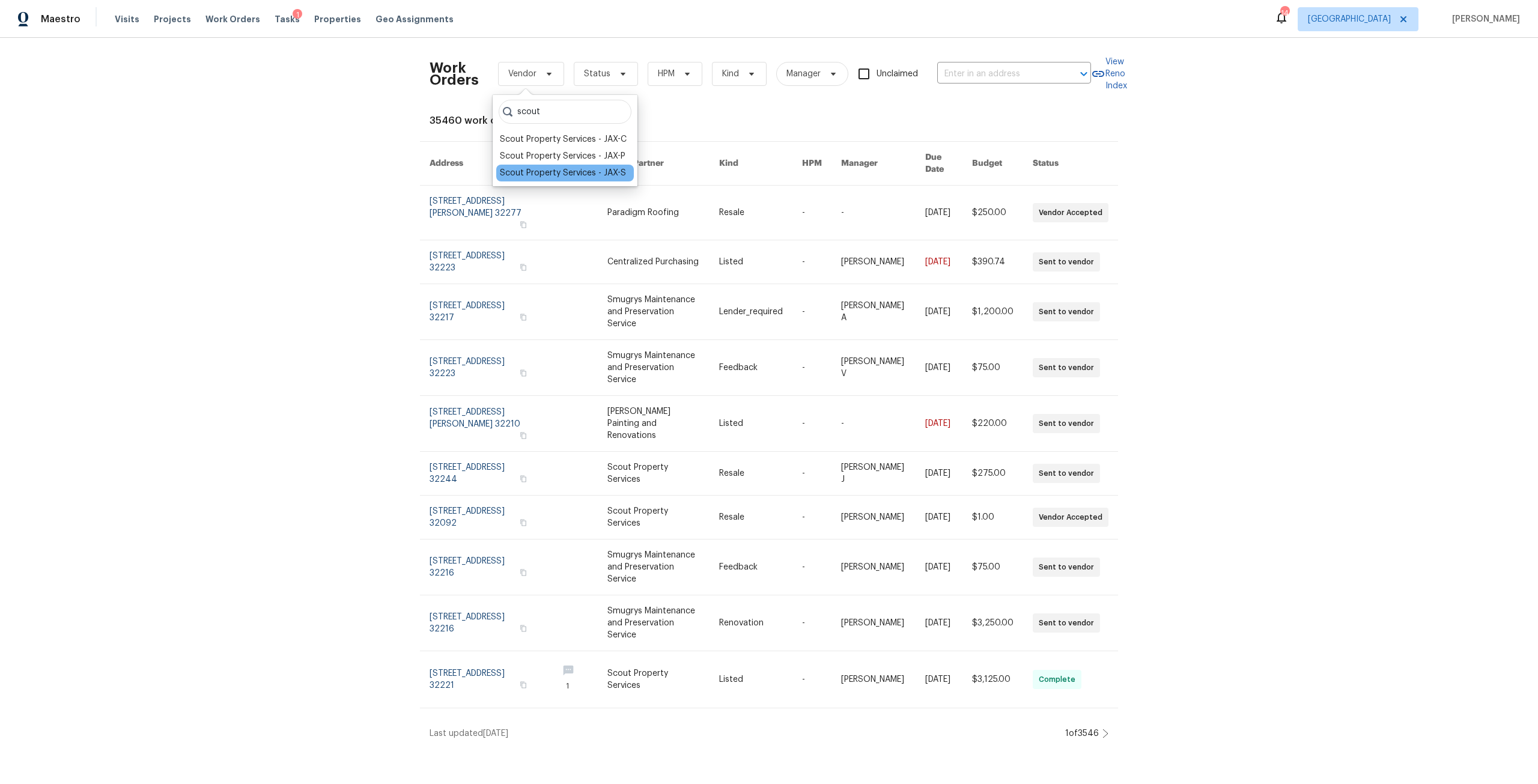
type input "scout"
click at [559, 169] on div "Scout Property Services - JAX-S" at bounding box center [563, 173] width 126 height 12
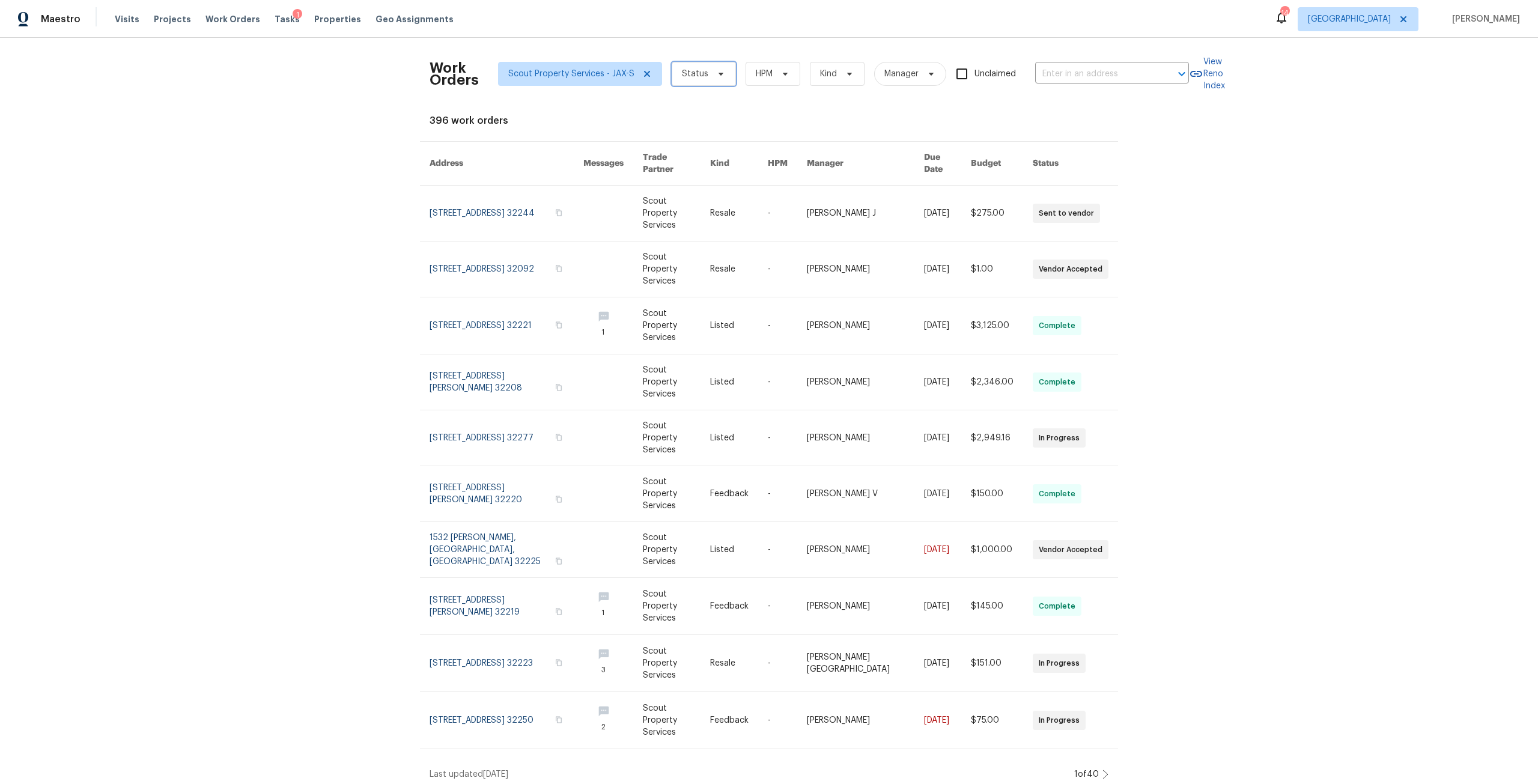
click at [701, 78] on span "Status" at bounding box center [704, 74] width 65 height 24
click at [710, 210] on label "In Progress" at bounding box center [701, 209] width 60 height 12
click at [680, 210] on input "In Progress" at bounding box center [676, 207] width 8 height 8
checkbox input "true"
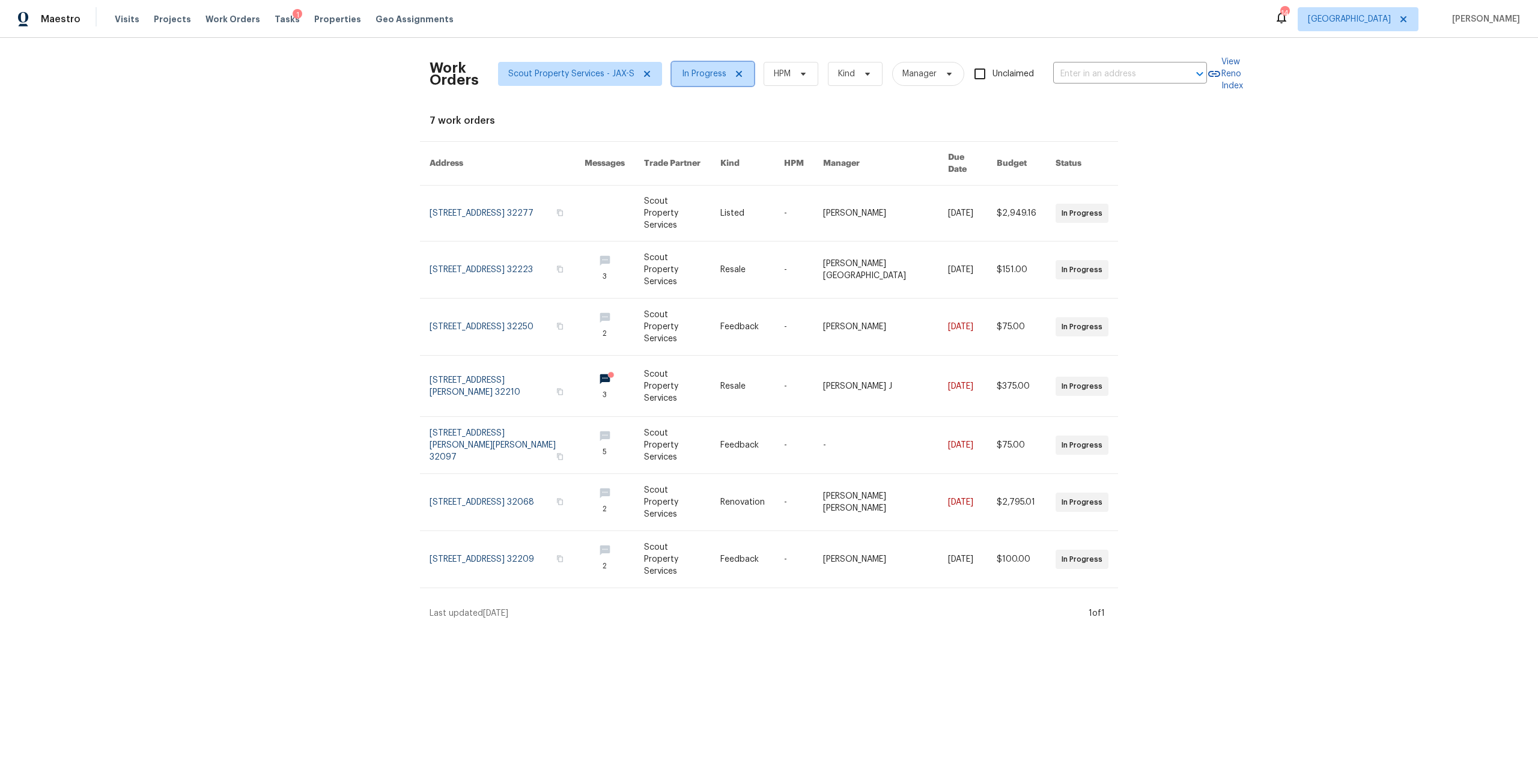
click at [714, 73] on span "In Progress" at bounding box center [704, 74] width 45 height 12
click at [700, 118] on div "Draft" at bounding box center [718, 125] width 100 height 17
click at [704, 138] on label "Sent to vendor" at bounding box center [709, 141] width 76 height 12
click at [680, 138] on input "Sent to vendor" at bounding box center [676, 139] width 8 height 8
checkbox input "true"
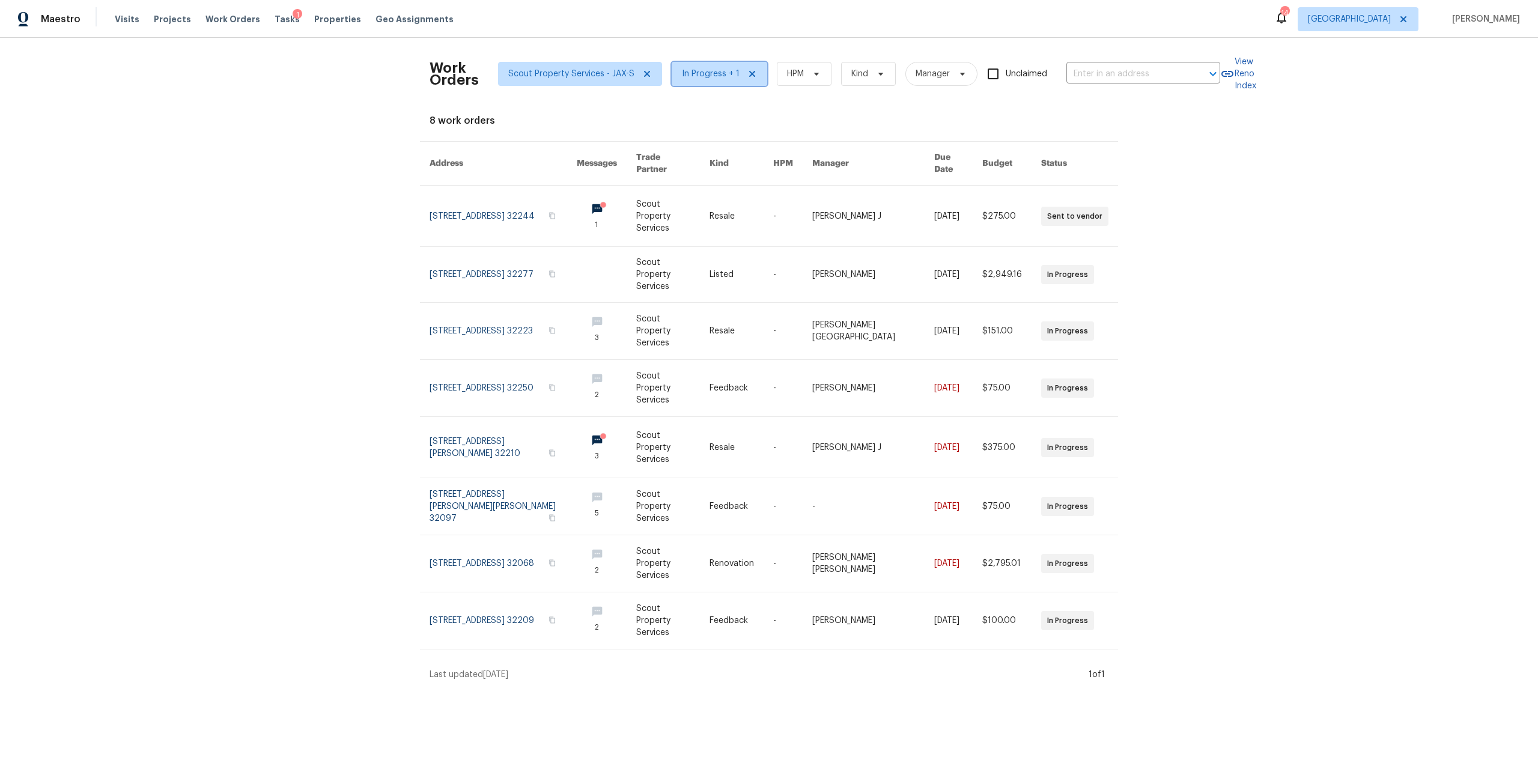
click at [677, 83] on span "In Progress + 1" at bounding box center [720, 74] width 96 height 24
click at [690, 220] on label "Needs QC" at bounding box center [700, 225] width 56 height 12
click at [680, 220] on input "Needs QC" at bounding box center [676, 223] width 8 height 8
checkbox input "true"
click at [701, 70] on span "In Progress + 2" at bounding box center [712, 74] width 59 height 12
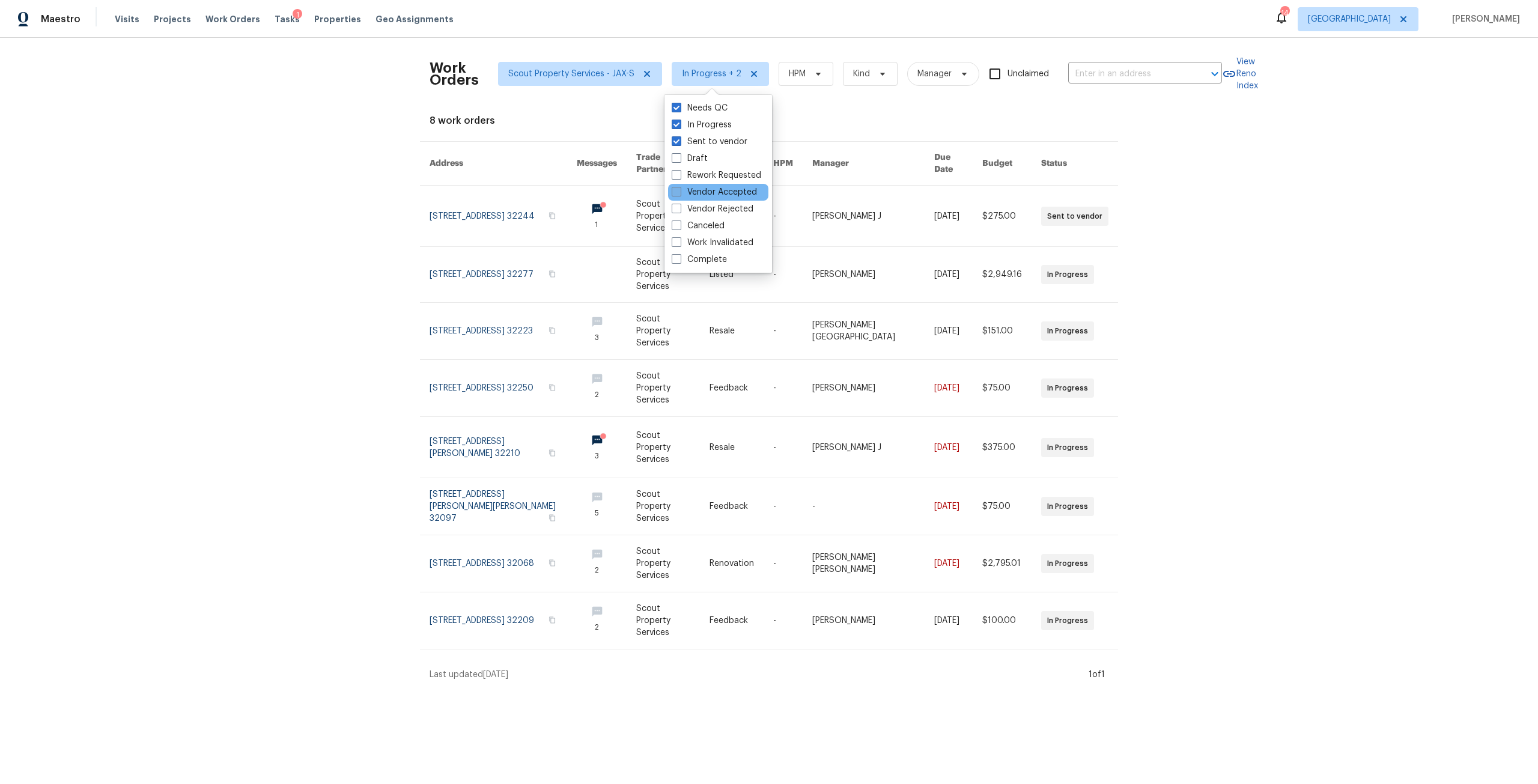
click at [711, 194] on label "Vendor Accepted" at bounding box center [714, 192] width 85 height 12
click at [680, 194] on input "Vendor Accepted" at bounding box center [676, 190] width 8 height 8
checkbox input "true"
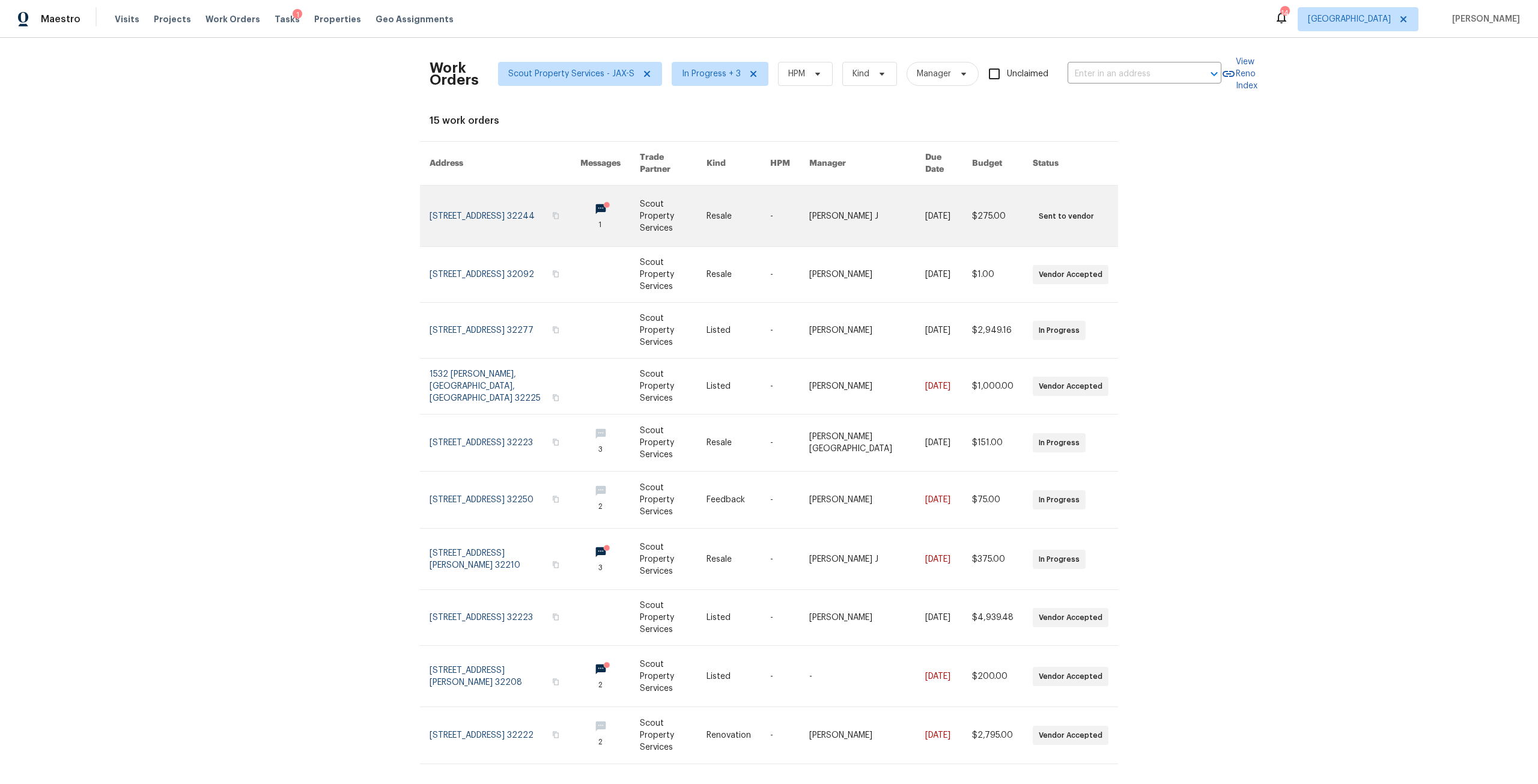
click at [602, 199] on link at bounding box center [610, 216] width 59 height 61
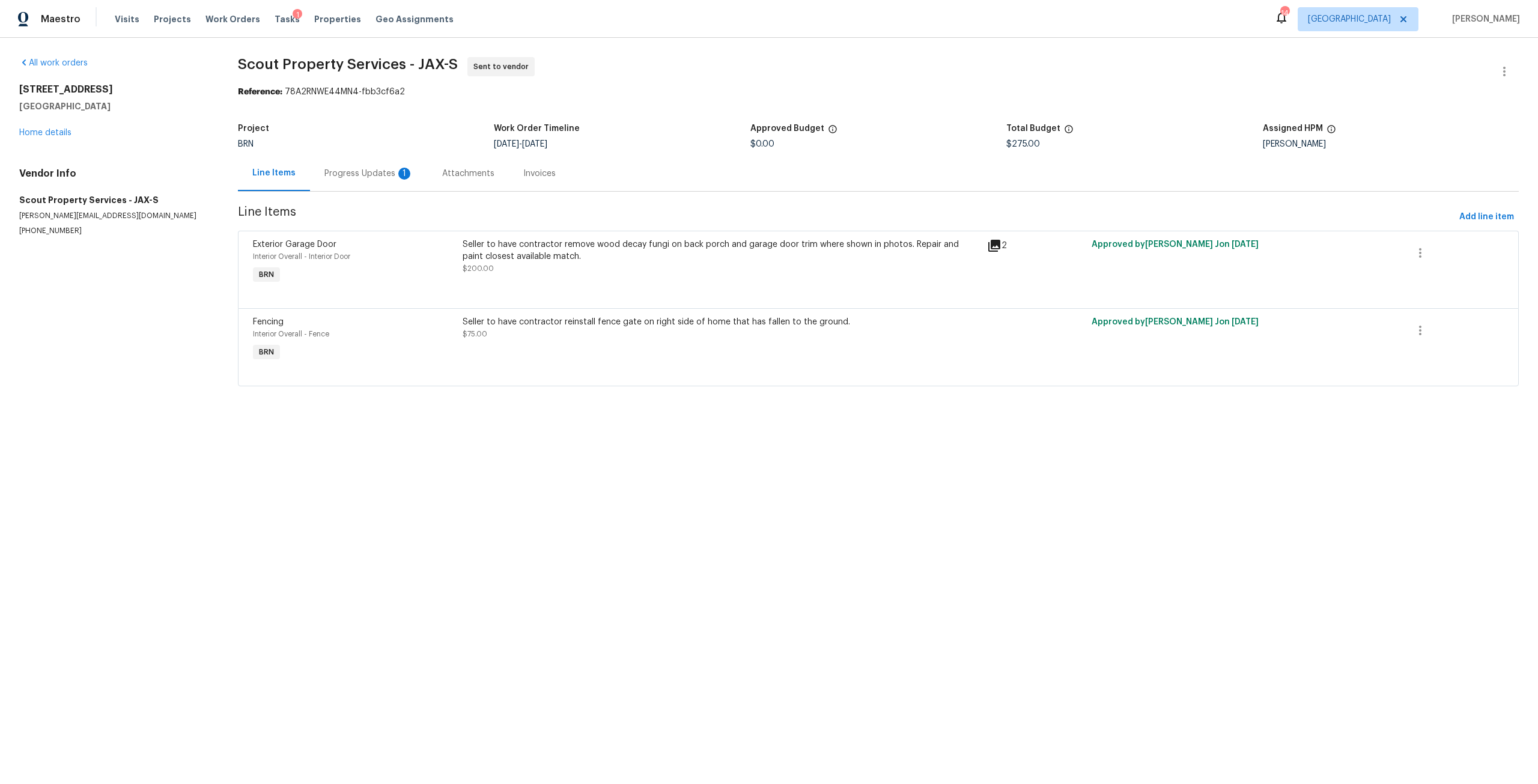
click at [380, 176] on div "Progress Updates 1" at bounding box center [369, 173] width 89 height 12
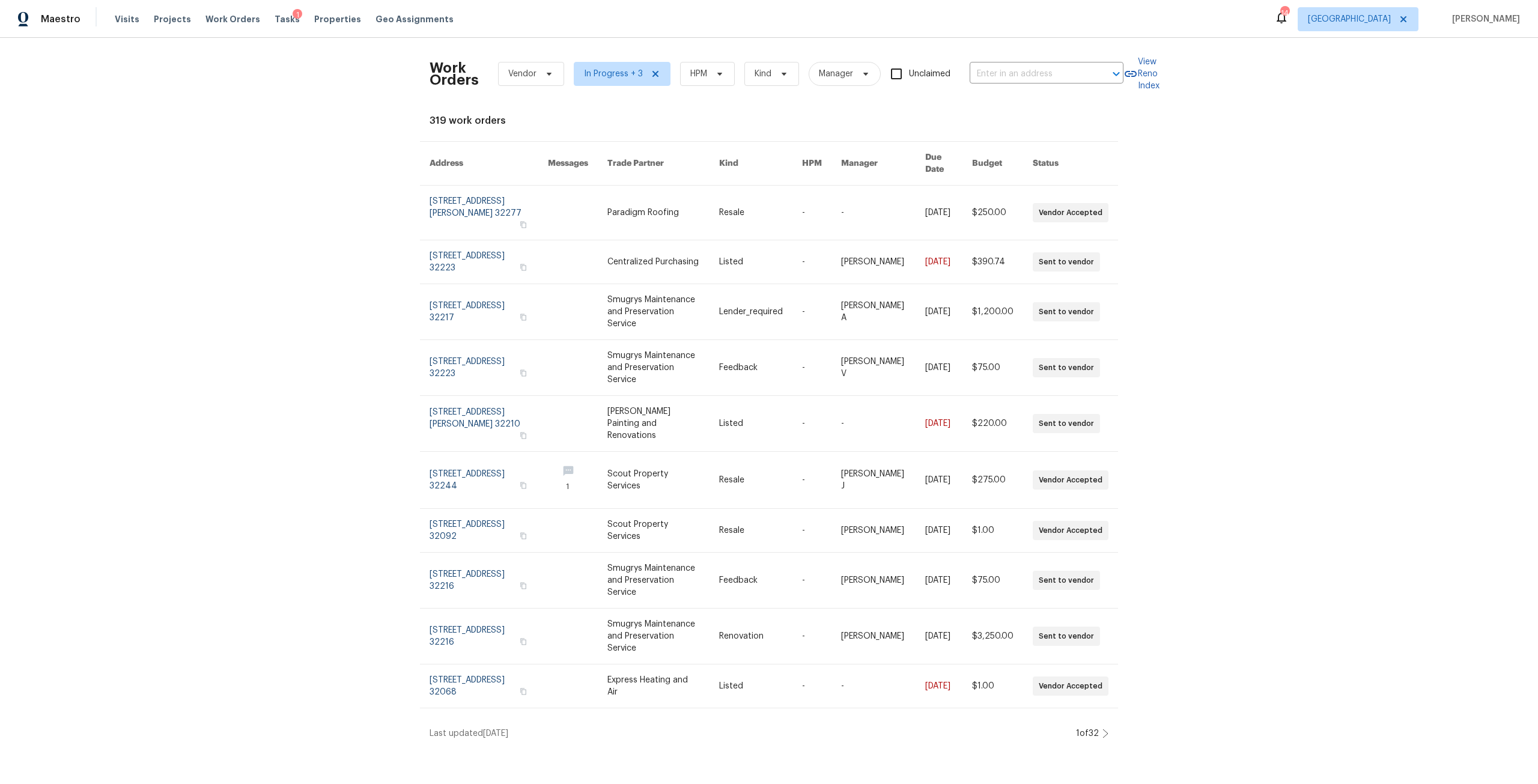
click at [1097, 727] on div "1 of 32" at bounding box center [1090, 733] width 36 height 12
click at [1012, 80] on input "text" at bounding box center [1030, 74] width 120 height 19
type input "[GEOGRAPHIC_DATA]"
click at [1029, 130] on li "[STREET_ADDRESS]" at bounding box center [1043, 120] width 154 height 20
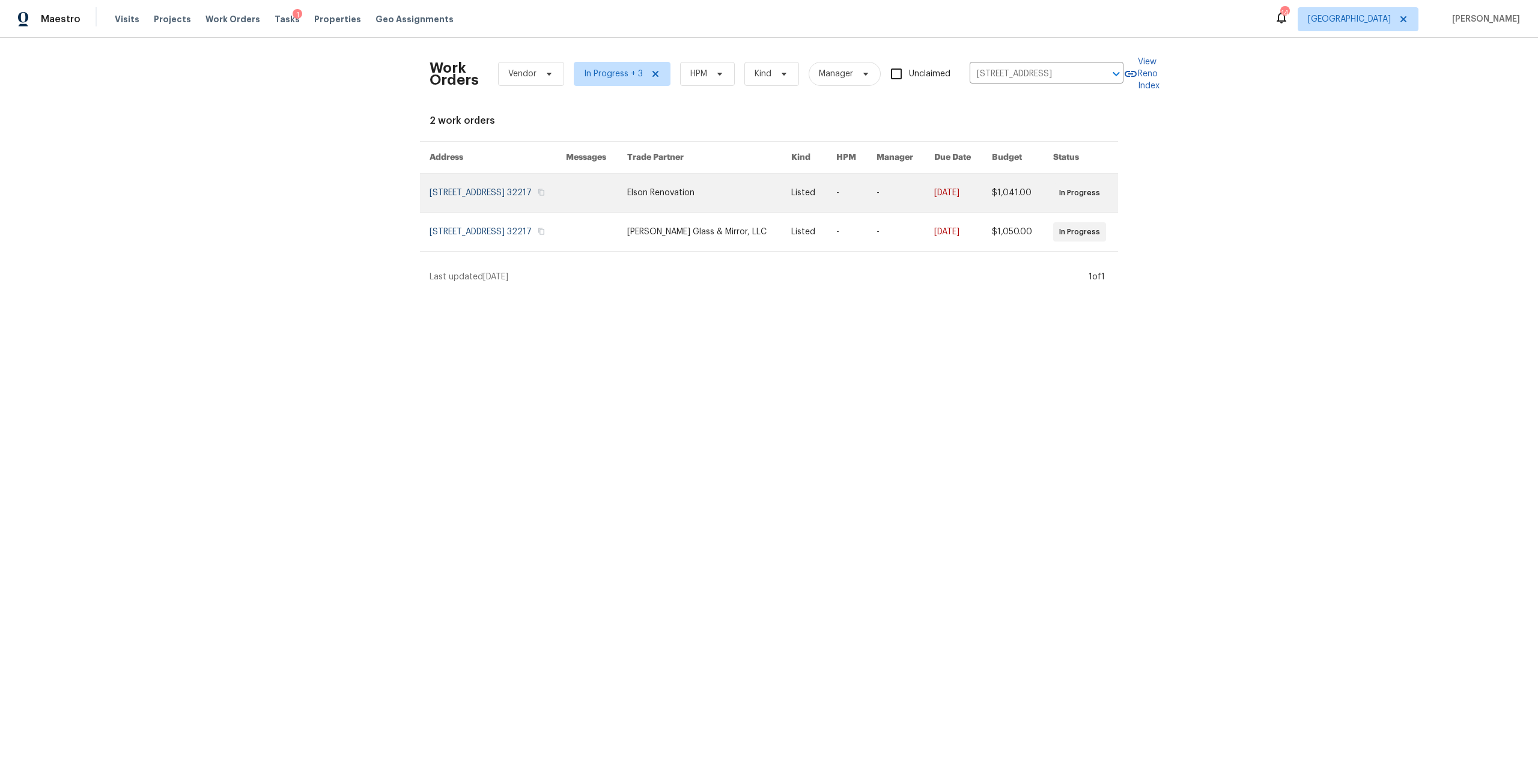
click at [566, 191] on link at bounding box center [497, 193] width 136 height 39
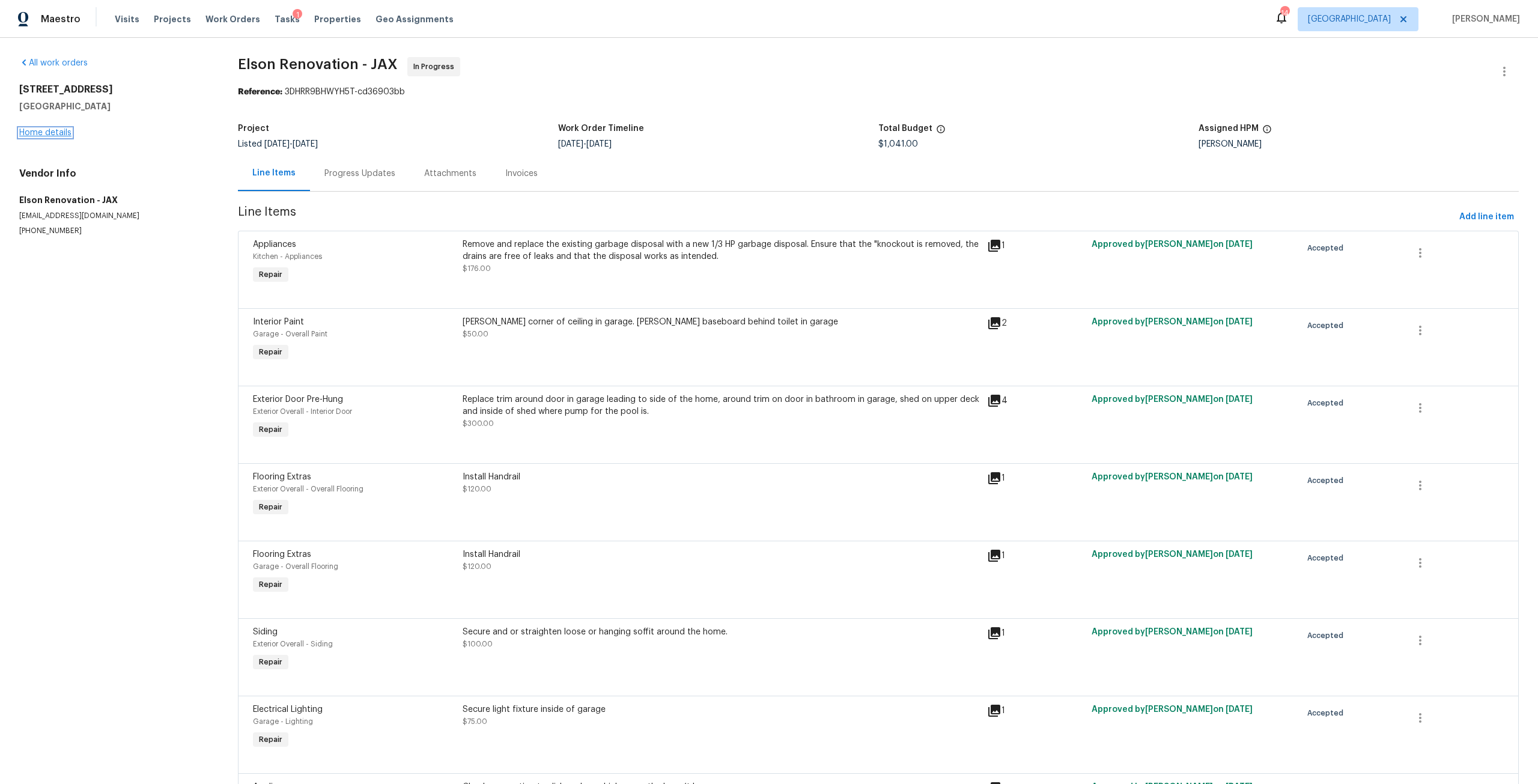
click at [32, 134] on link "Home details" at bounding box center [45, 132] width 52 height 8
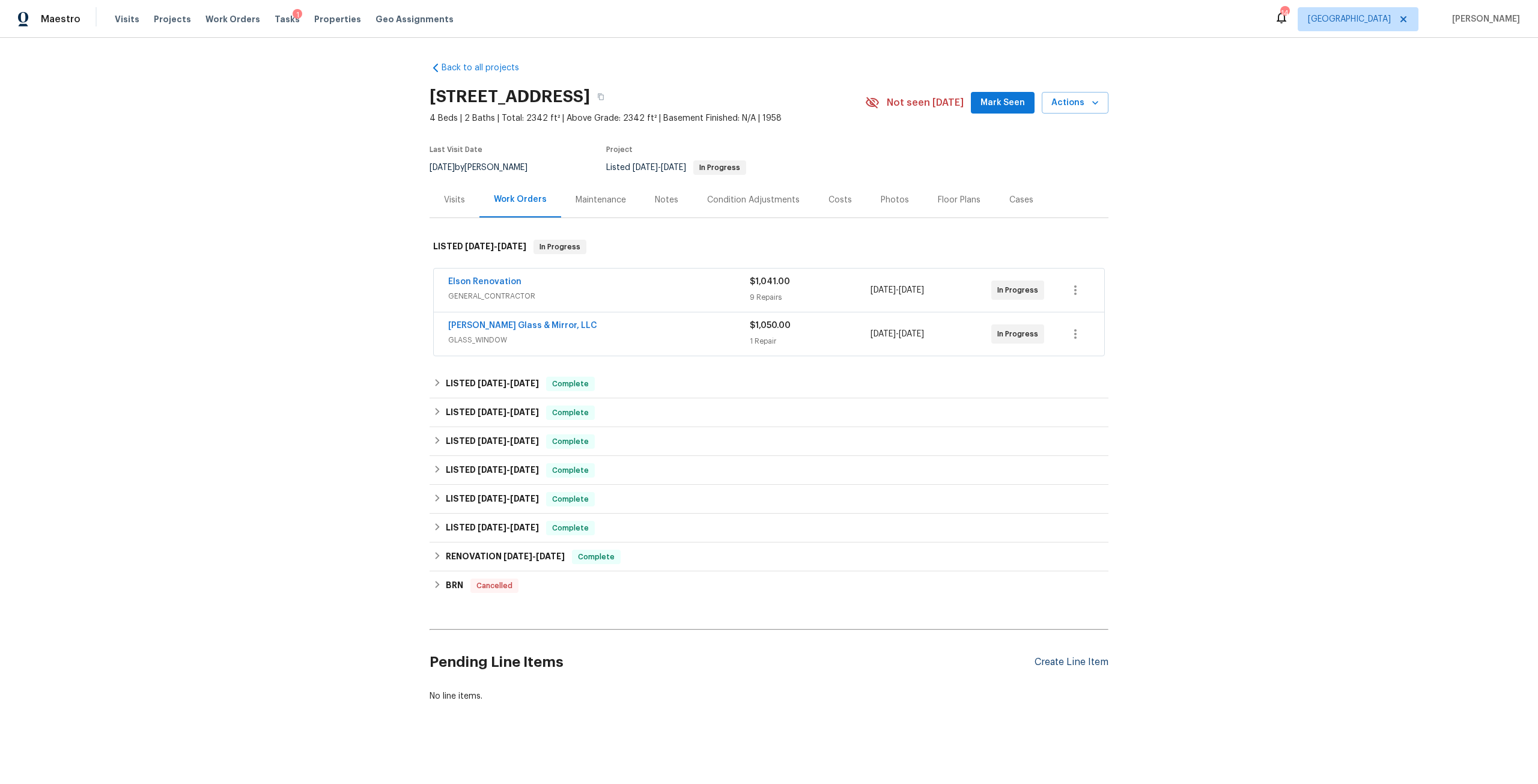
click at [1070, 661] on div "Create Line Item" at bounding box center [1071, 662] width 74 height 12
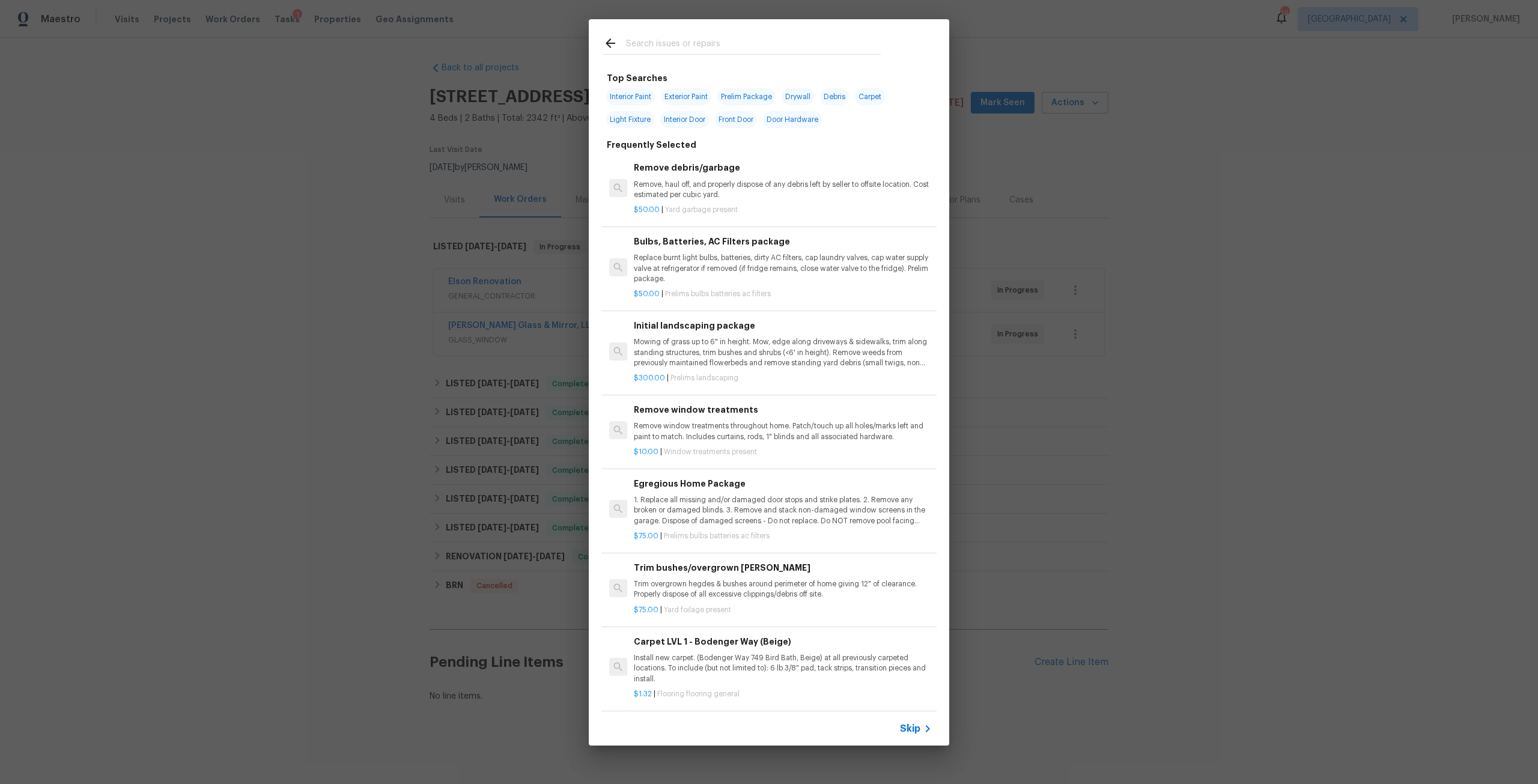
click at [689, 45] on input "text" at bounding box center [753, 45] width 255 height 18
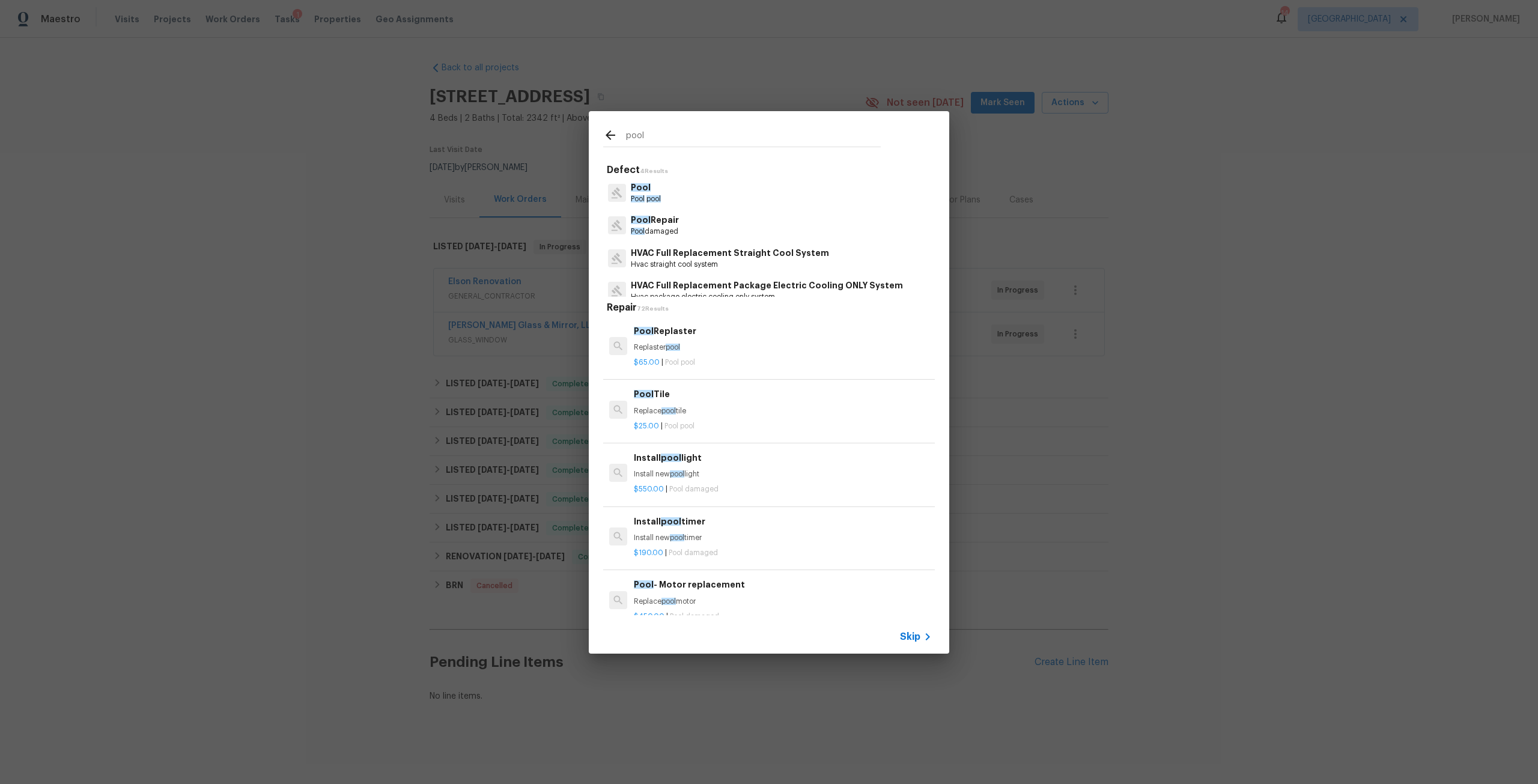
type input "pool"
click at [662, 225] on p "Pool Repair" at bounding box center [654, 220] width 48 height 13
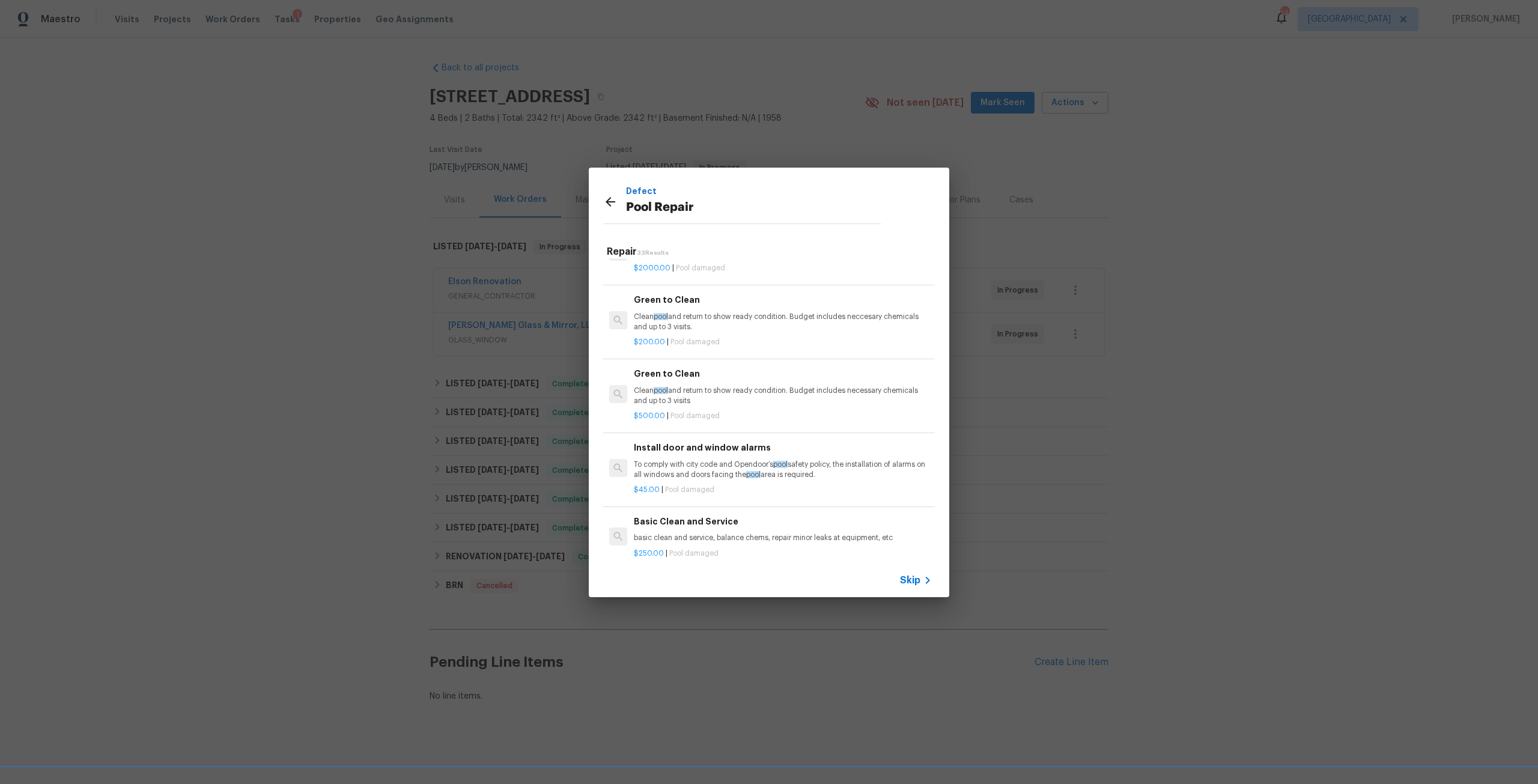
scroll to position [1682, 0]
